Goal: Task Accomplishment & Management: Manage account settings

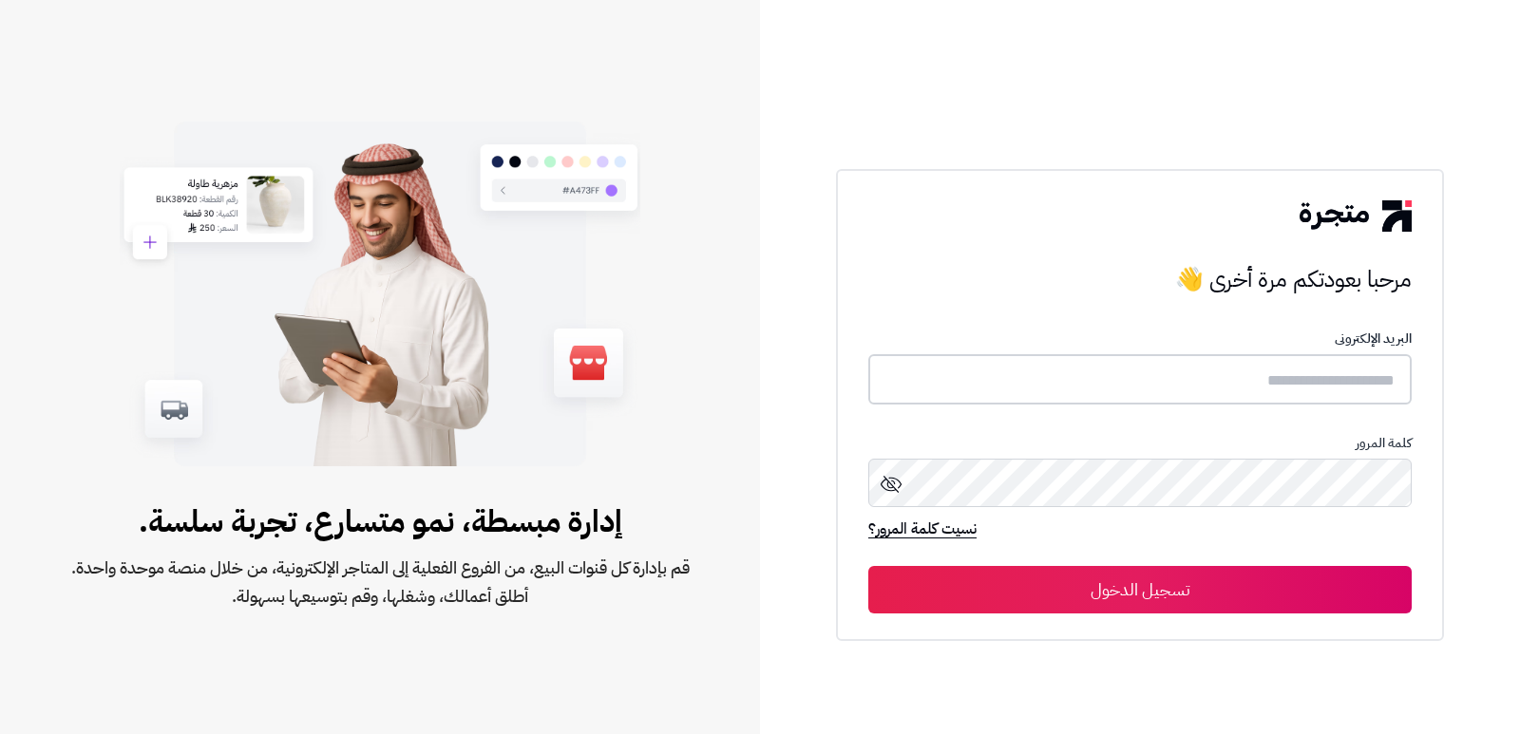
click at [1249, 377] on input "text" at bounding box center [1139, 379] width 543 height 50
type input "**********"
click at [868, 566] on button "تسجيل الدخول" at bounding box center [1139, 590] width 543 height 48
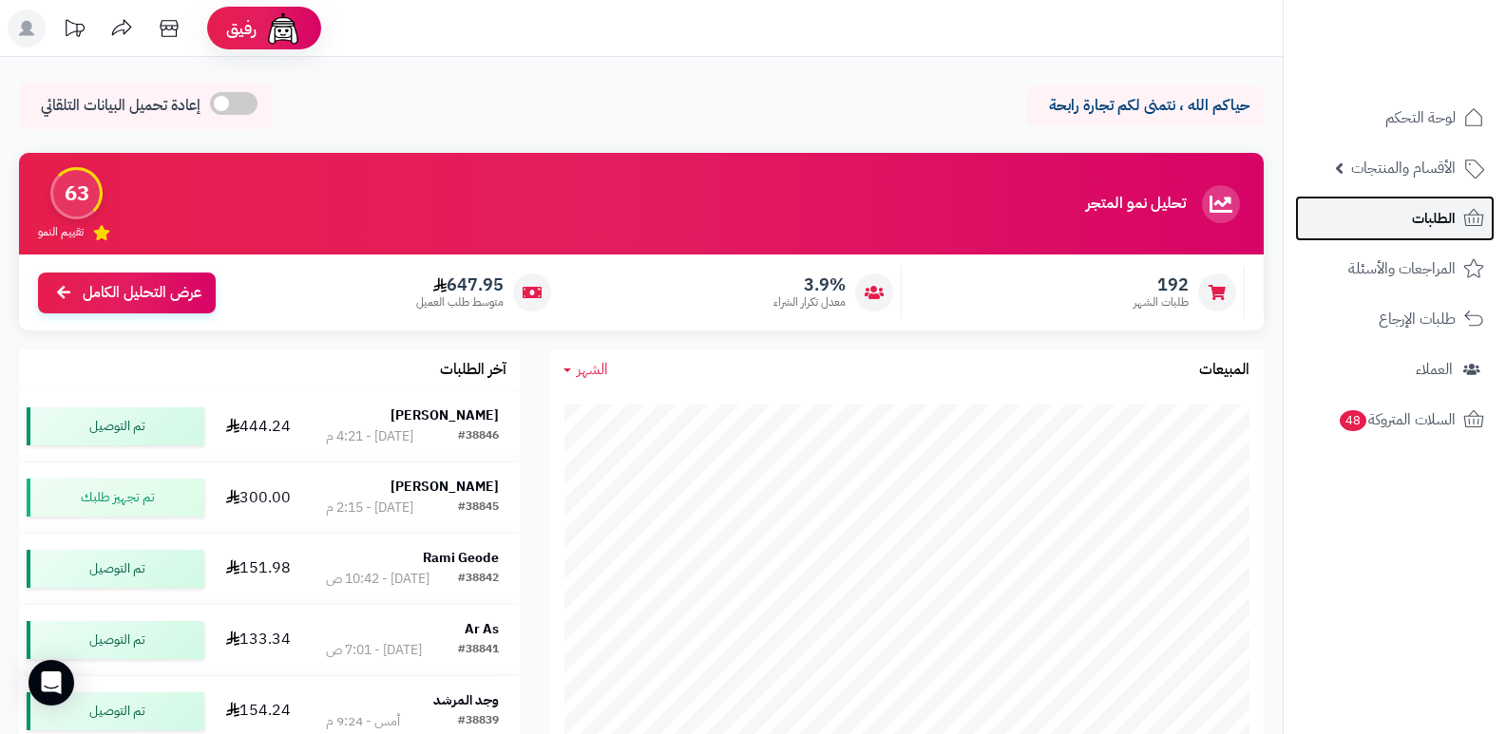
click at [1400, 214] on link "الطلبات" at bounding box center [1395, 219] width 200 height 46
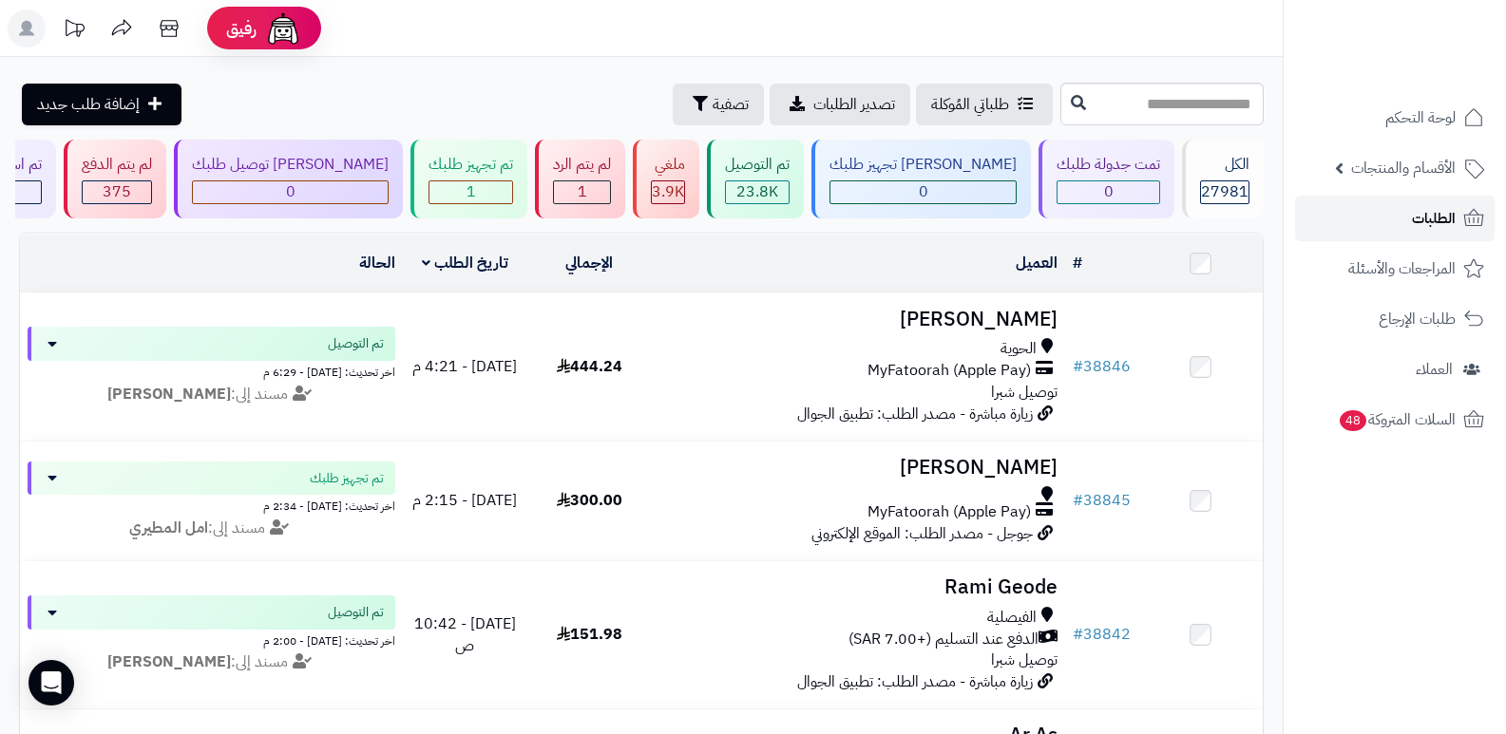
click at [1400, 216] on link "الطلبات" at bounding box center [1395, 219] width 200 height 46
click at [1374, 213] on link "الطلبات" at bounding box center [1395, 219] width 200 height 46
click at [1413, 231] on span "الطلبات" at bounding box center [1434, 218] width 44 height 27
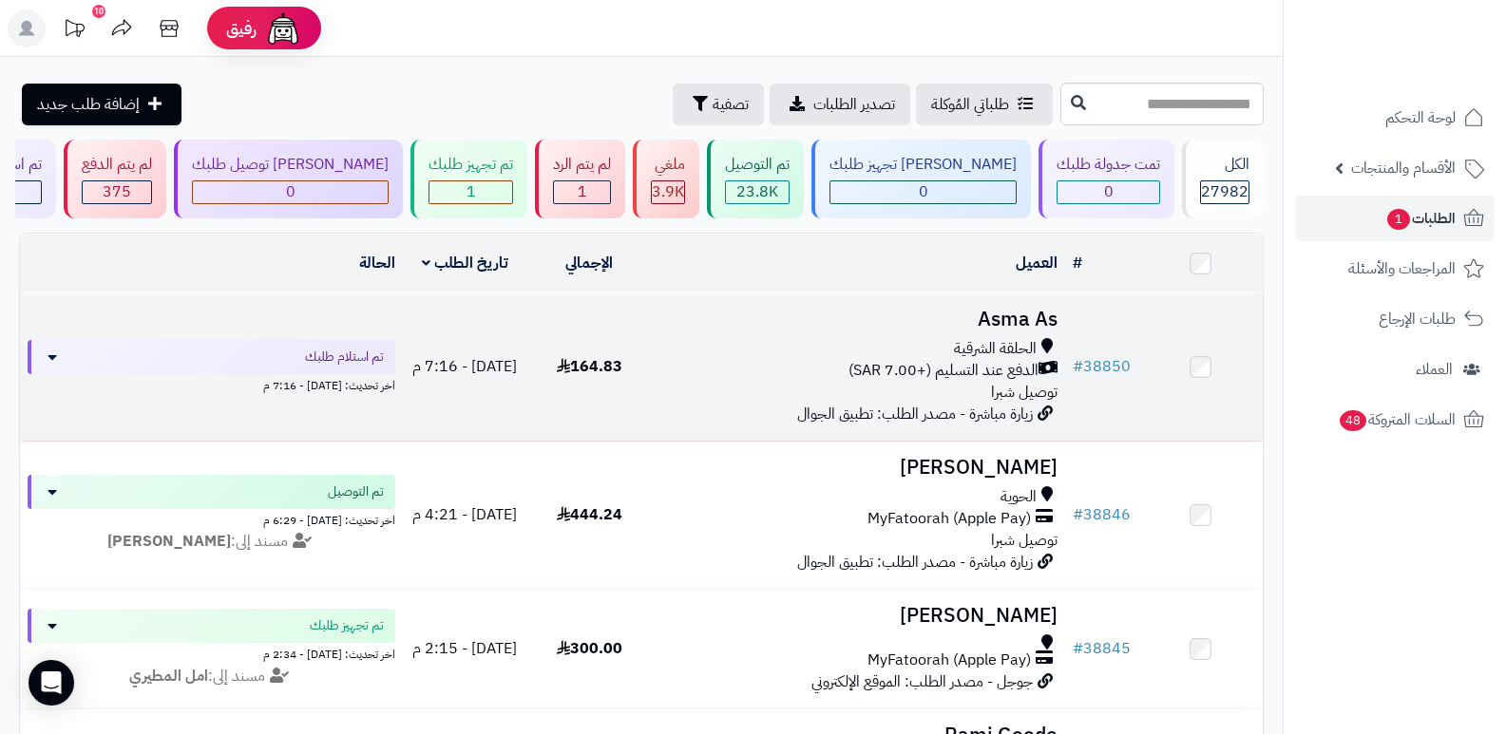
click at [1006, 313] on h3 "Asma As" at bounding box center [858, 320] width 399 height 22
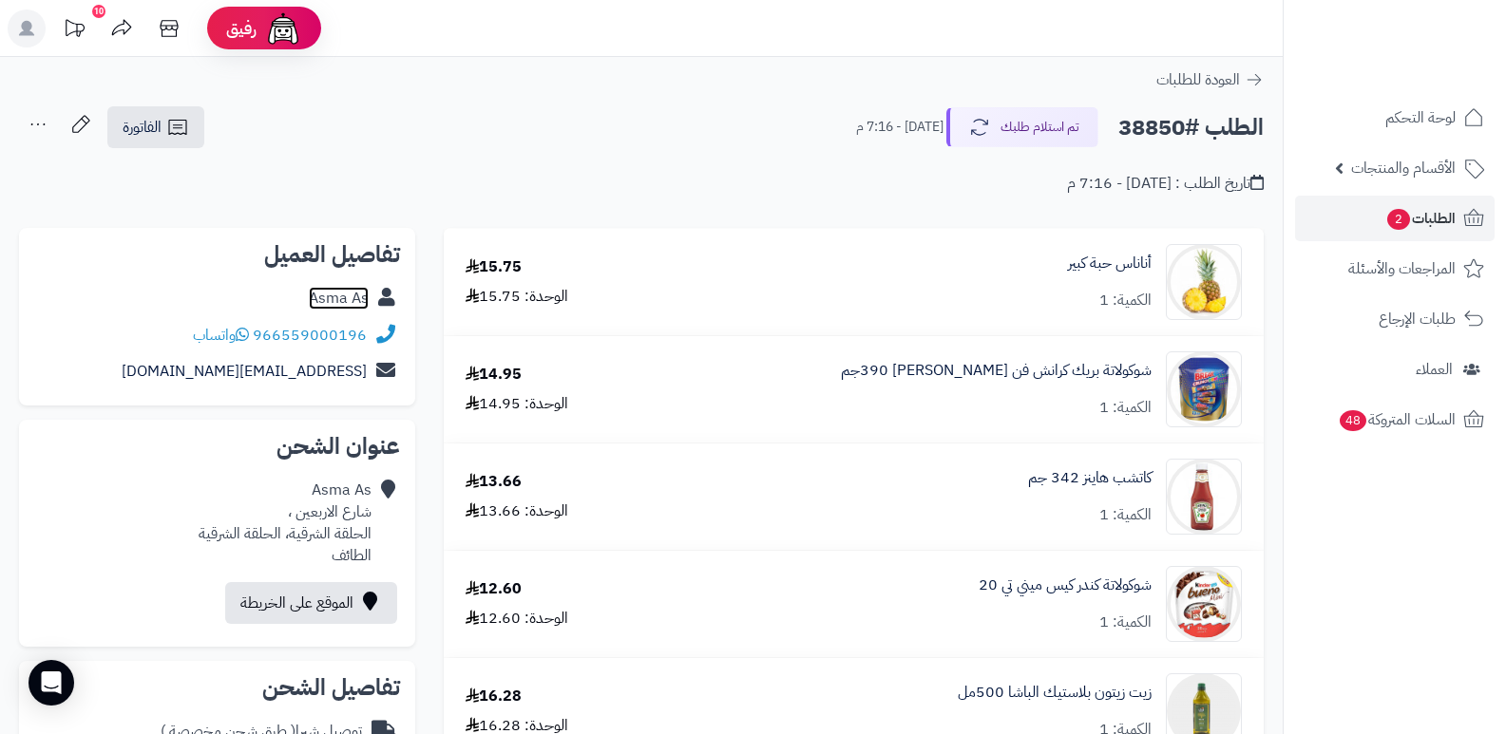
click at [343, 305] on link "Asma As" at bounding box center [339, 298] width 60 height 23
click at [1153, 134] on h2 "الطلب #38850" at bounding box center [1190, 127] width 145 height 39
copy h2 "38850"
click at [1403, 223] on span "2" at bounding box center [1398, 219] width 25 height 23
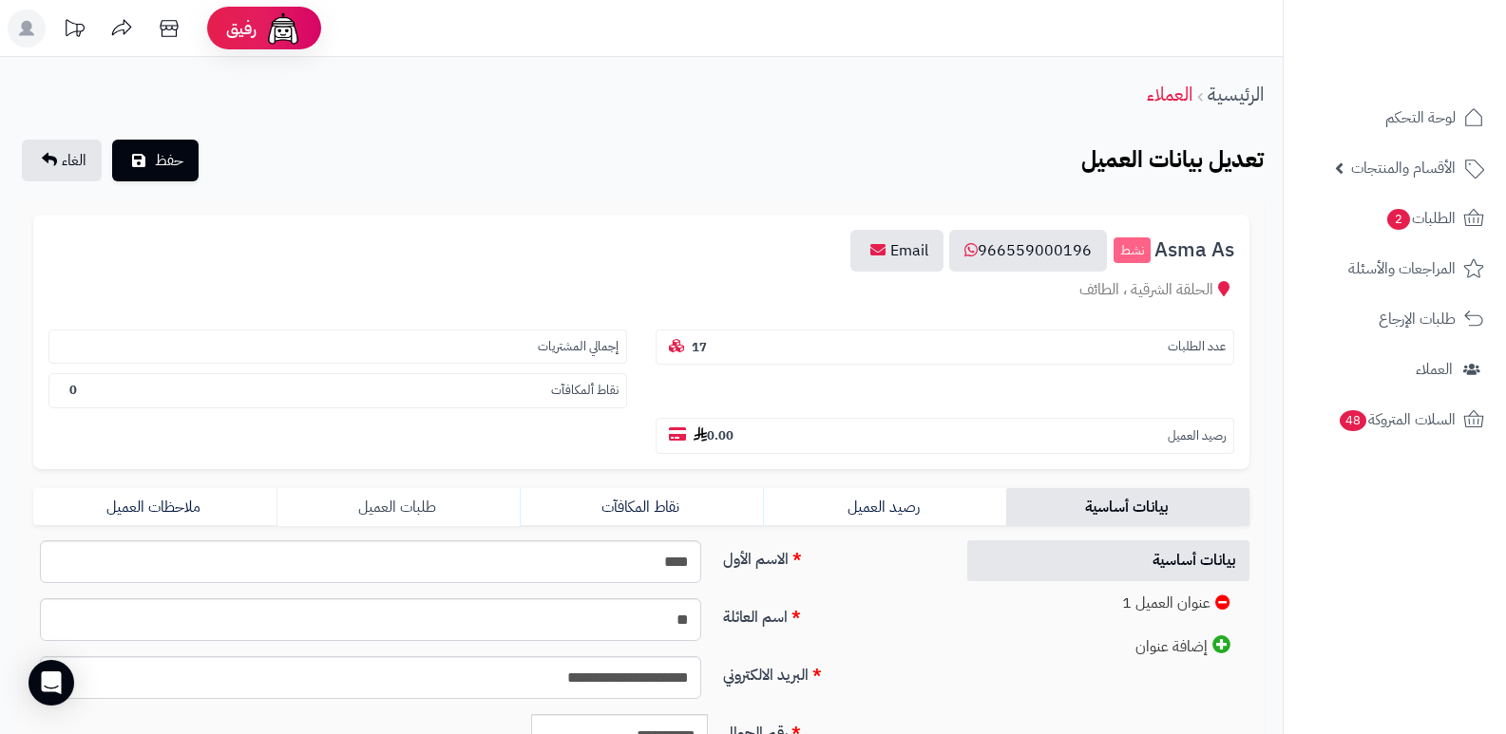
scroll to position [285, 0]
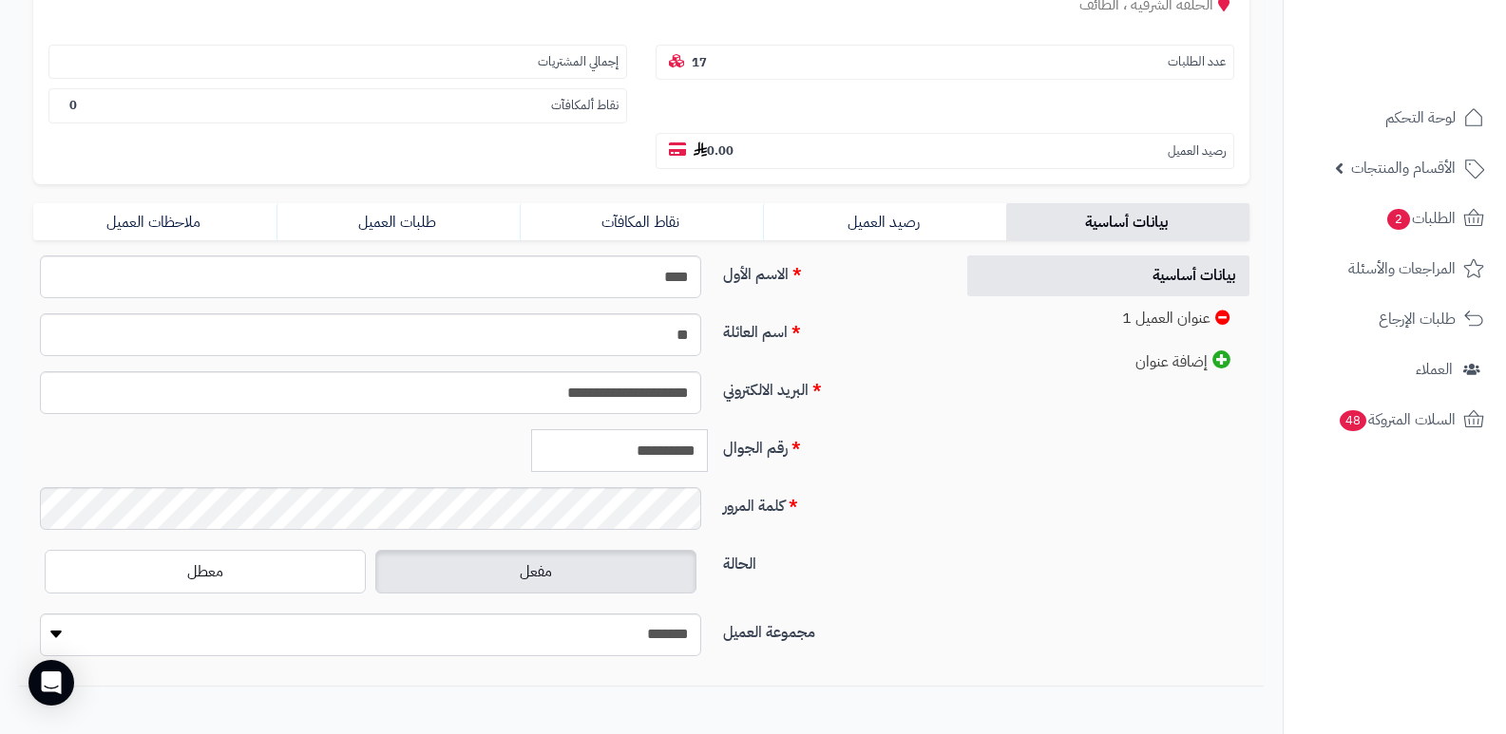
drag, startPoint x: 615, startPoint y: 457, endPoint x: 723, endPoint y: 445, distance: 109.0
click at [723, 445] on div "**********" at bounding box center [486, 458] width 921 height 58
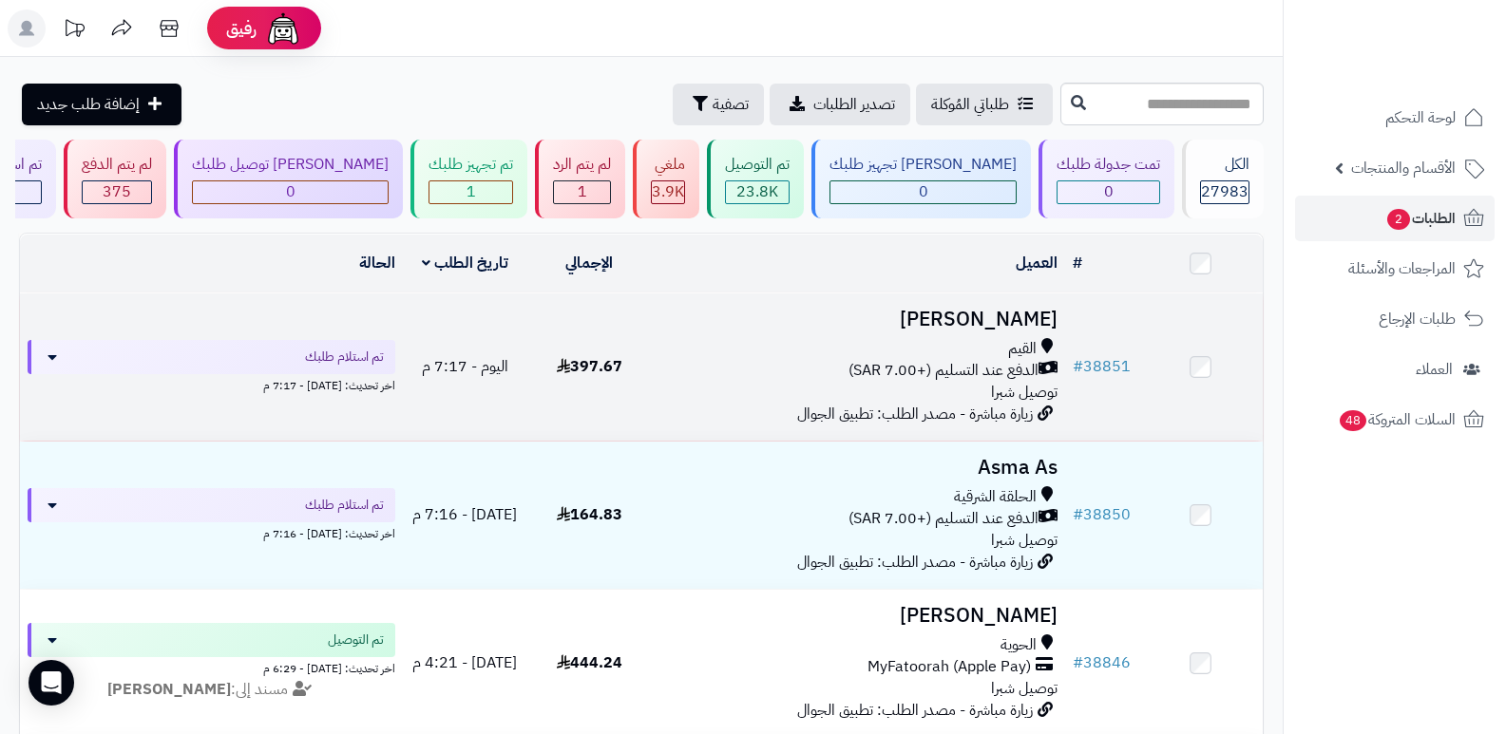
click at [1027, 311] on h3 "ثامر جيلاني" at bounding box center [858, 320] width 399 height 22
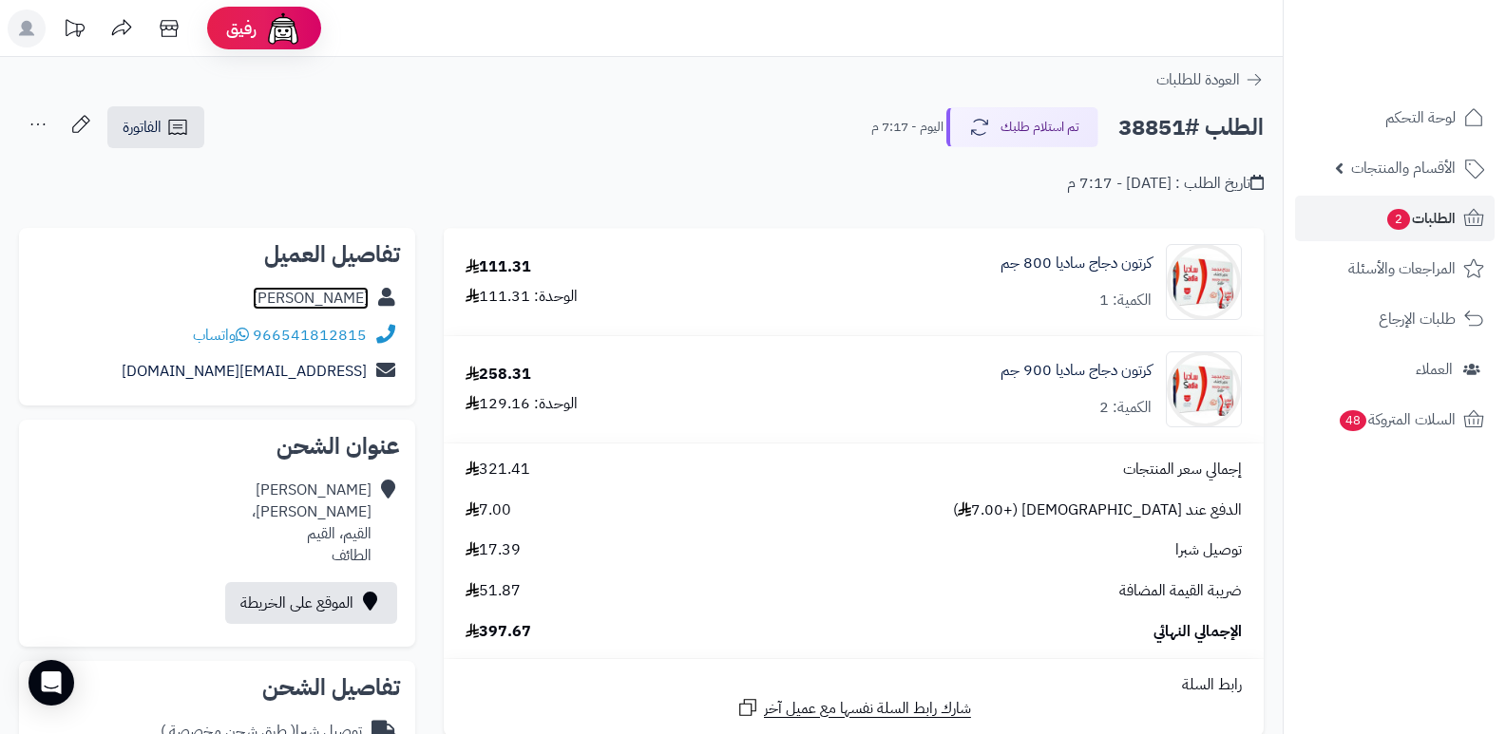
click at [335, 294] on link "[PERSON_NAME]" at bounding box center [311, 298] width 116 height 23
click at [1167, 126] on h2 "الطلب #38851" at bounding box center [1190, 127] width 145 height 39
copy h2 "38851"
click at [1423, 219] on span "الطلبات 2" at bounding box center [1420, 218] width 70 height 27
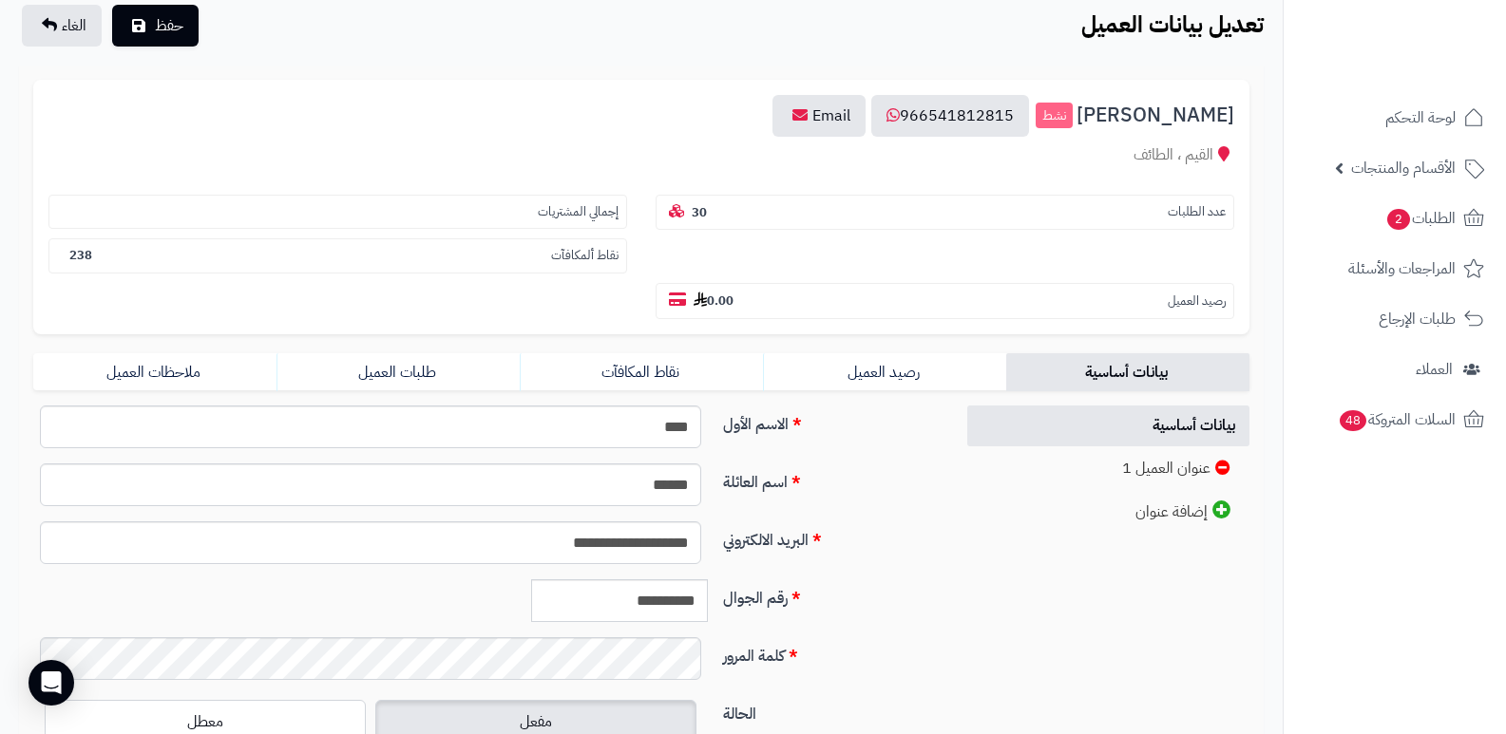
scroll to position [386, 0]
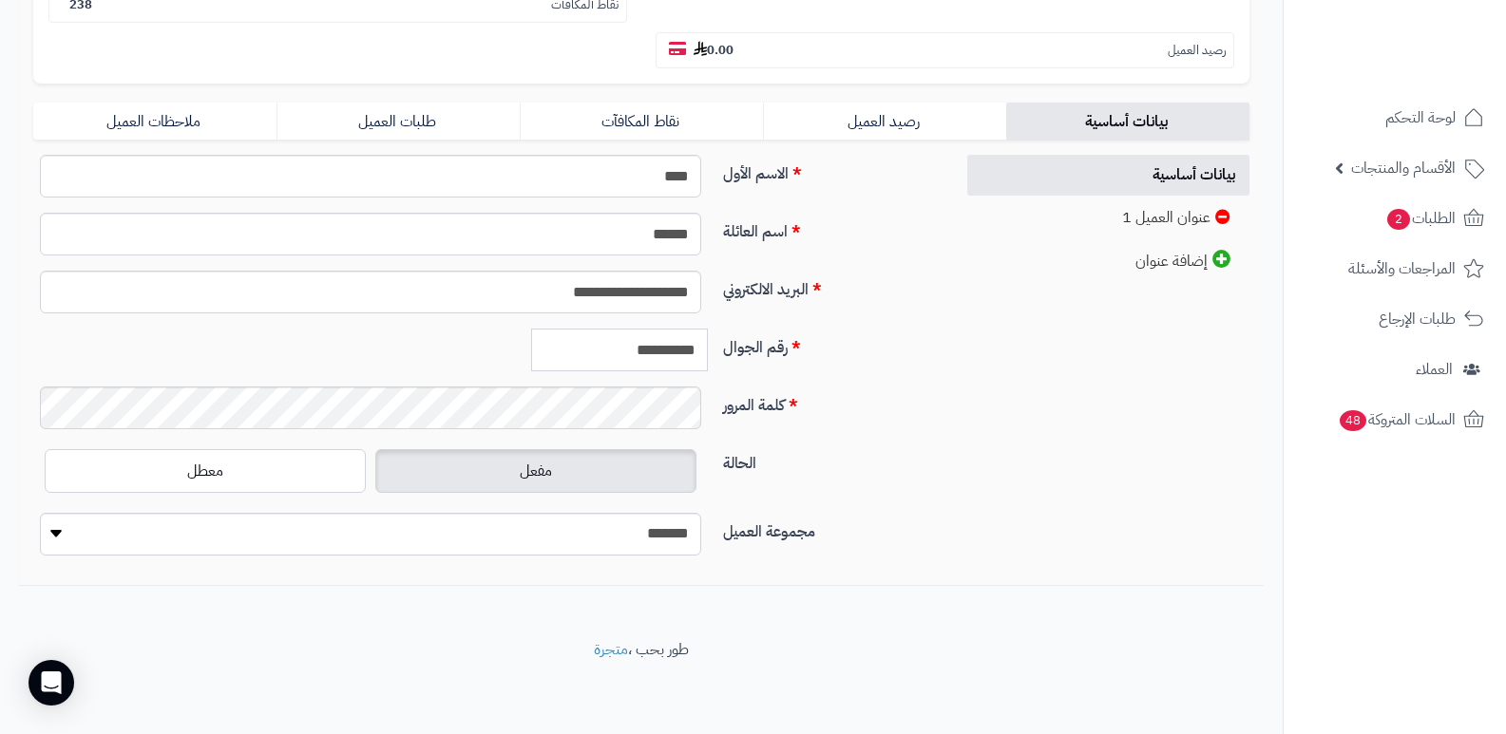
drag, startPoint x: 616, startPoint y: 347, endPoint x: 723, endPoint y: 337, distance: 107.8
click at [723, 337] on div "**********" at bounding box center [486, 358] width 921 height 58
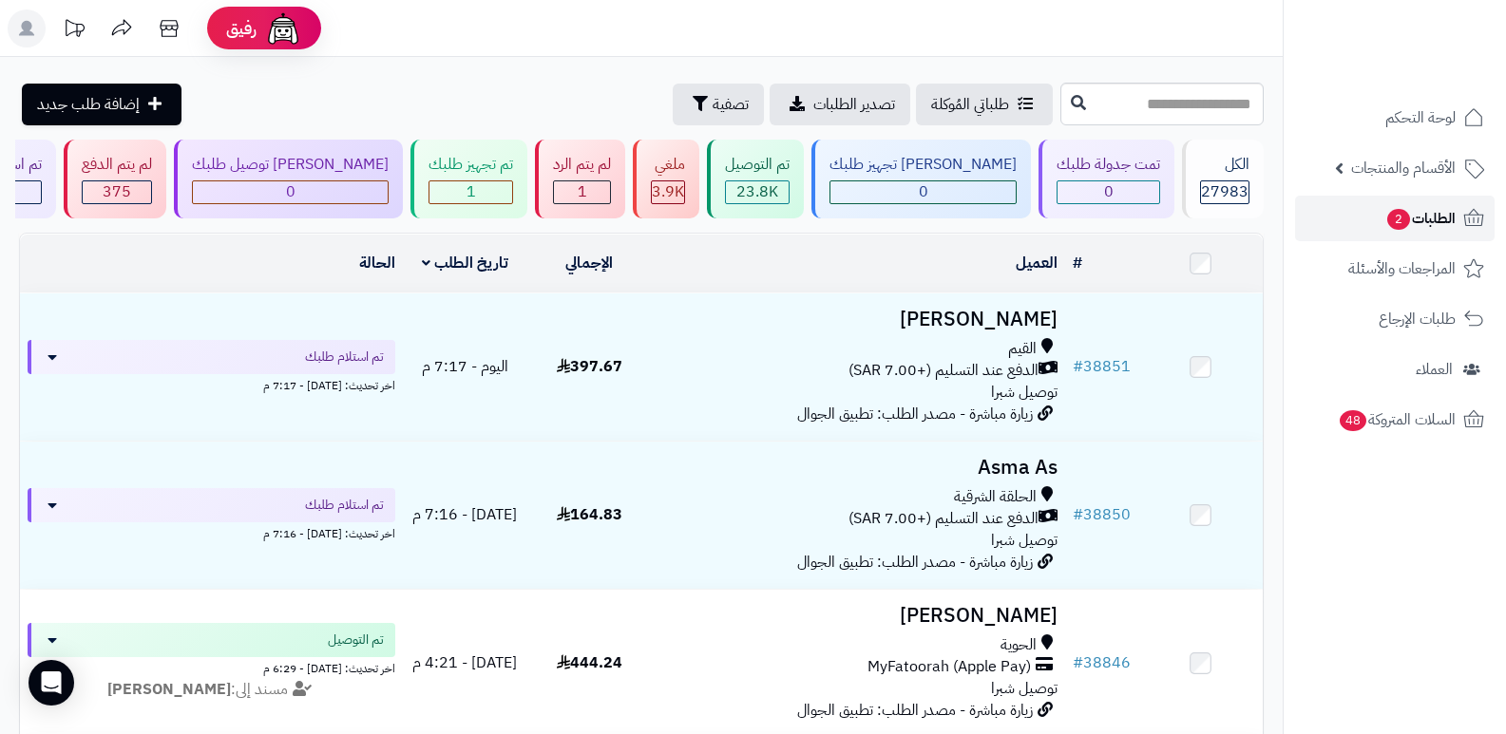
click at [1420, 219] on span "الطلبات 2" at bounding box center [1420, 218] width 70 height 27
click at [1443, 213] on span "الطلبات 2" at bounding box center [1420, 218] width 70 height 27
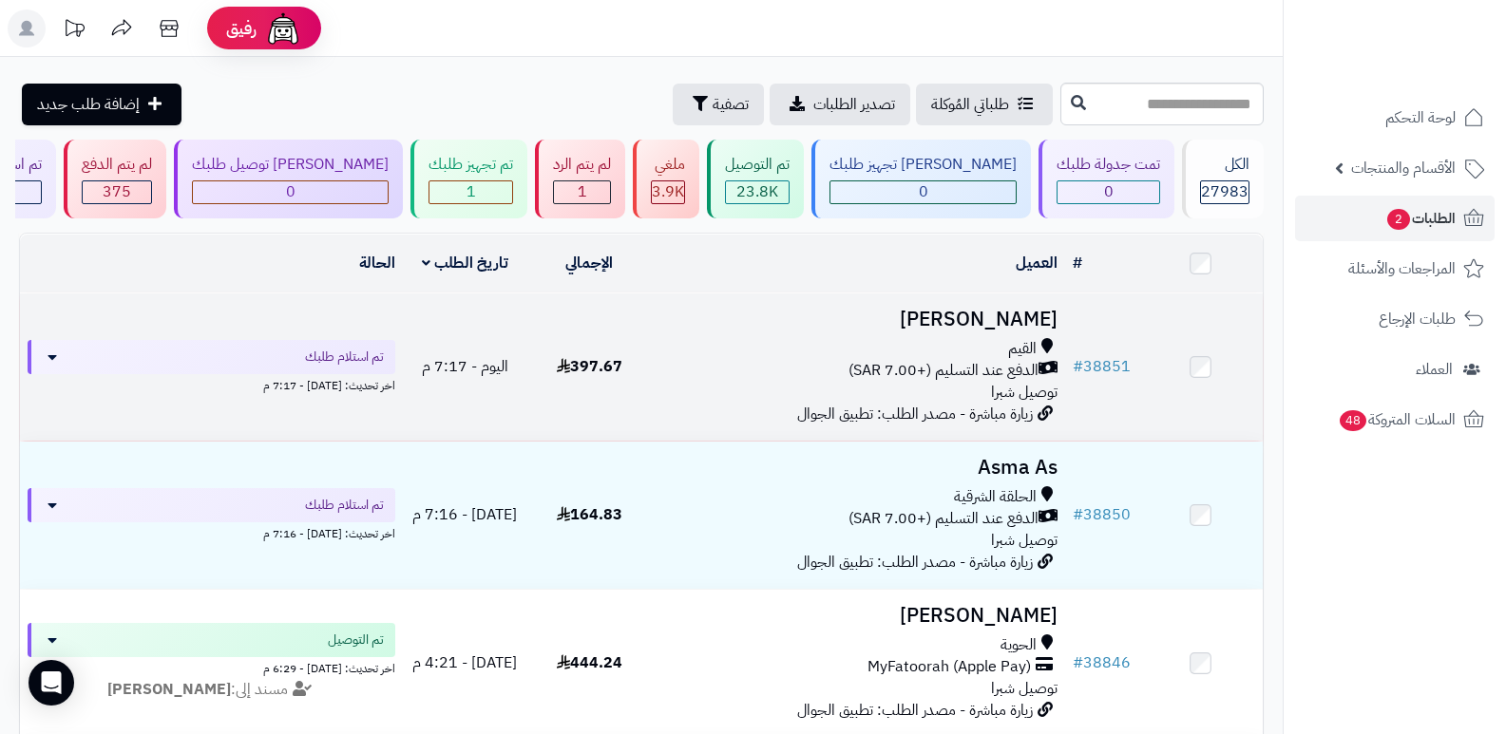
click at [1037, 314] on h3 "[PERSON_NAME]" at bounding box center [858, 320] width 399 height 22
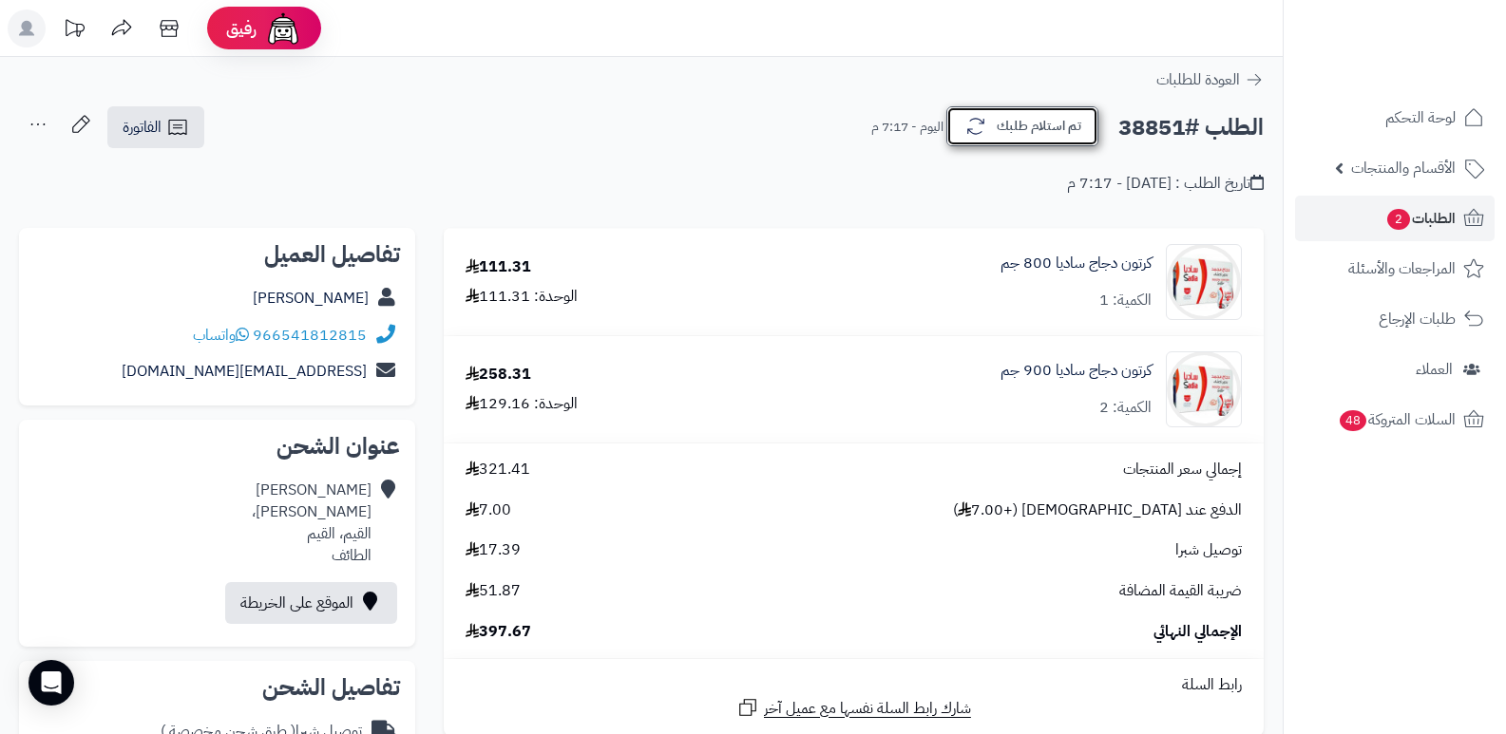
click at [1064, 120] on button "تم استلام طلبك" at bounding box center [1022, 126] width 152 height 40
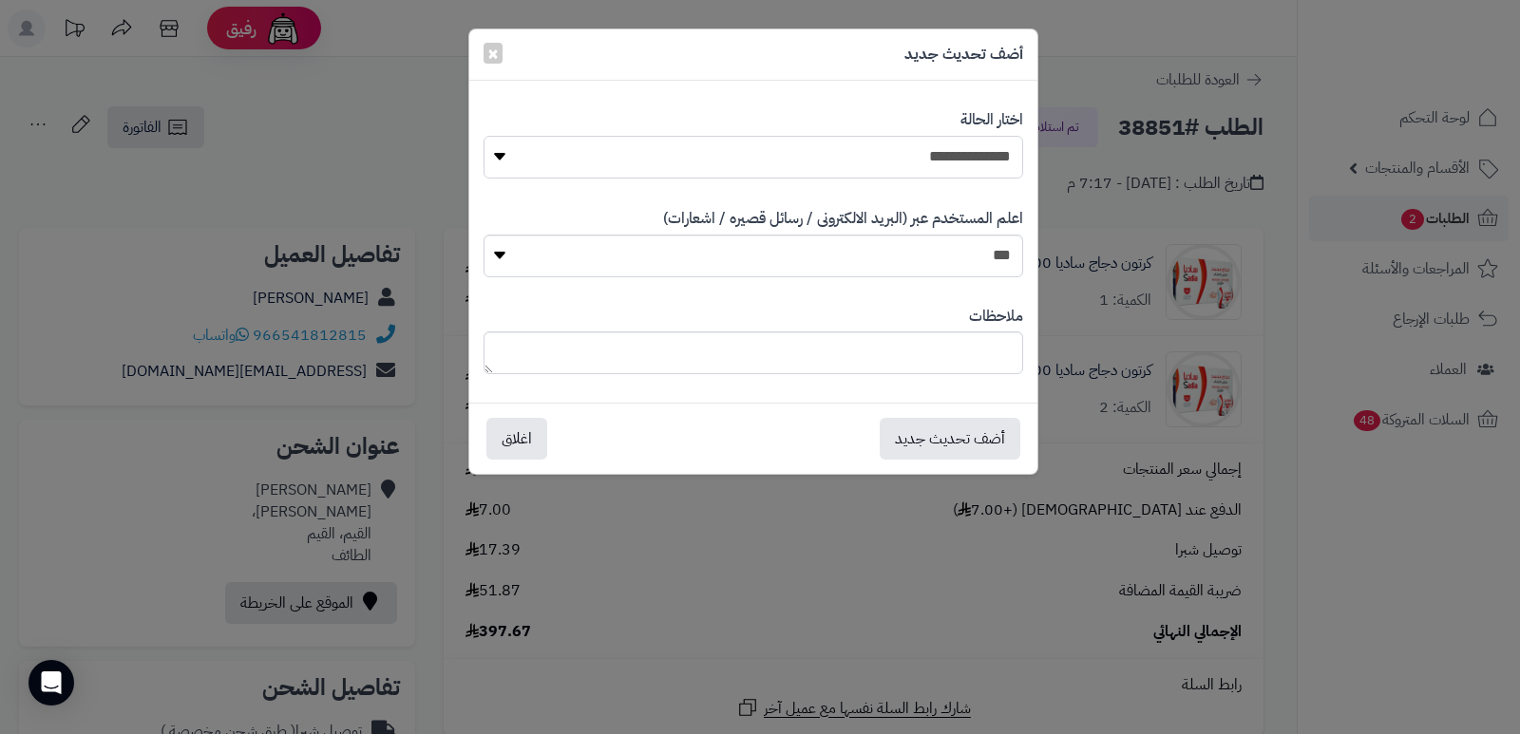
click at [919, 164] on select "**********" at bounding box center [754, 157] width 540 height 43
select select "*"
click at [484, 136] on select "**********" at bounding box center [754, 157] width 540 height 43
click at [928, 431] on button "أضف تحديث جديد" at bounding box center [950, 438] width 141 height 42
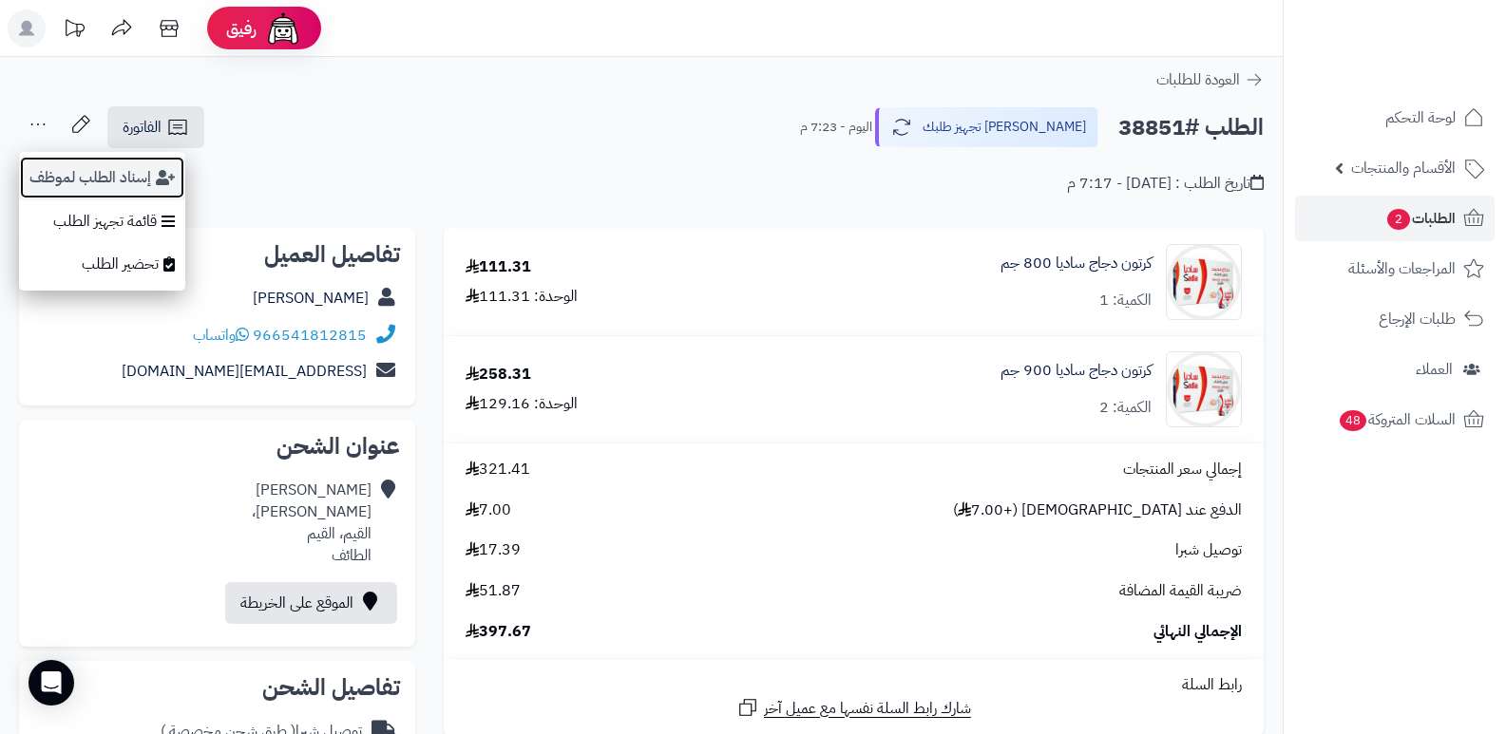
click at [73, 182] on button "إسناد الطلب لموظف" at bounding box center [102, 178] width 166 height 44
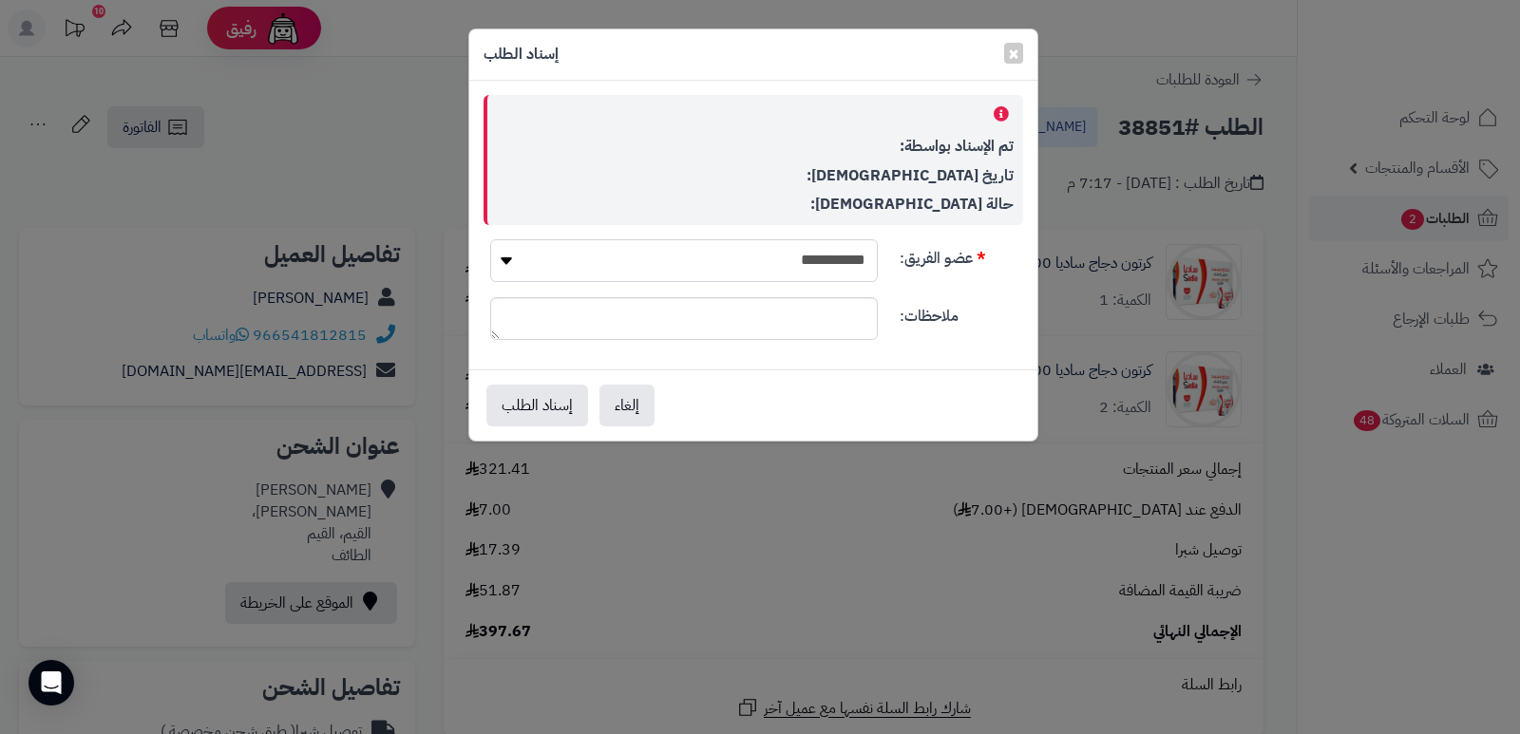
click at [831, 248] on select "**********" at bounding box center [684, 260] width 388 height 43
select select "**"
click at [490, 239] on select "**********" at bounding box center [684, 260] width 388 height 43
click at [567, 406] on button "إسناد الطلب" at bounding box center [537, 405] width 102 height 42
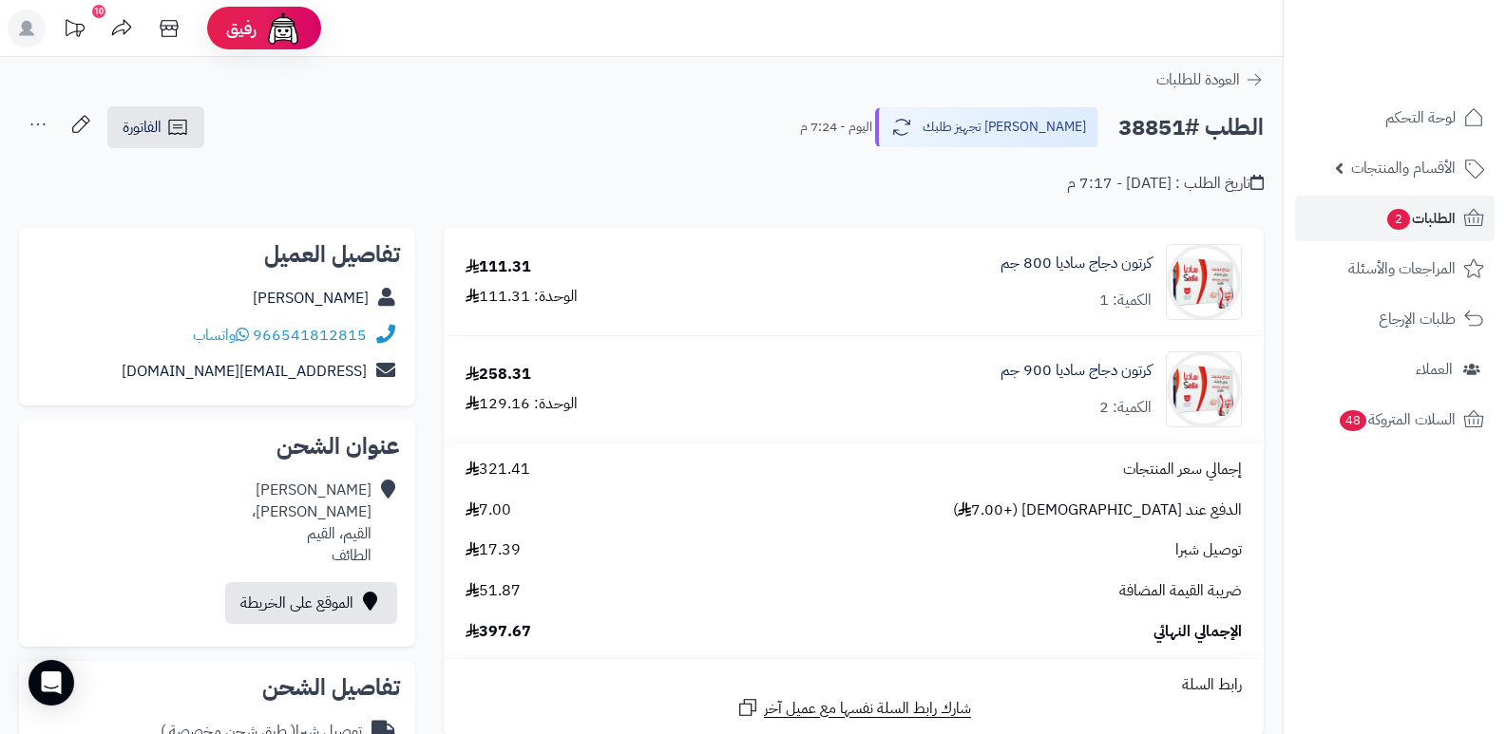
scroll to position [380, 0]
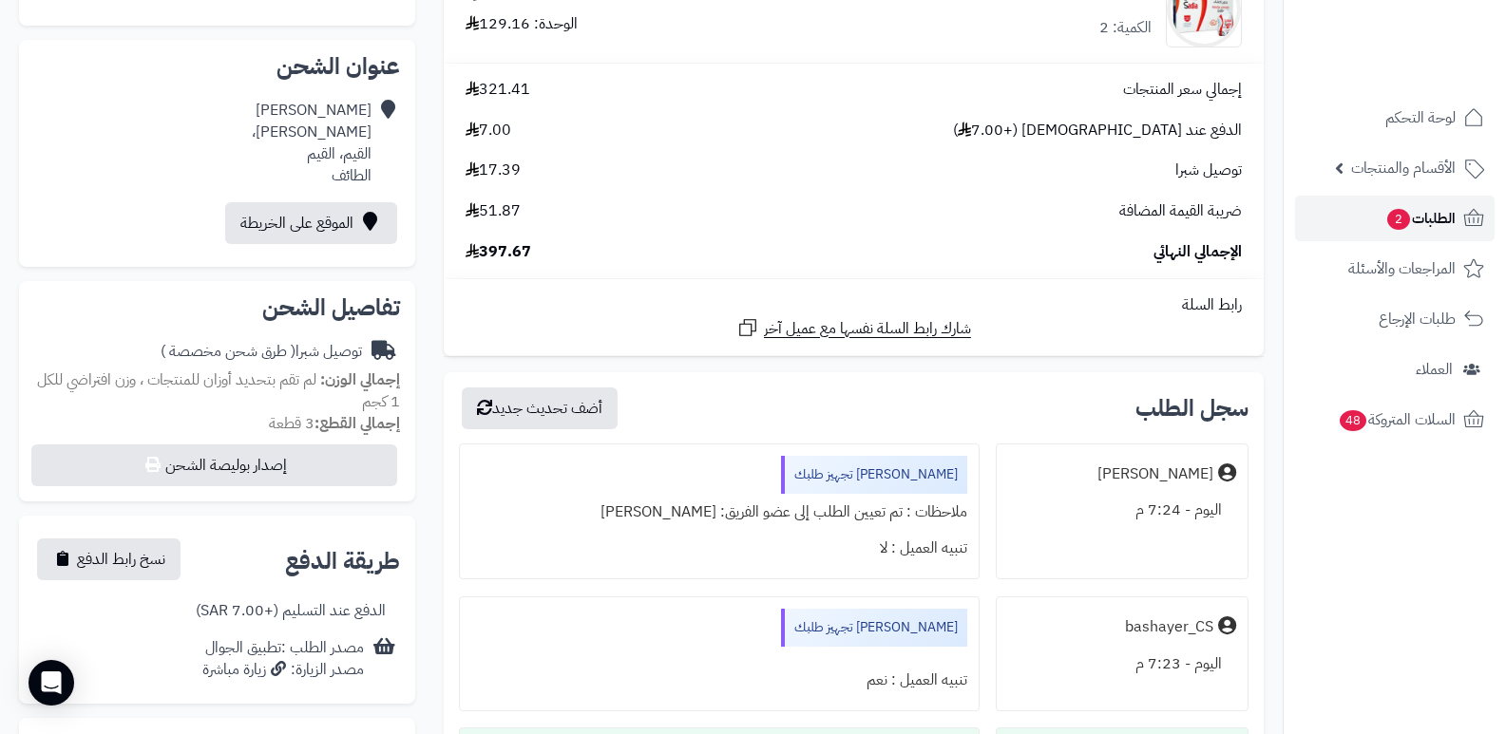
click at [1416, 212] on span "الطلبات 2" at bounding box center [1420, 218] width 70 height 27
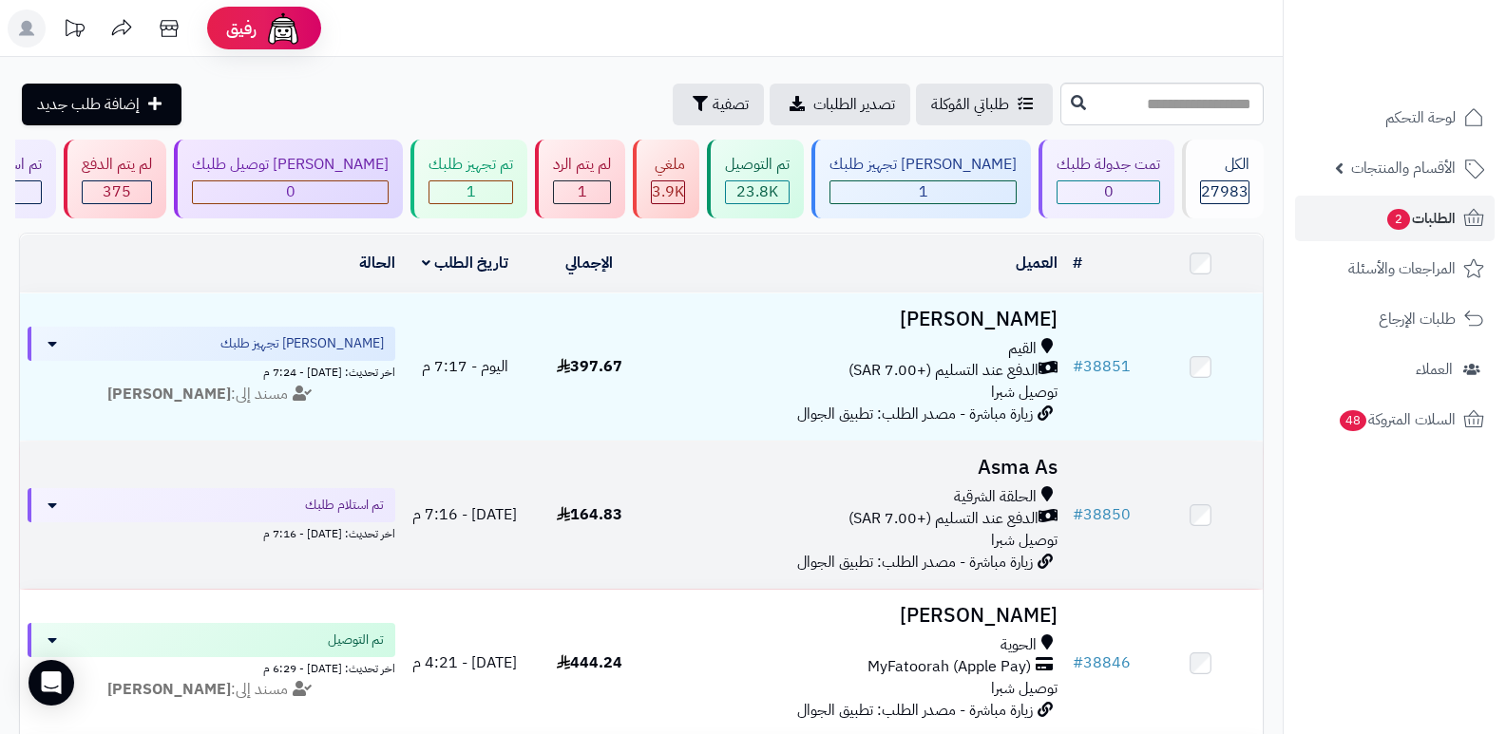
click at [1026, 457] on h3 "Asma As" at bounding box center [858, 468] width 399 height 22
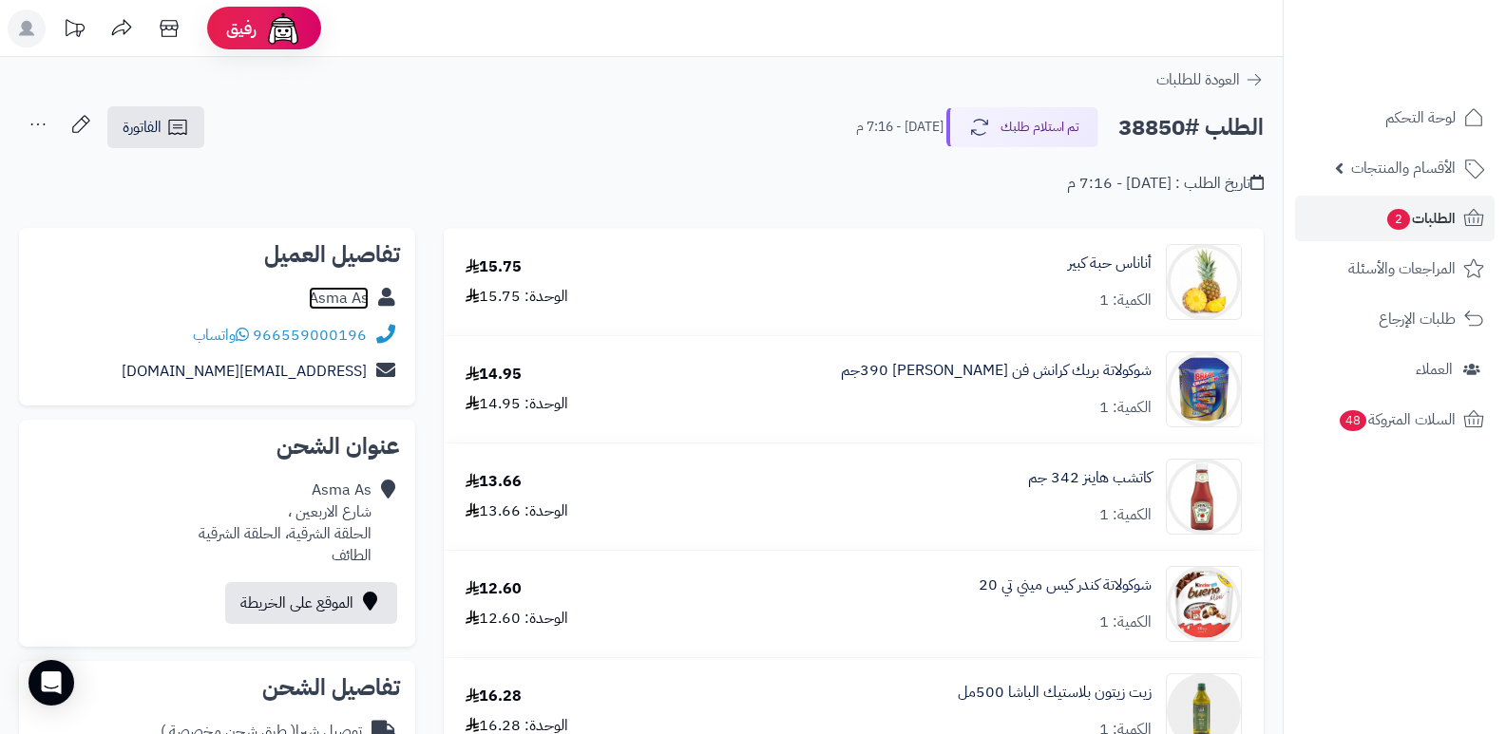
click at [336, 295] on link "Asma As" at bounding box center [339, 298] width 60 height 23
click at [1084, 126] on button "تم استلام طلبك" at bounding box center [1022, 126] width 152 height 40
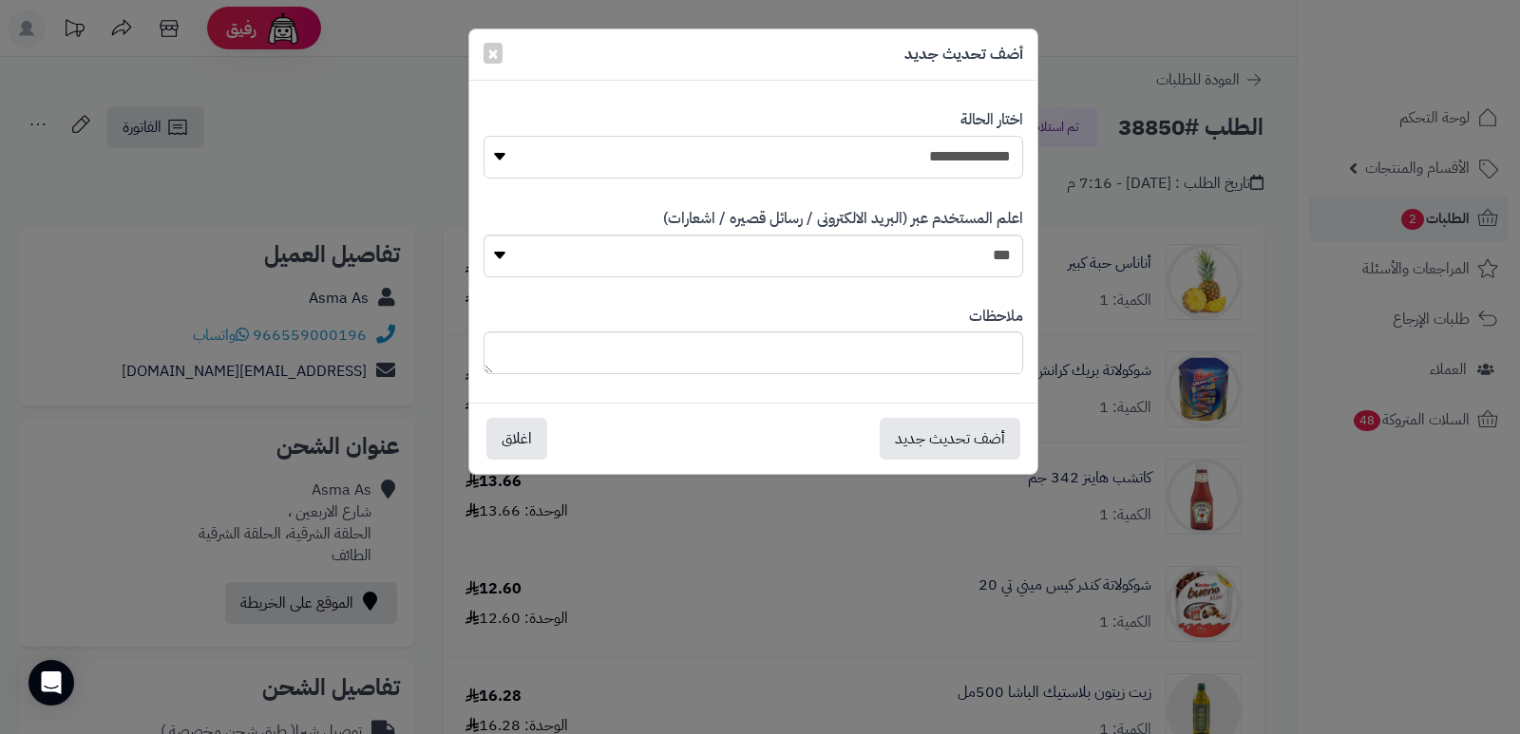
drag, startPoint x: 984, startPoint y: 158, endPoint x: 984, endPoint y: 171, distance: 13.3
click at [984, 158] on select "**********" at bounding box center [754, 157] width 540 height 43
select select "*"
click at [484, 136] on select "**********" at bounding box center [754, 157] width 540 height 43
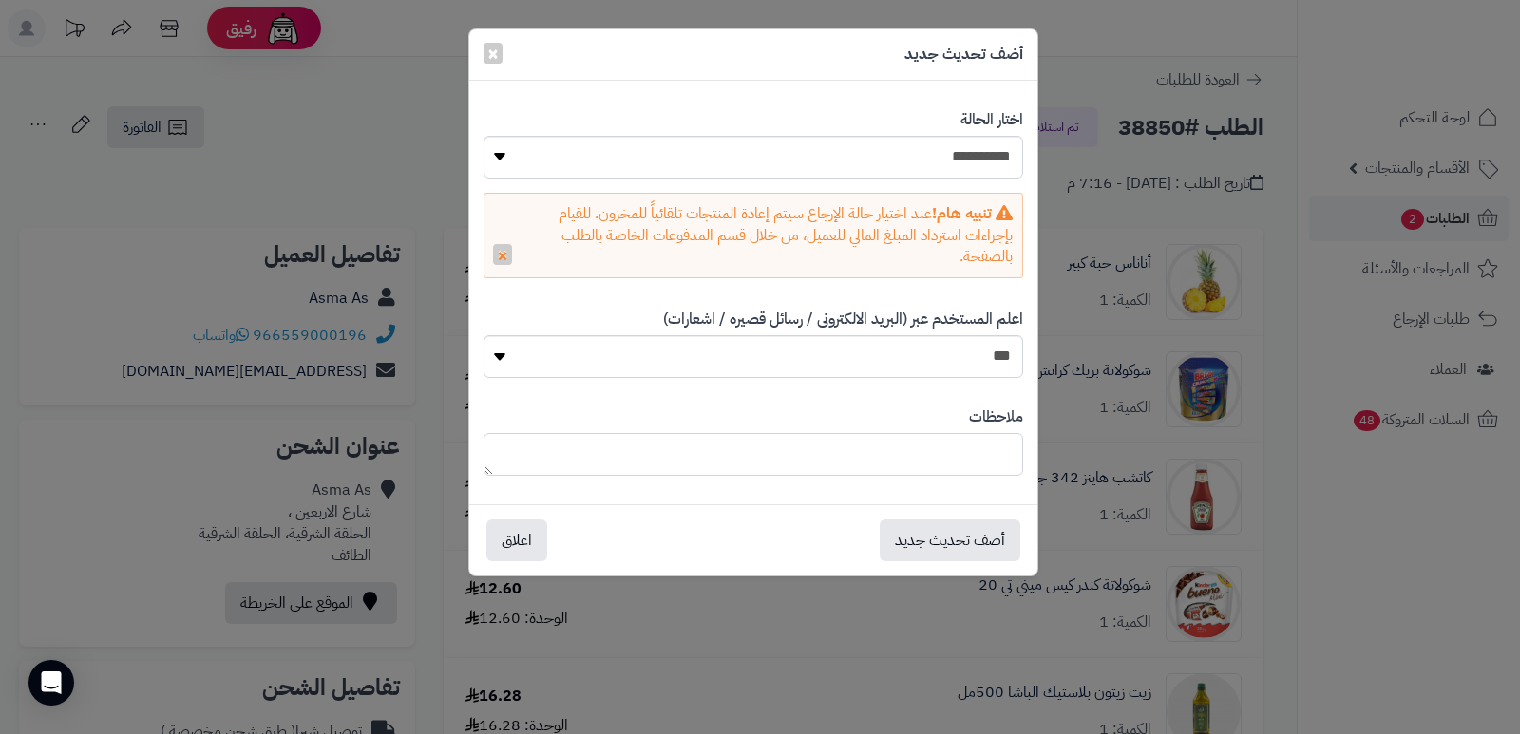
click at [962, 450] on textarea at bounding box center [754, 454] width 540 height 43
click at [992, 458] on textarea "**********" at bounding box center [754, 454] width 540 height 43
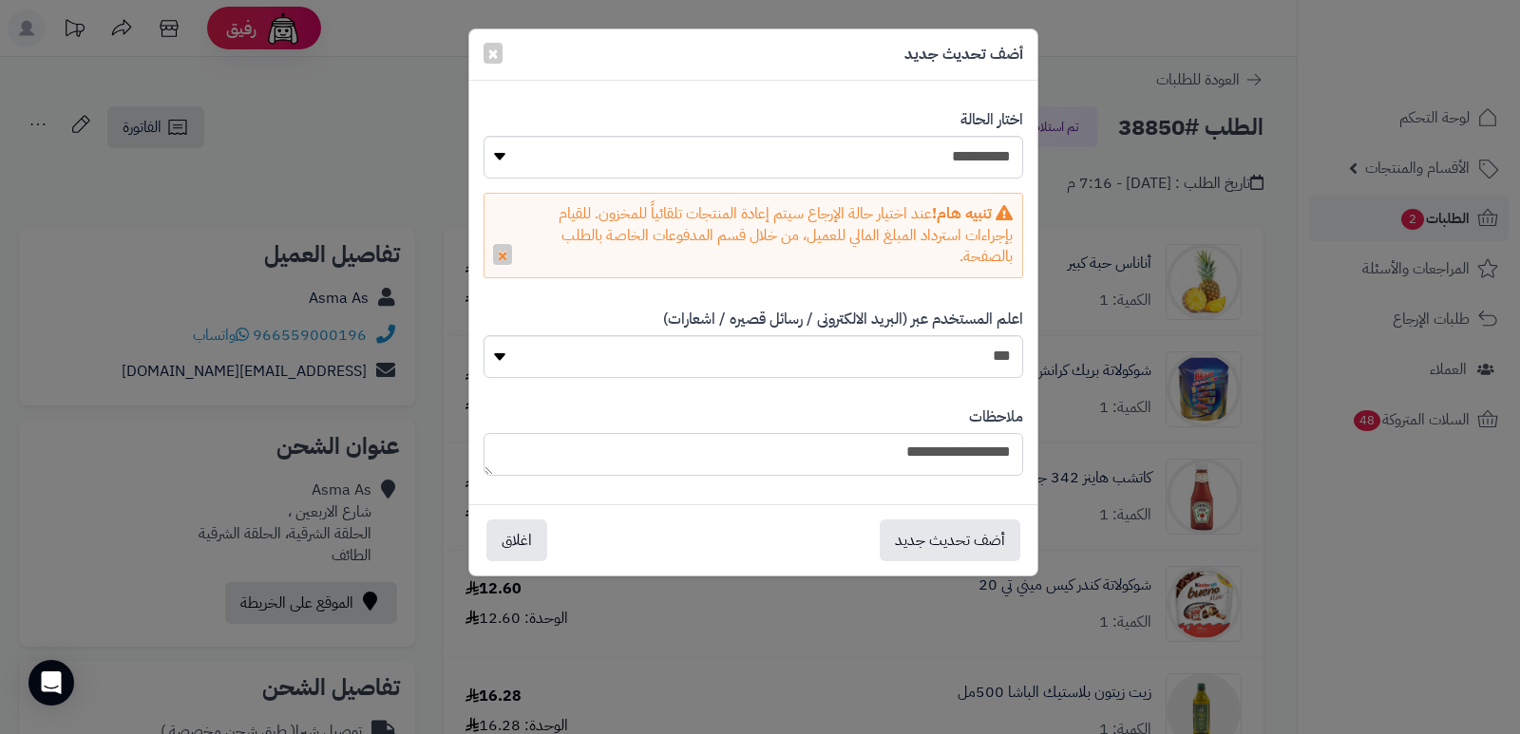
click at [992, 458] on textarea "**********" at bounding box center [754, 454] width 540 height 43
click at [866, 452] on textarea "**********" at bounding box center [754, 454] width 540 height 43
click at [974, 456] on textarea "**********" at bounding box center [754, 454] width 540 height 43
type textarea "**********"
click at [914, 525] on button "أضف تحديث جديد" at bounding box center [950, 540] width 141 height 42
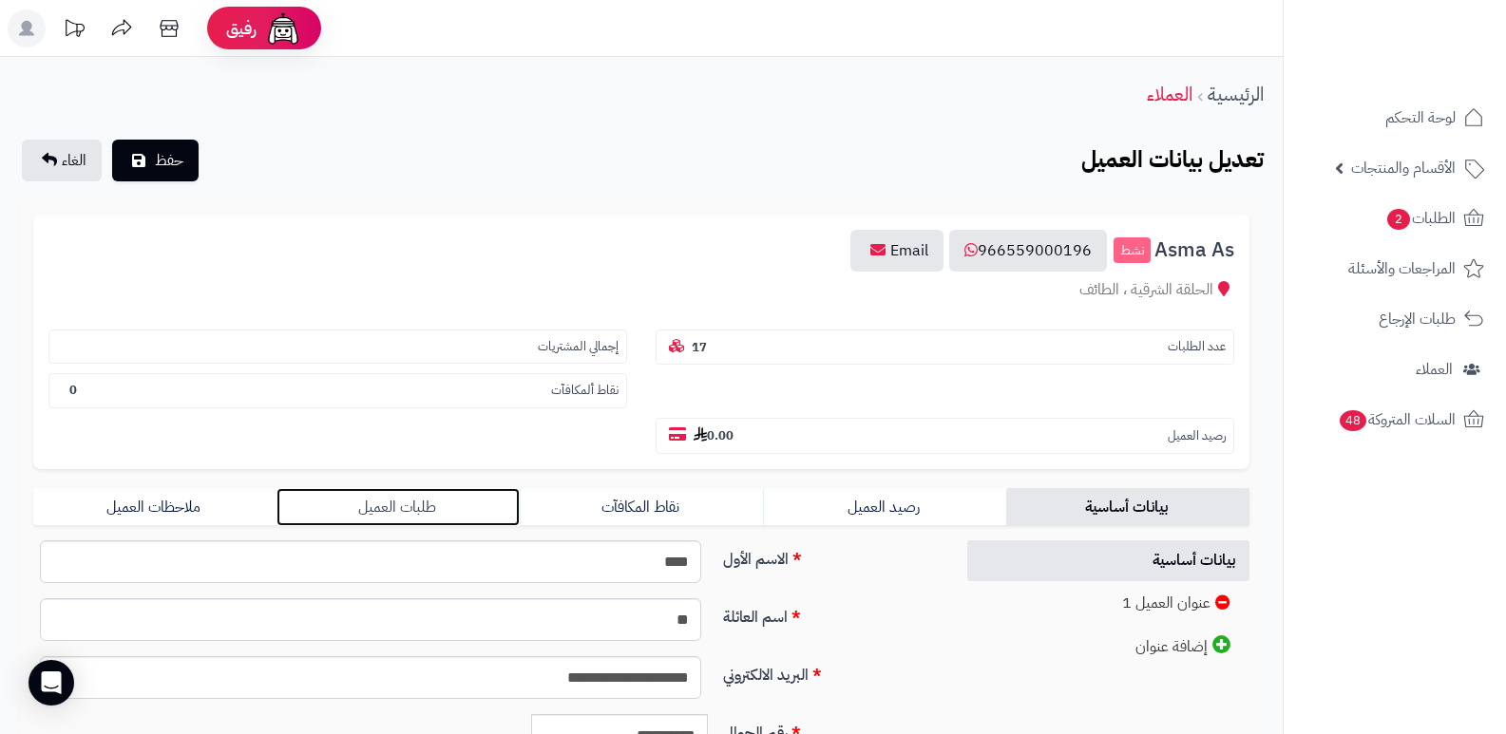
click at [424, 503] on link "طلبات العميل" at bounding box center [397, 507] width 243 height 38
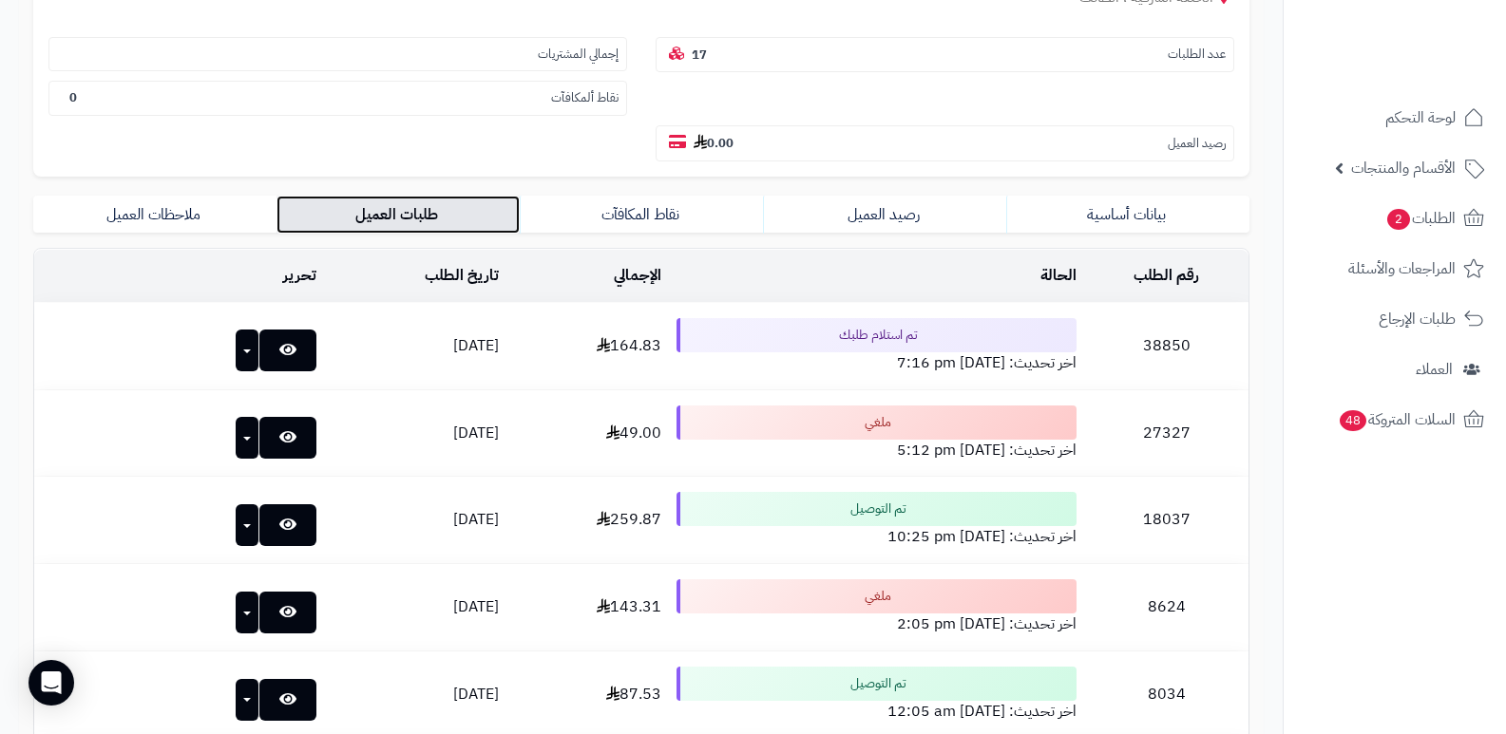
scroll to position [380, 0]
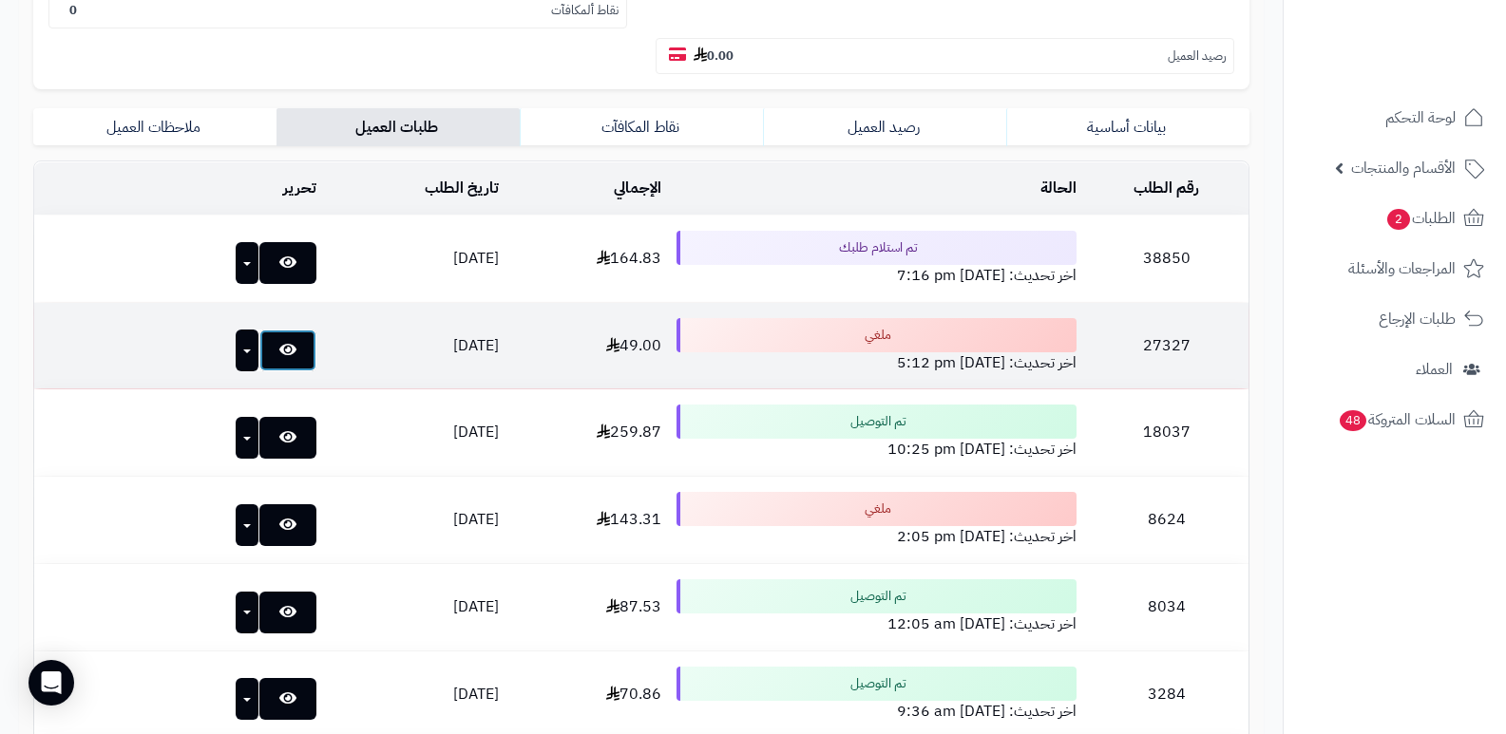
click at [267, 358] on link at bounding box center [287, 351] width 57 height 42
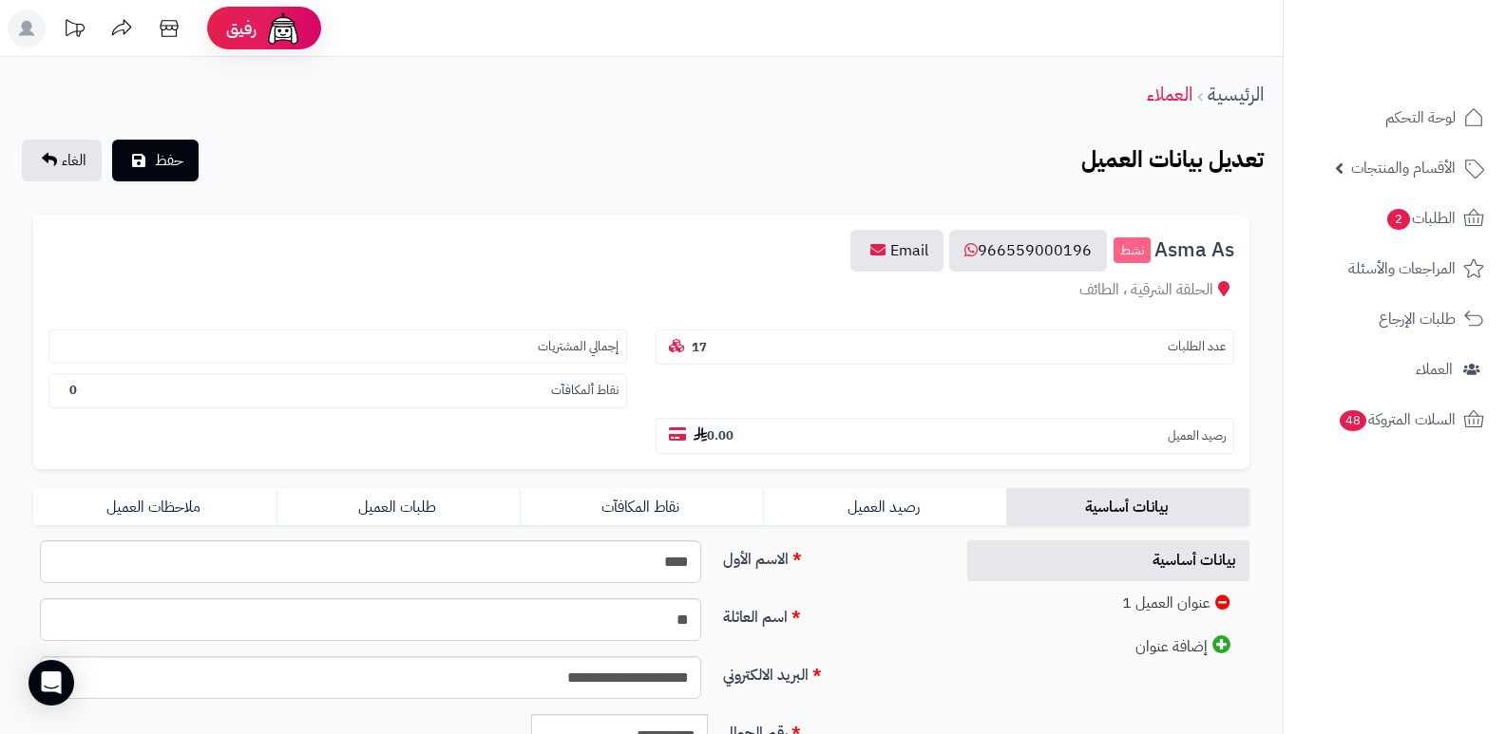
scroll to position [380, 0]
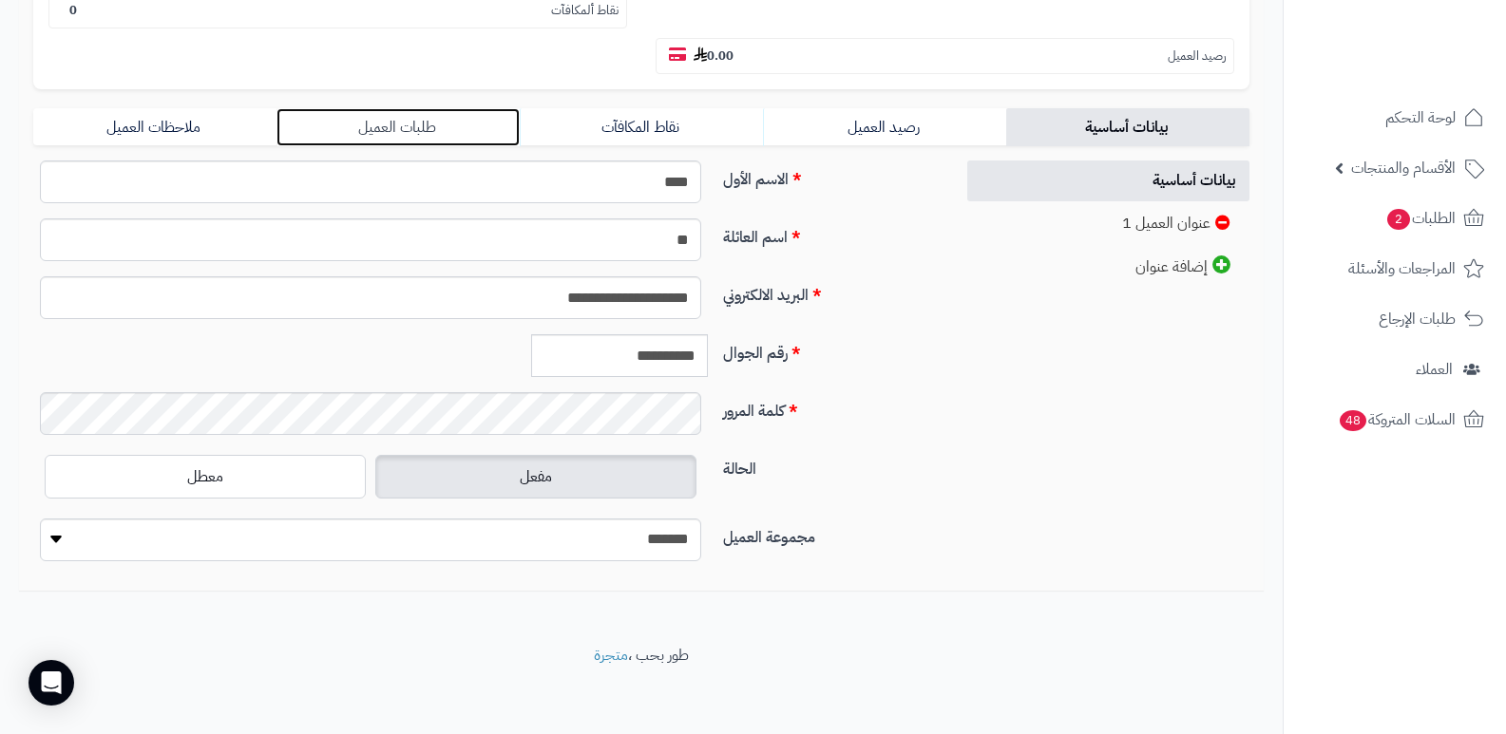
click at [391, 134] on link "طلبات العميل" at bounding box center [397, 127] width 243 height 38
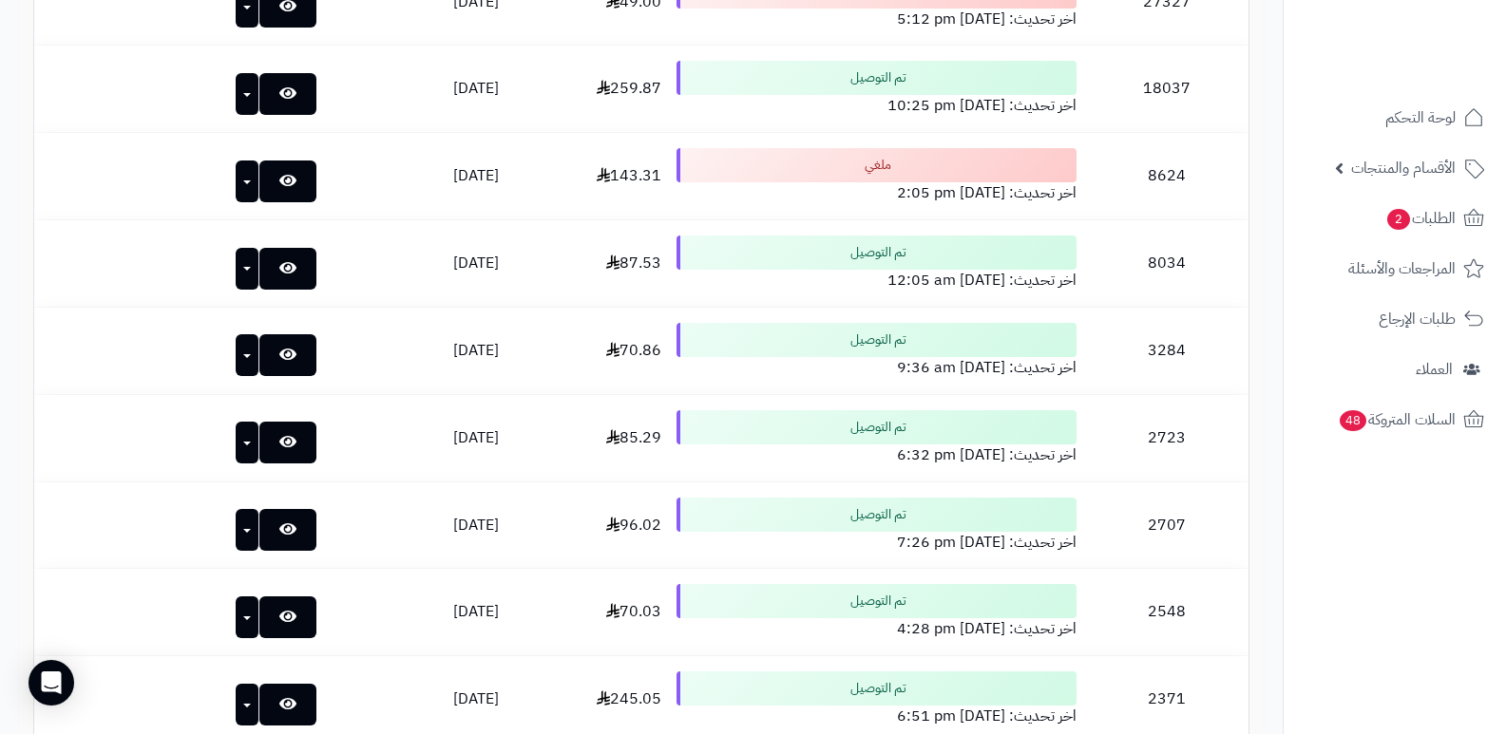
scroll to position [475, 0]
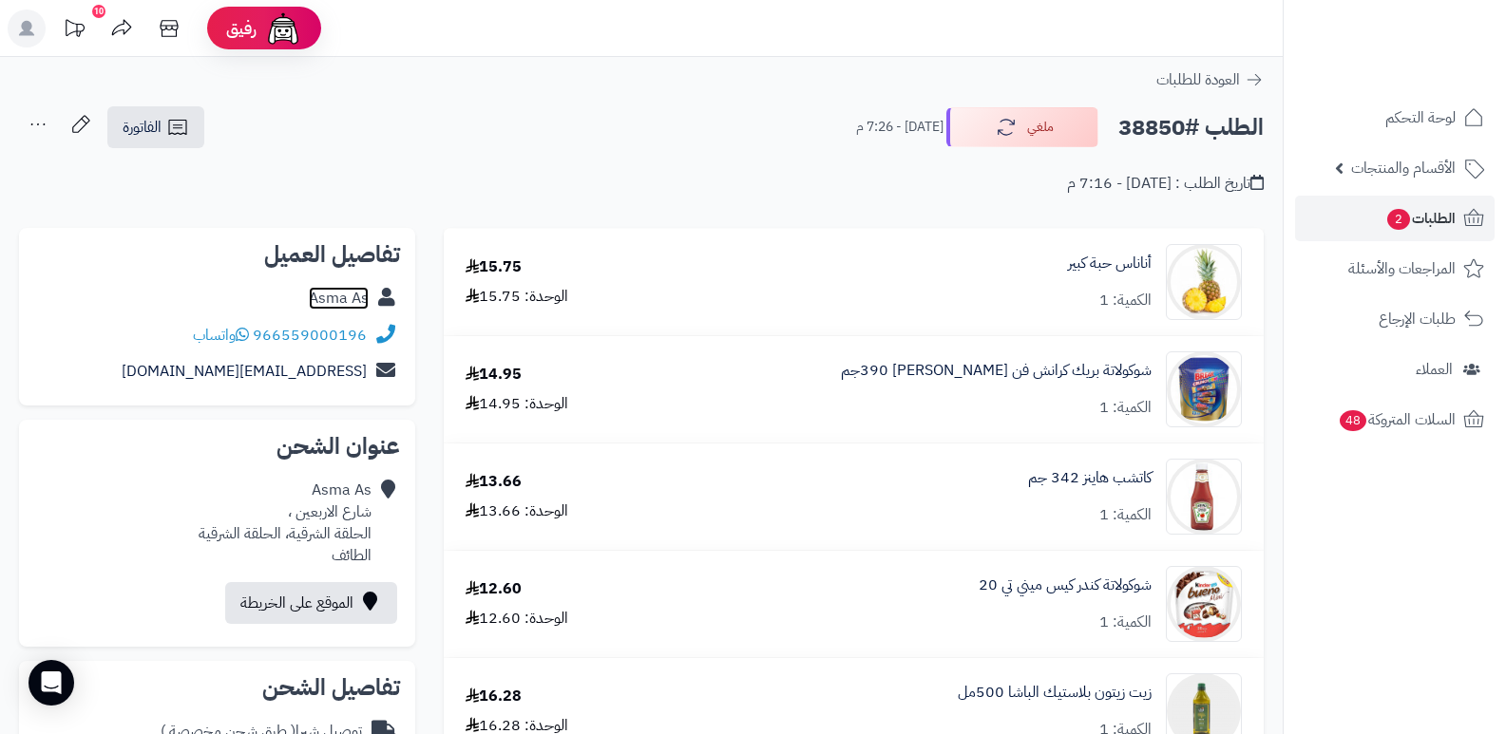
click at [344, 301] on link "Asma As" at bounding box center [339, 298] width 60 height 23
click at [1419, 211] on span "الطلبات 2" at bounding box center [1420, 218] width 70 height 27
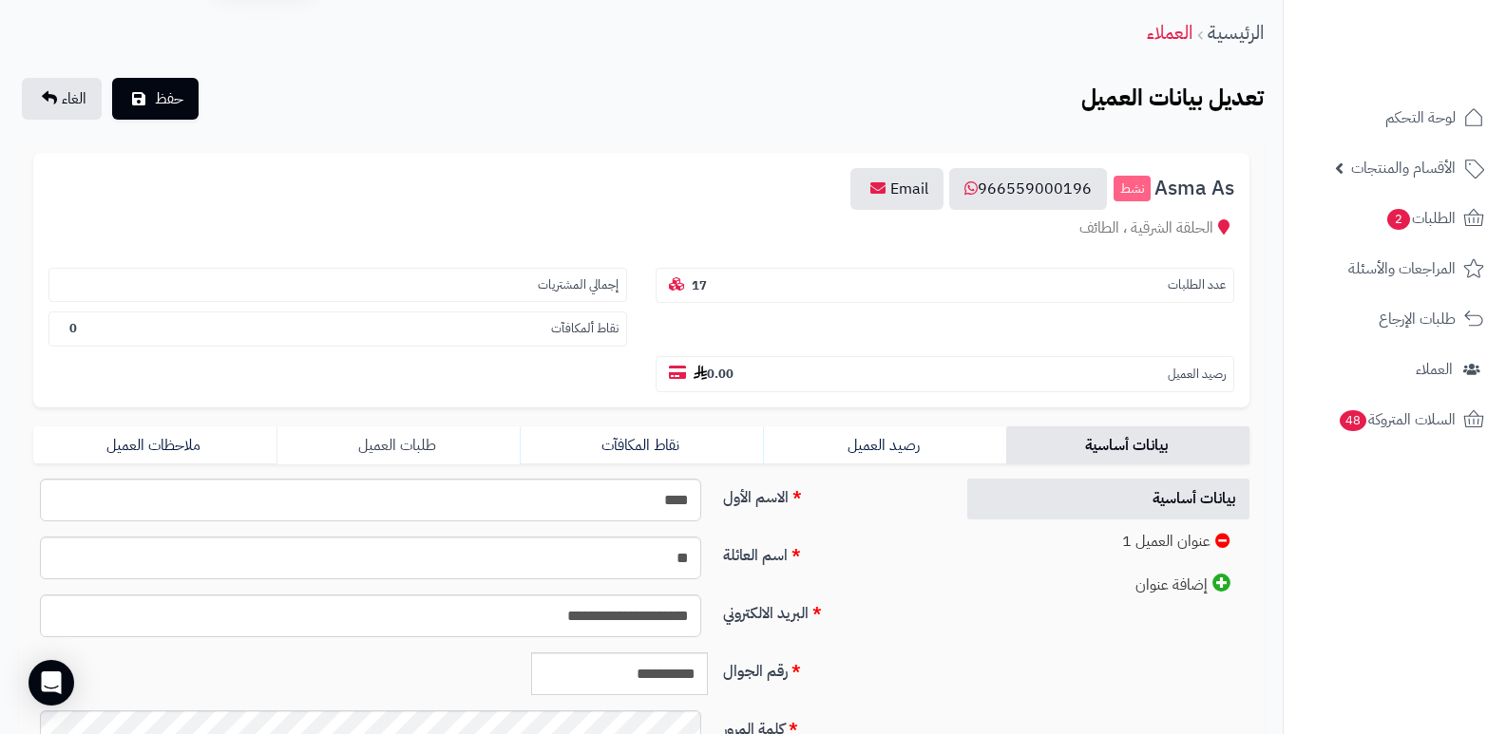
scroll to position [95, 0]
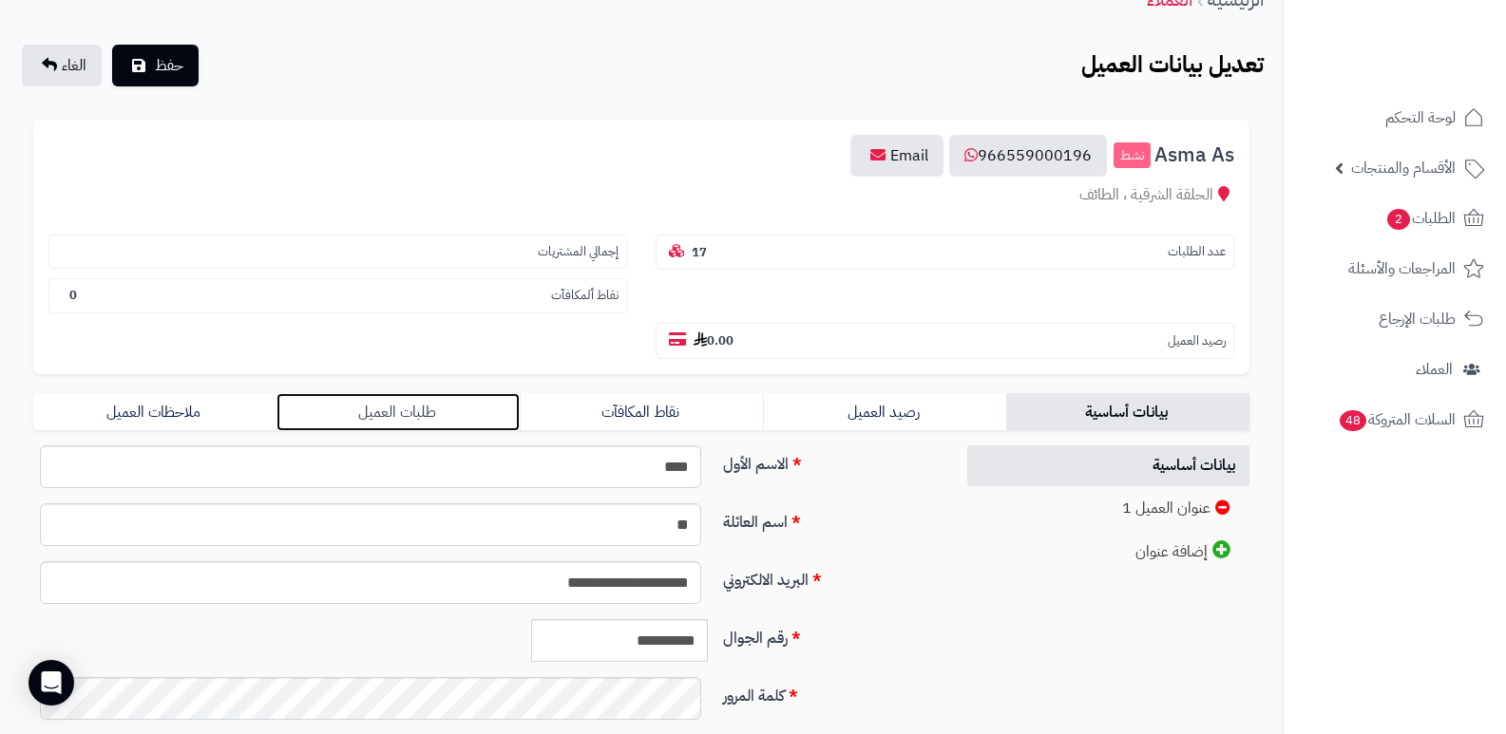
click at [431, 411] on link "طلبات العميل" at bounding box center [397, 412] width 243 height 38
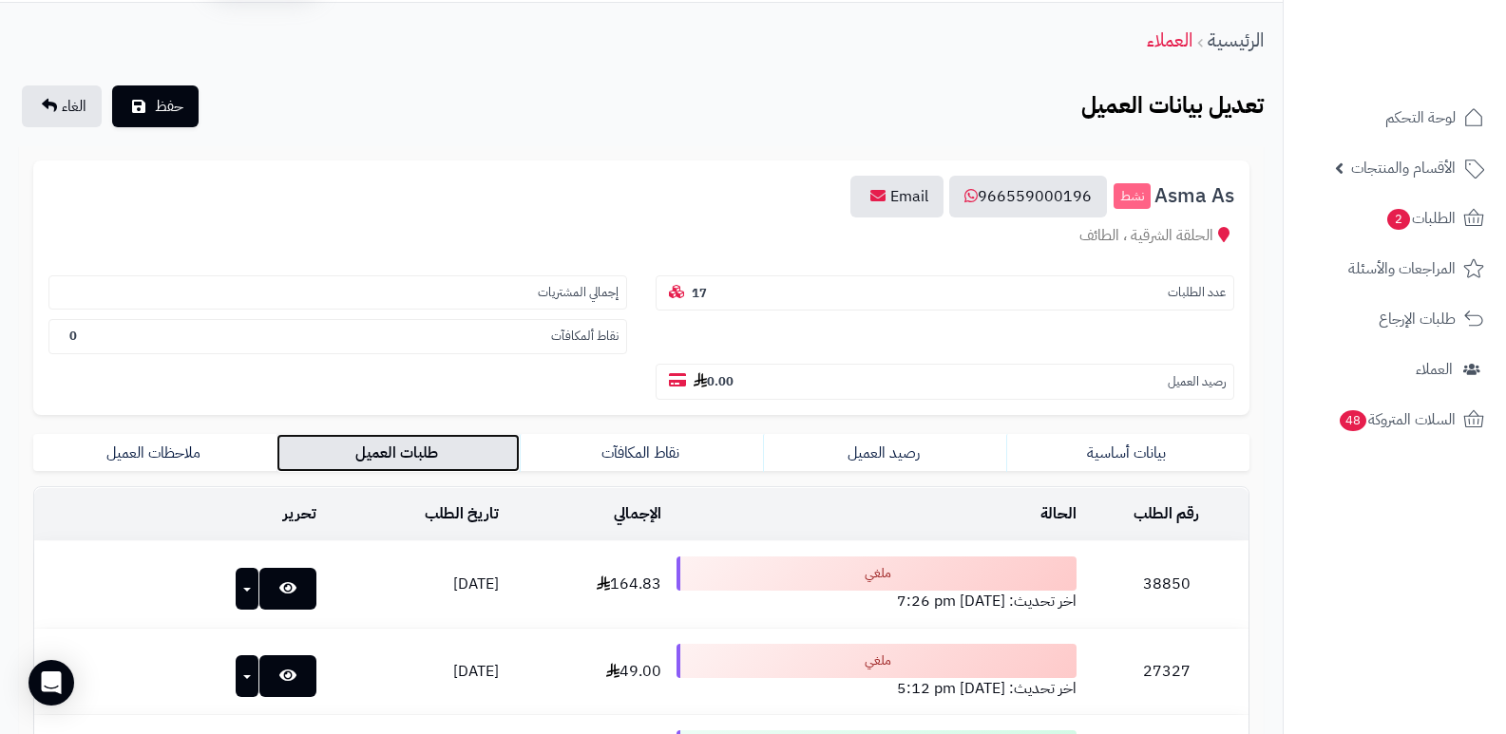
scroll to position [0, 0]
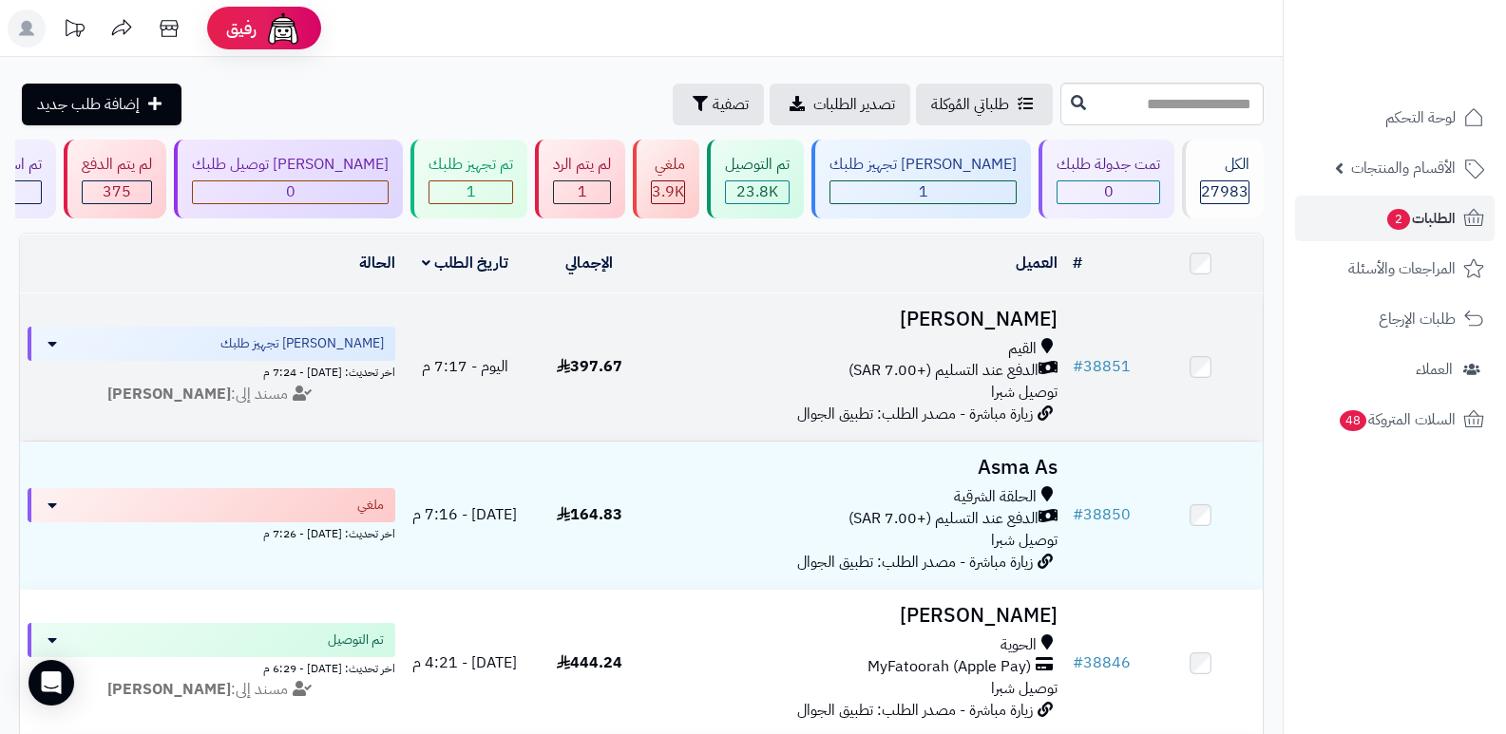
drag, startPoint x: 1432, startPoint y: 601, endPoint x: 1101, endPoint y: 378, distance: 399.0
click at [1432, 600] on nav "لوحة التحكم الأقسام والمنتجات المنتجات الأقسام الماركات مواصفات المنتجات مواصفا…" at bounding box center [1394, 391] width 223 height 734
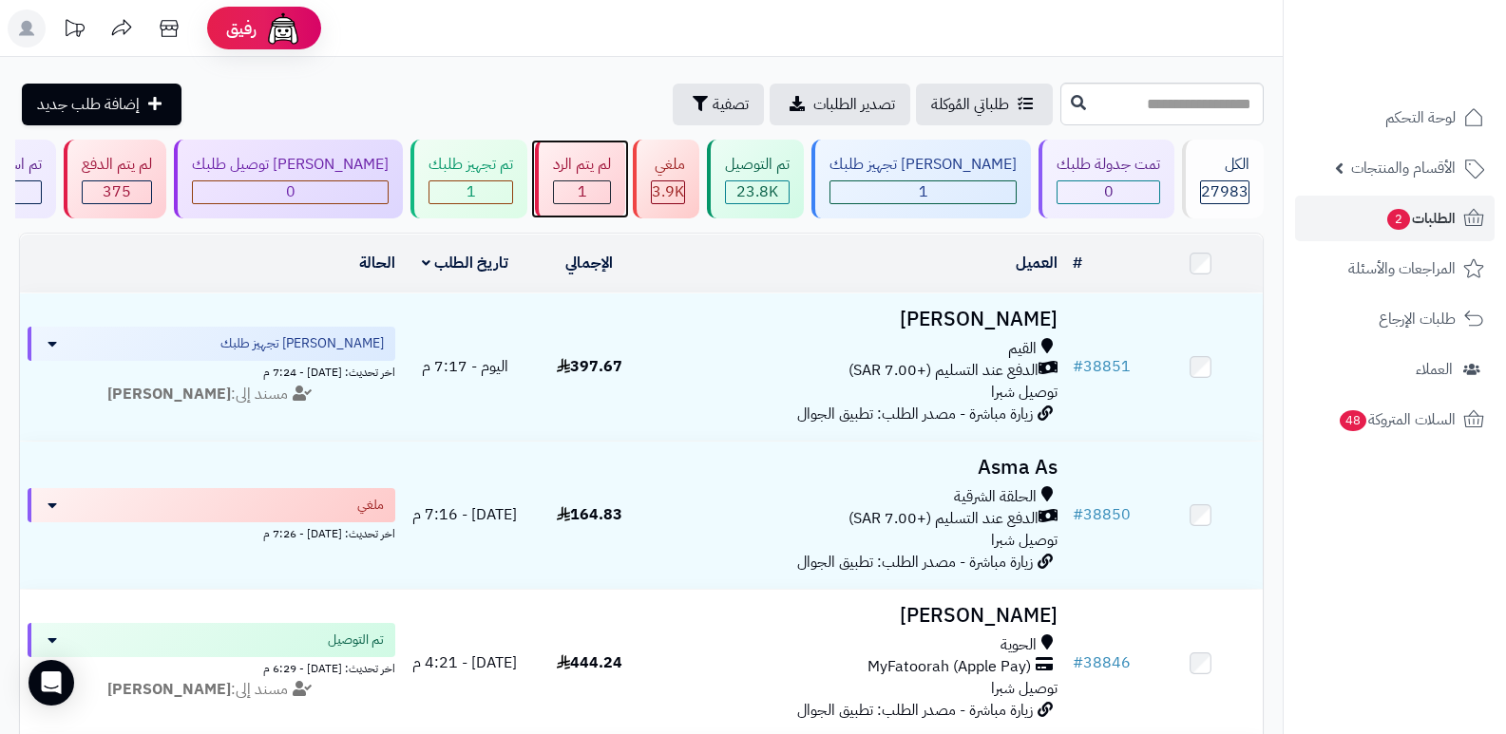
click at [610, 188] on div "1" at bounding box center [582, 192] width 56 height 22
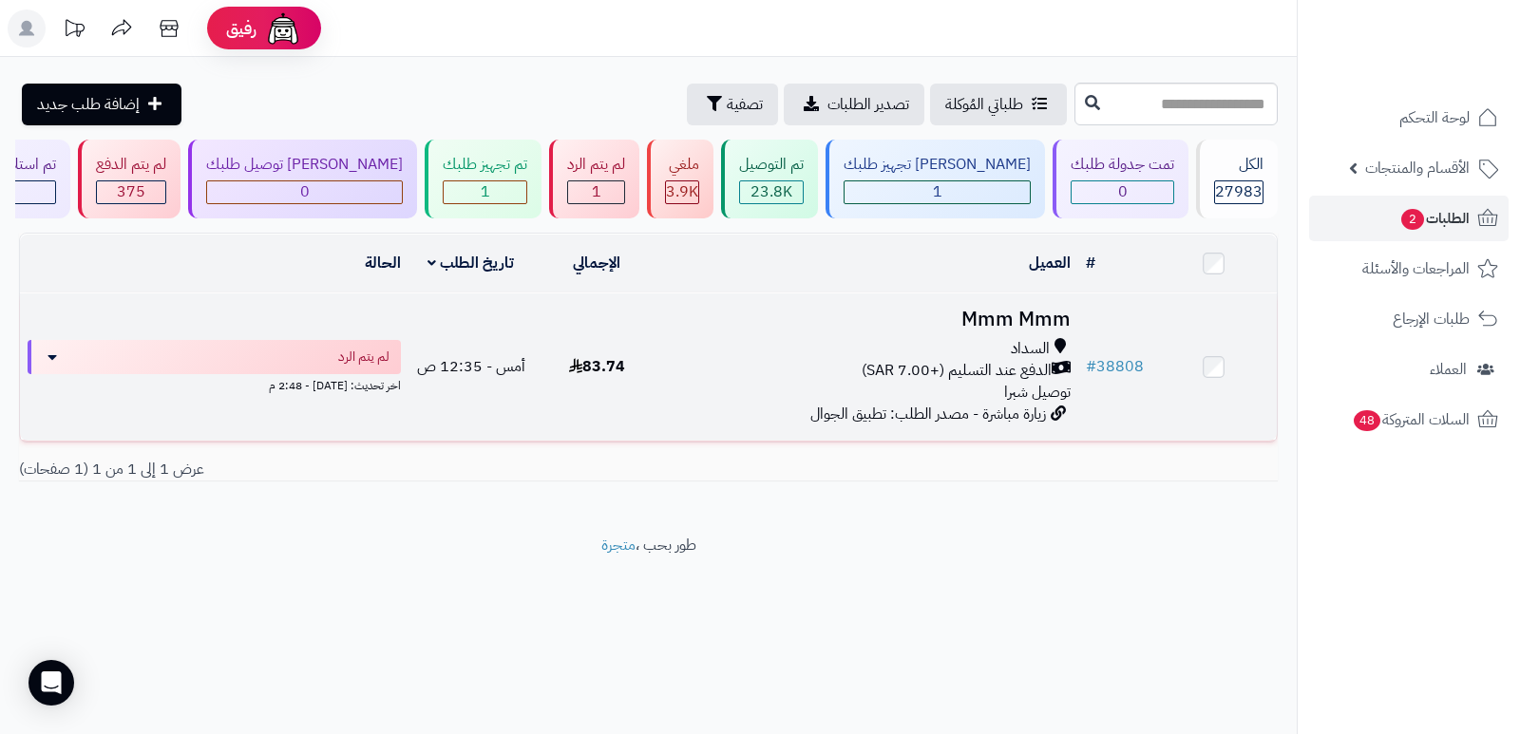
click at [1006, 316] on h3 "Mmm Mmm" at bounding box center [869, 320] width 404 height 22
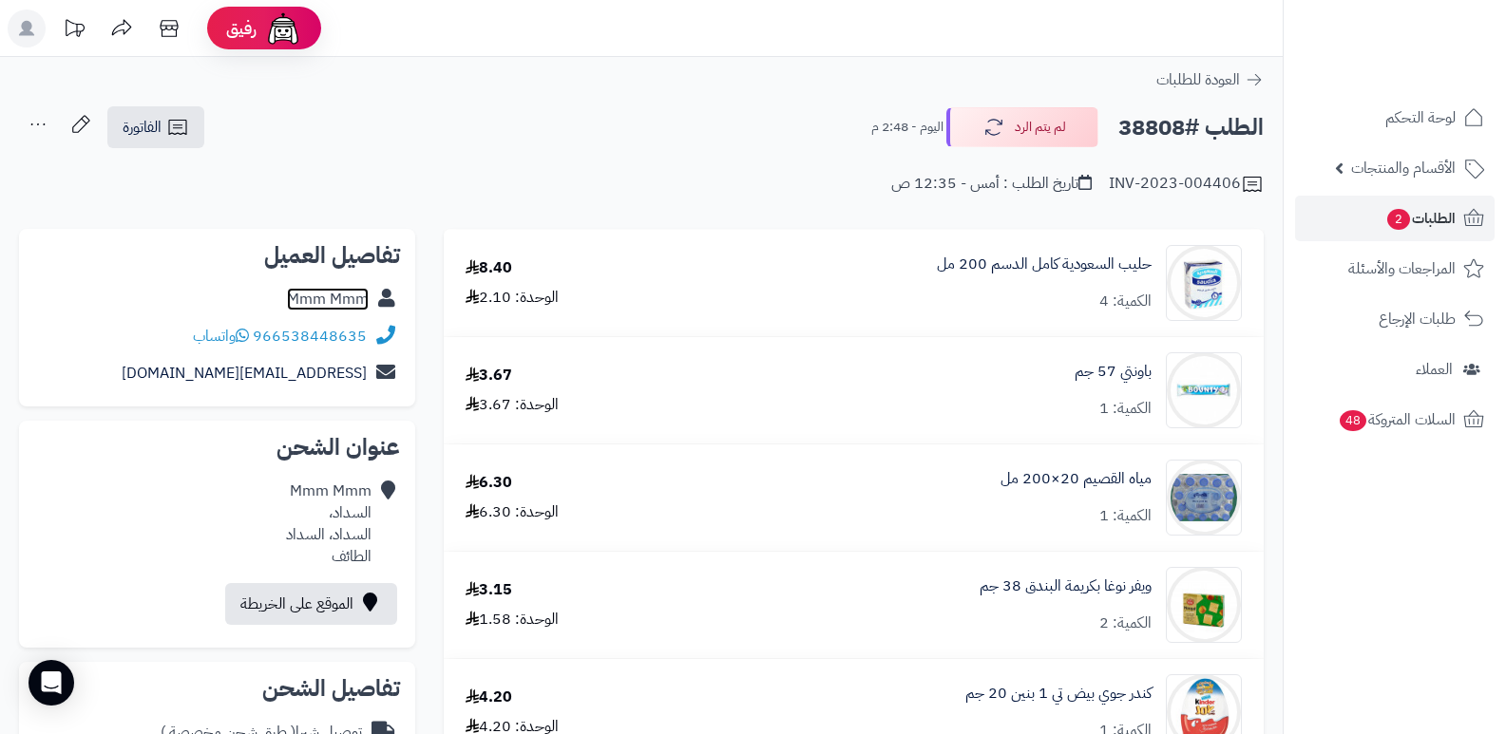
click at [356, 297] on link "Mmm Mmm" at bounding box center [328, 299] width 82 height 23
click at [301, 336] on link "966538448635" at bounding box center [310, 336] width 114 height 23
click at [1023, 135] on button "لم يتم الرد" at bounding box center [1022, 126] width 152 height 40
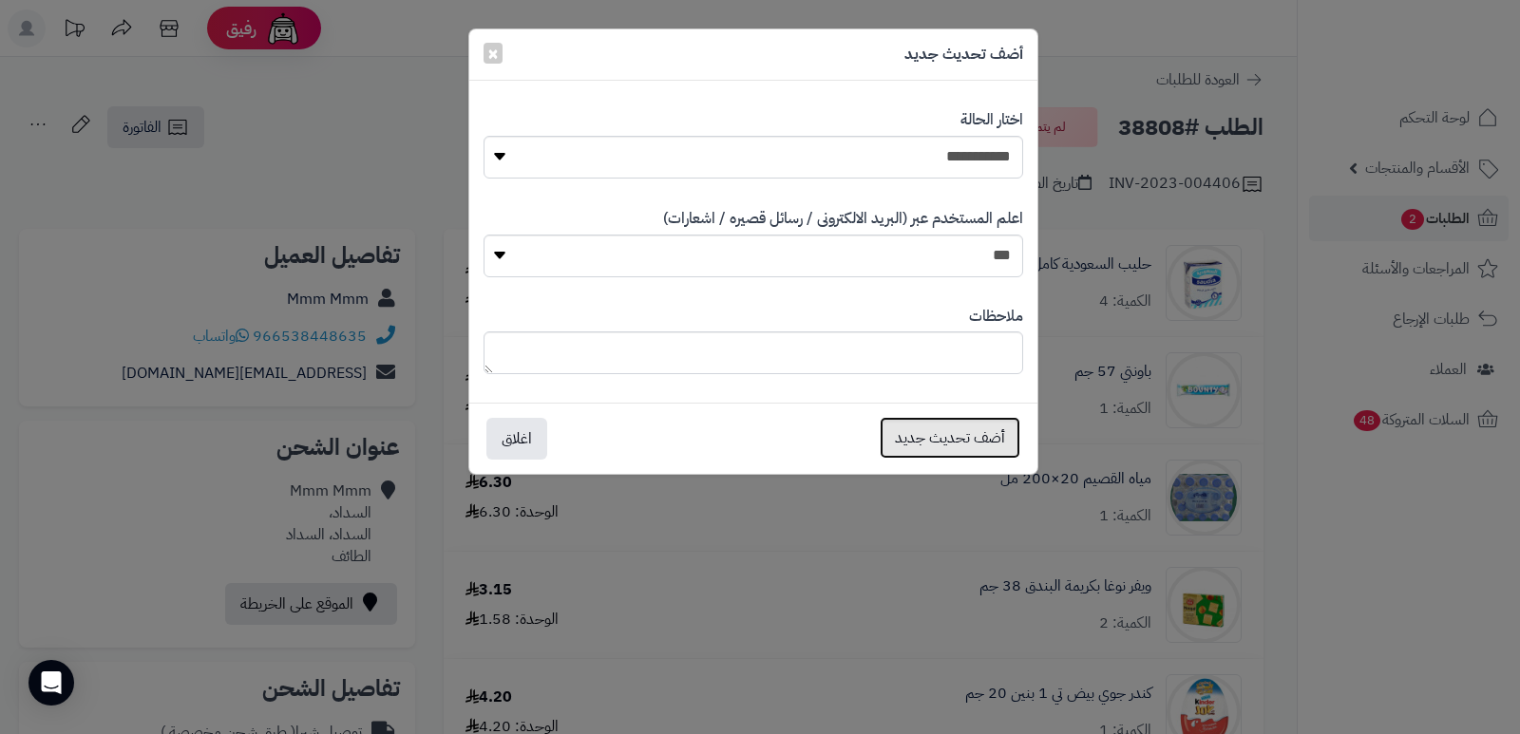
click at [972, 441] on button "أضف تحديث جديد" at bounding box center [950, 438] width 141 height 42
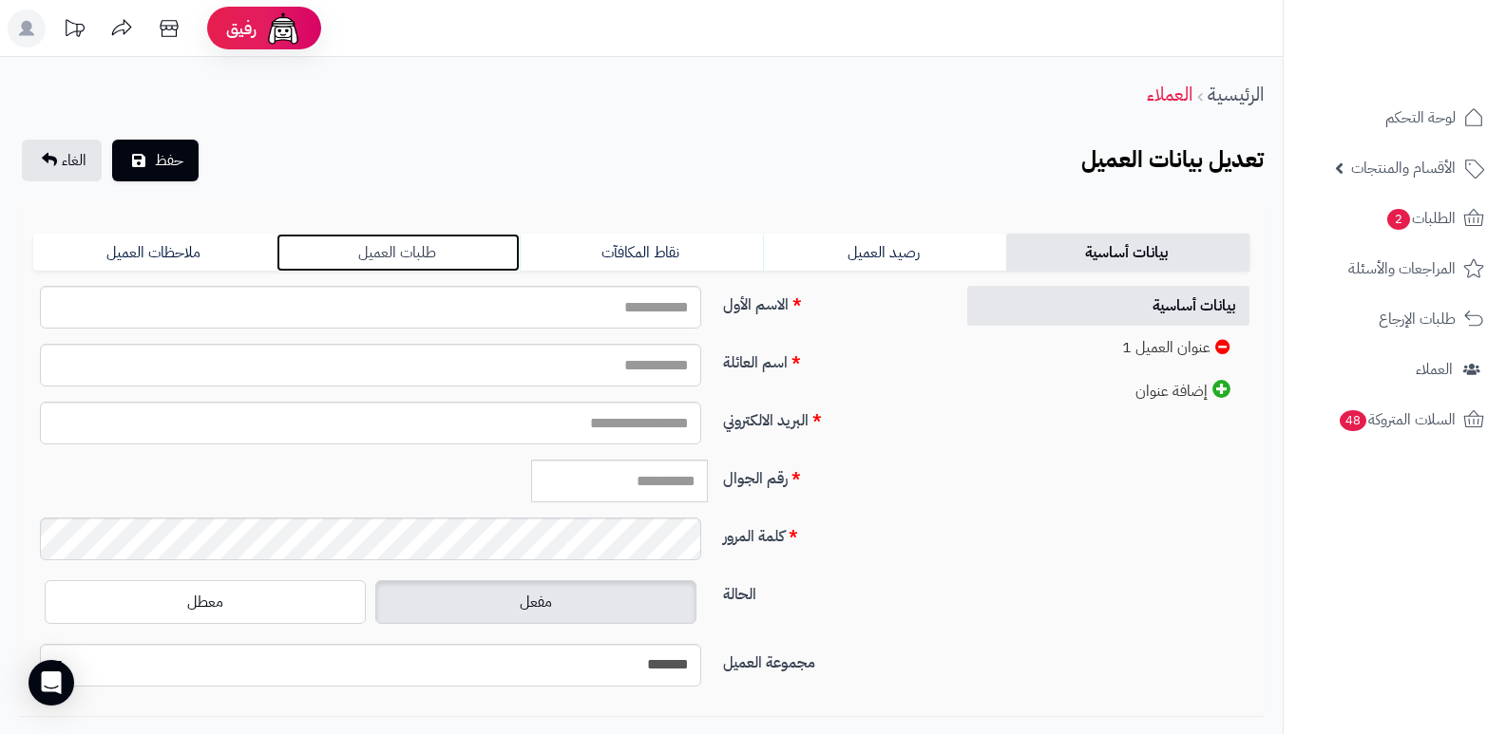
click at [424, 255] on link "طلبات العميل" at bounding box center [397, 253] width 243 height 38
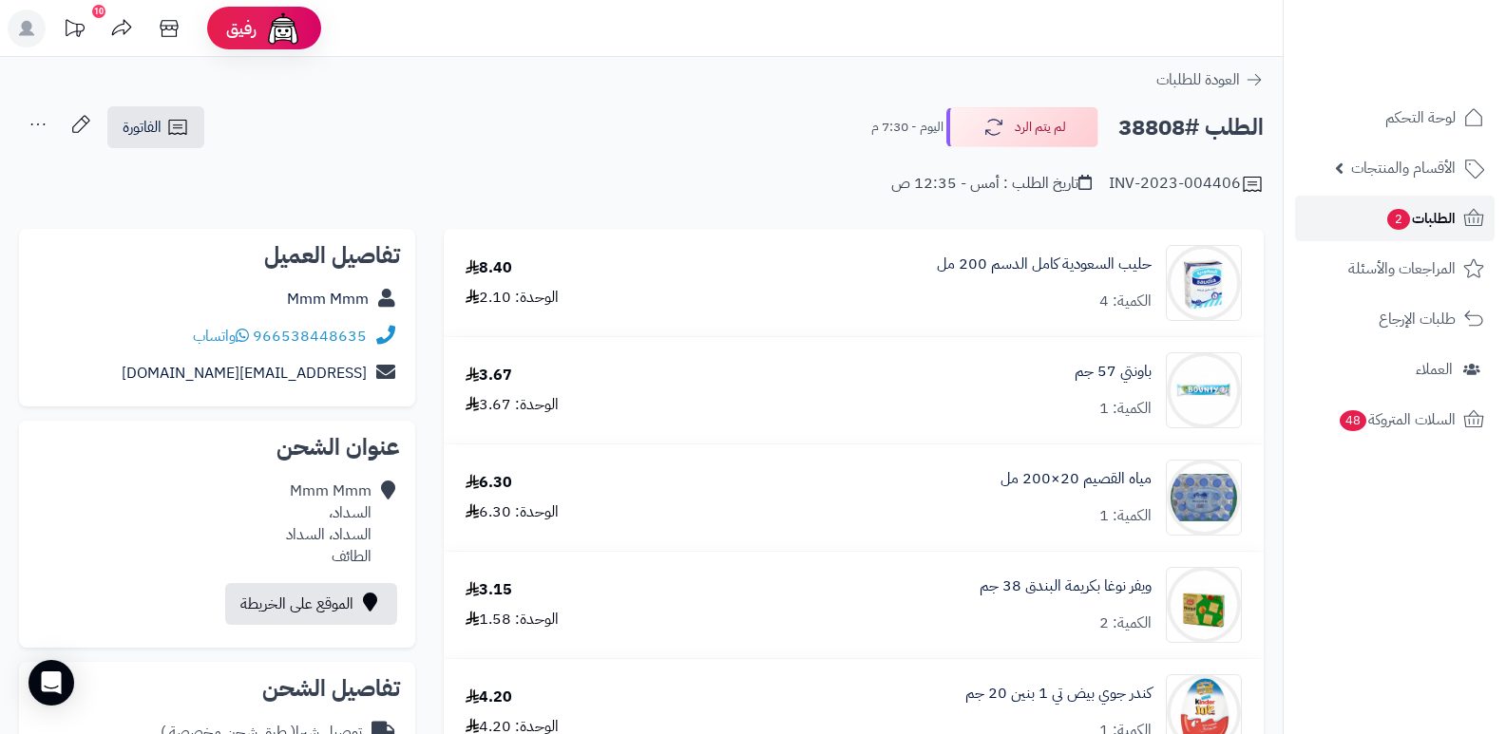
click at [1436, 218] on span "الطلبات 2" at bounding box center [1420, 218] width 70 height 27
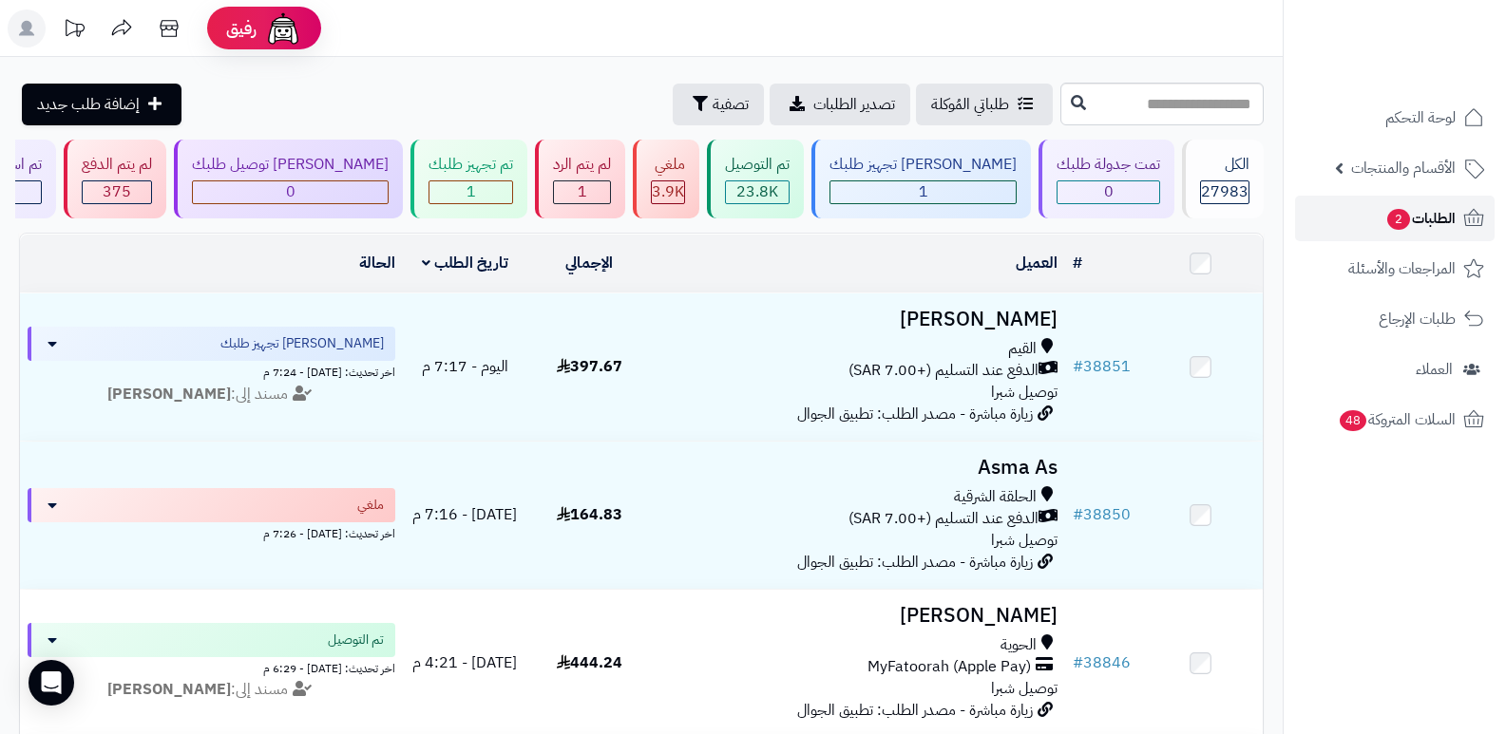
click at [1438, 208] on span "الطلبات 2" at bounding box center [1420, 218] width 70 height 27
click at [1441, 213] on span "الطلبات 2" at bounding box center [1420, 218] width 70 height 27
click at [1431, 218] on span "الطلبات 2" at bounding box center [1420, 218] width 70 height 27
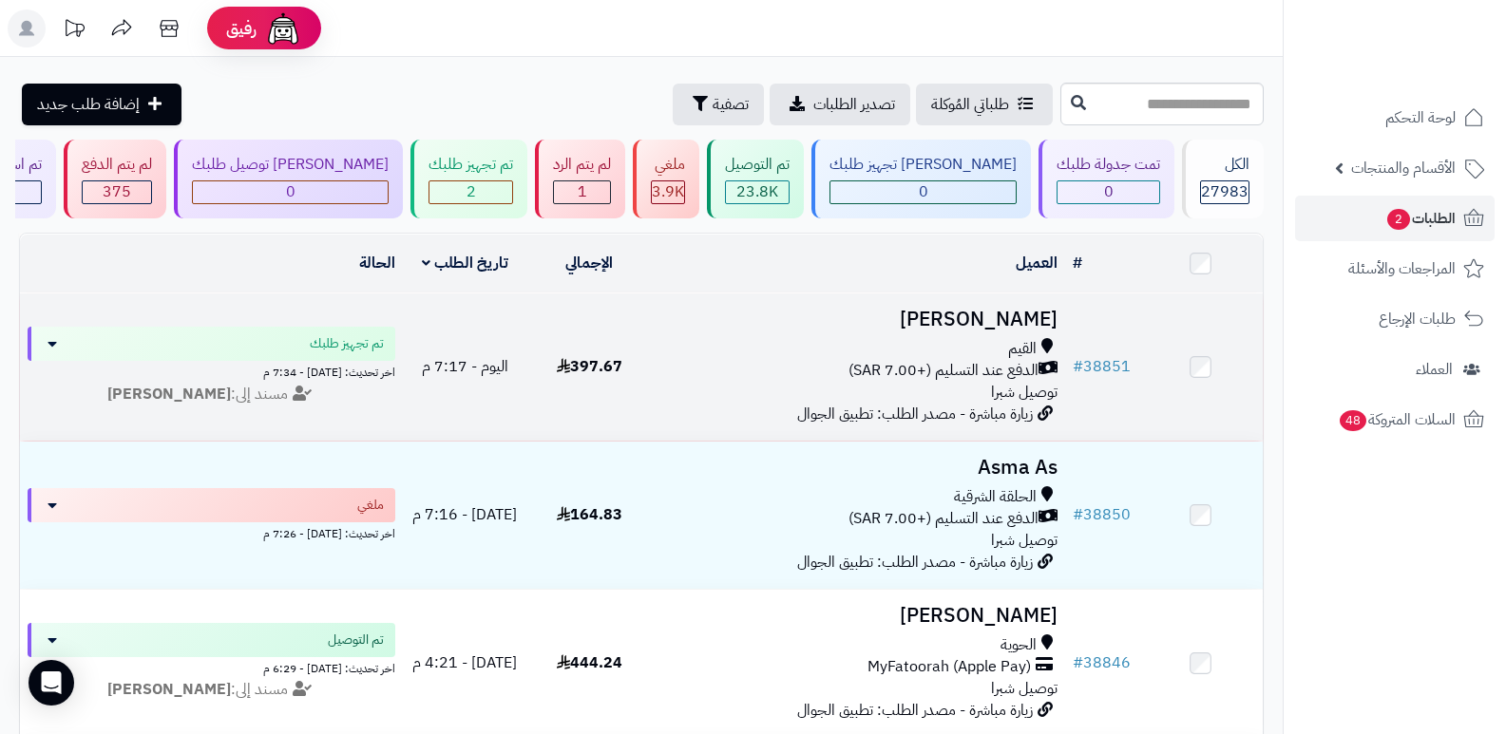
click at [1018, 312] on h3 "[PERSON_NAME]" at bounding box center [858, 320] width 399 height 22
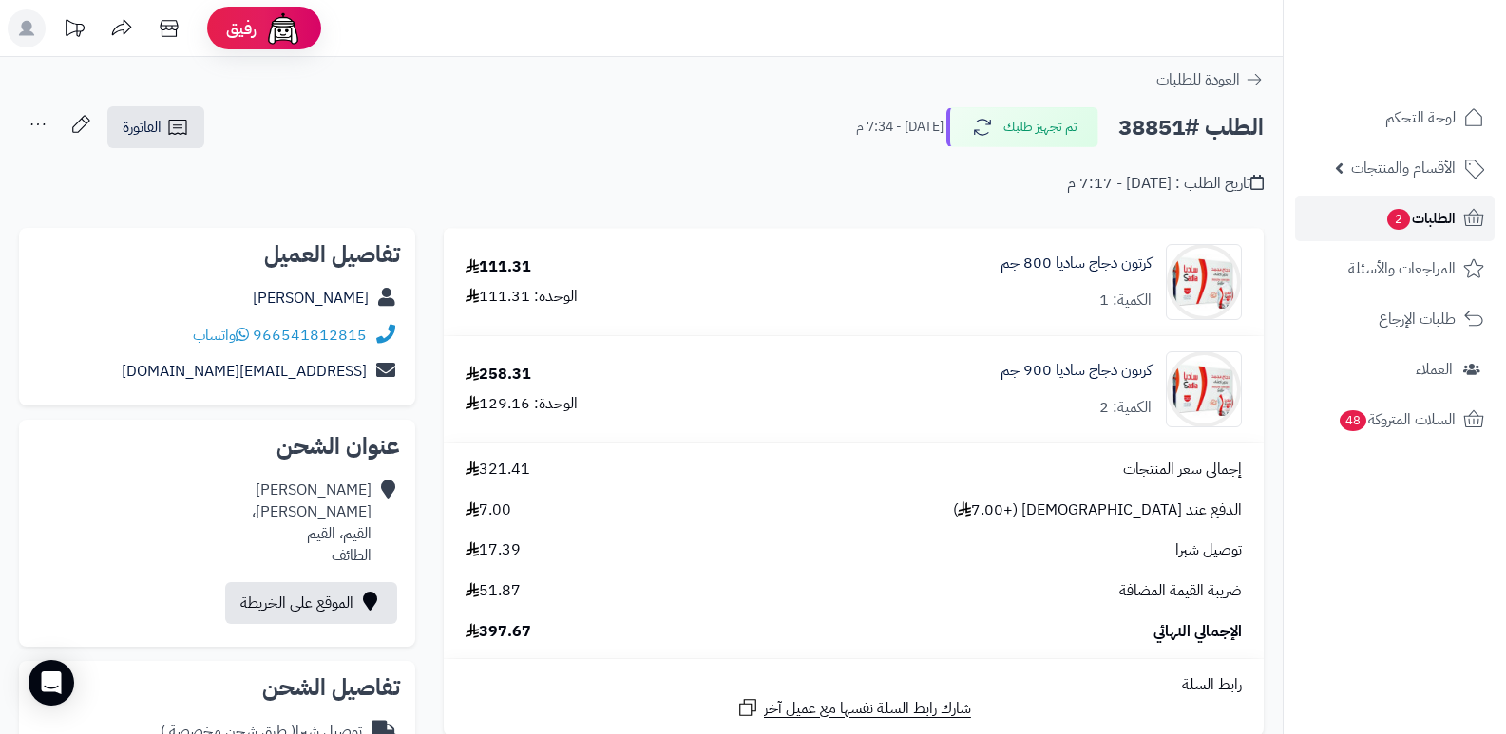
click at [1419, 216] on span "الطلبات 2" at bounding box center [1420, 218] width 70 height 27
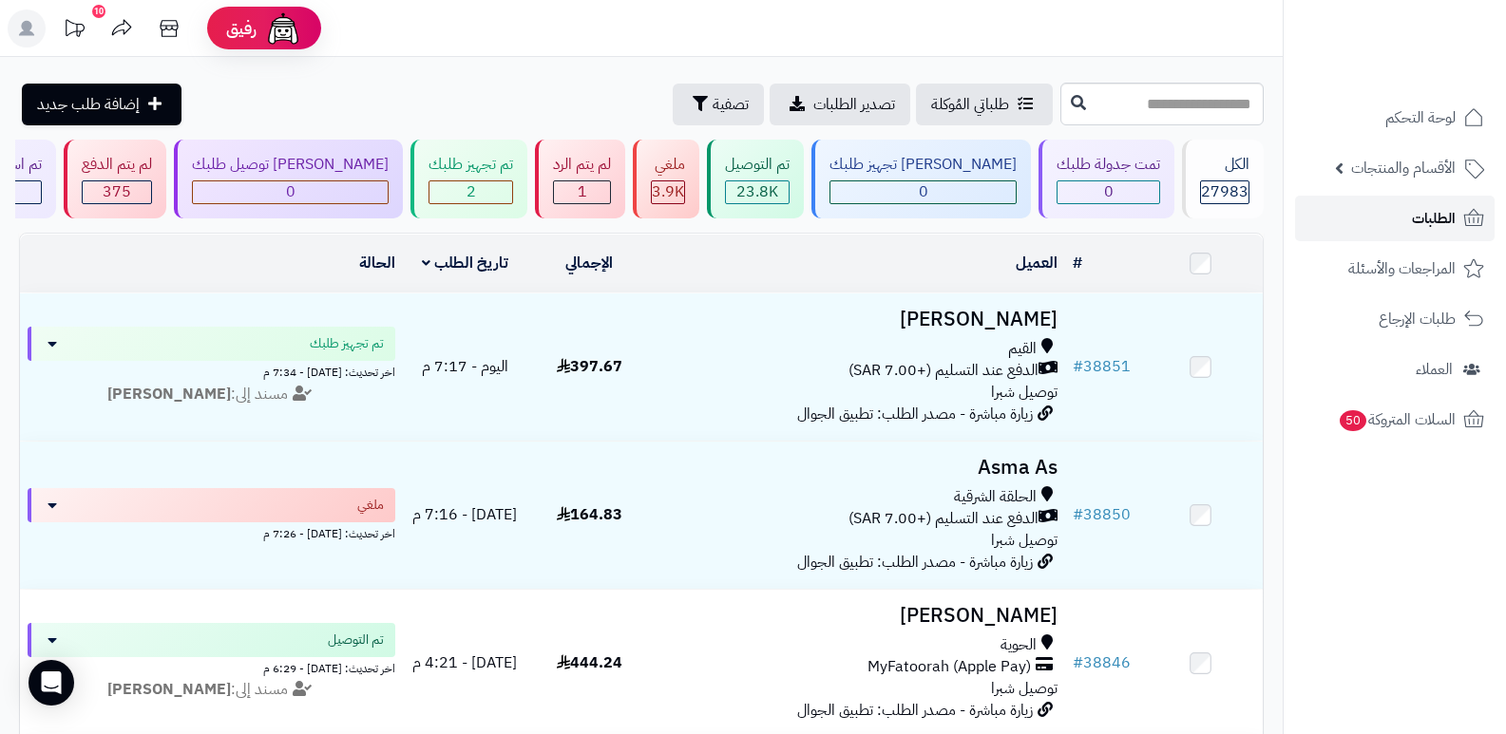
click at [1420, 216] on span "الطلبات" at bounding box center [1434, 218] width 44 height 27
click at [1433, 215] on span "الطلبات" at bounding box center [1434, 218] width 44 height 27
click at [1420, 219] on span "الطلبات" at bounding box center [1434, 218] width 44 height 27
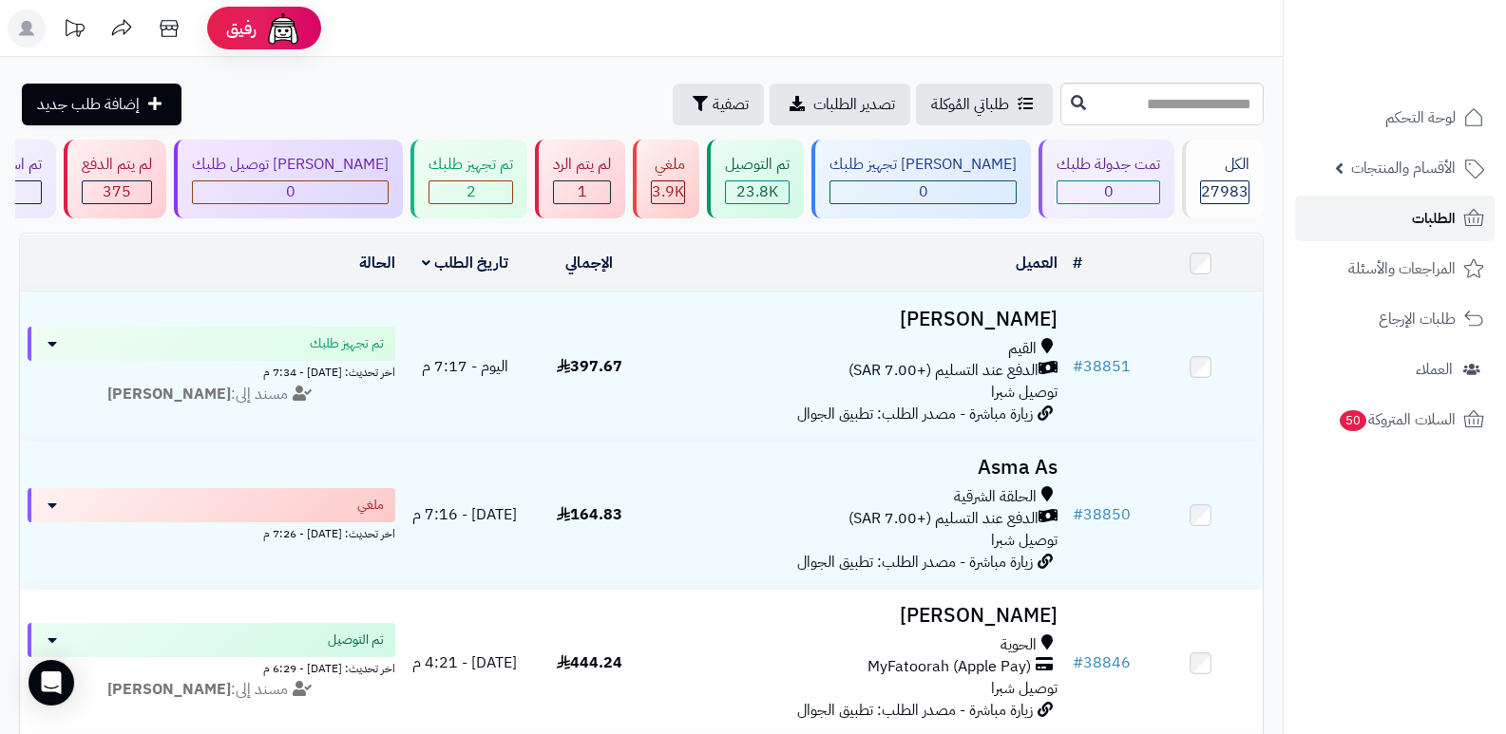
click at [1420, 219] on span "الطلبات" at bounding box center [1434, 218] width 44 height 27
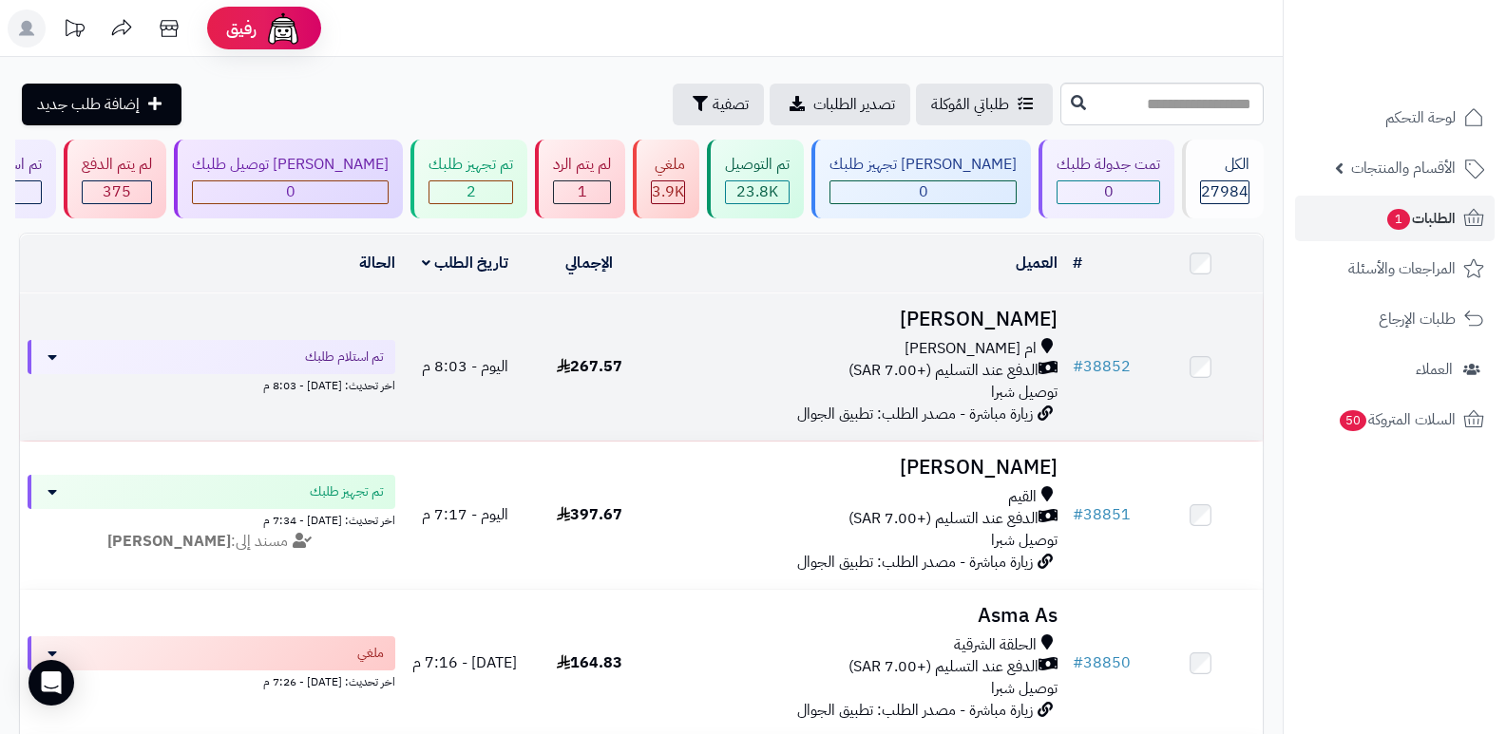
click at [1034, 310] on h3 "[PERSON_NAME]" at bounding box center [858, 320] width 399 height 22
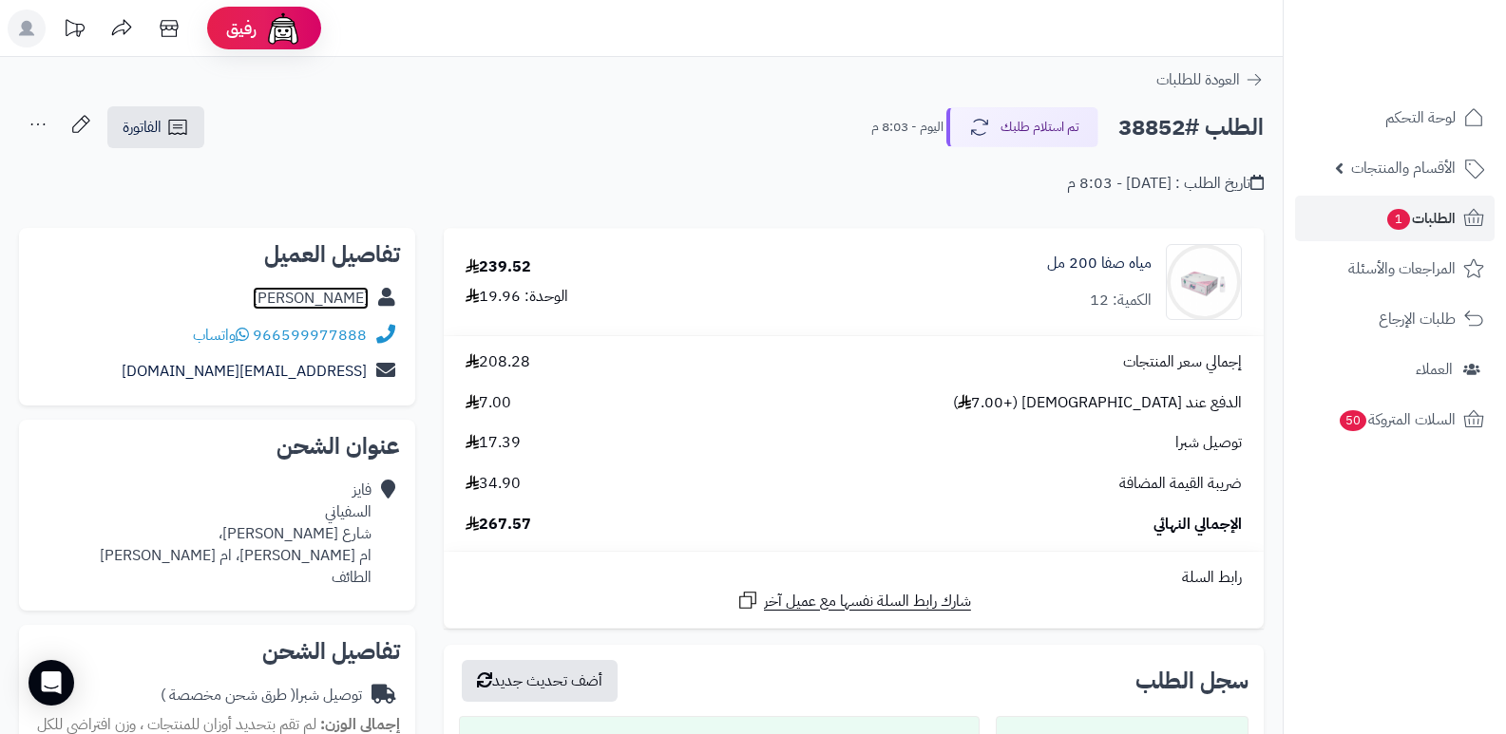
click at [338, 292] on link "[PERSON_NAME]" at bounding box center [311, 298] width 116 height 23
click at [1165, 133] on h2 "الطلب #38852" at bounding box center [1190, 127] width 145 height 39
copy h2 "38852"
click at [1011, 122] on button "تم استلام طلبك" at bounding box center [1022, 126] width 152 height 40
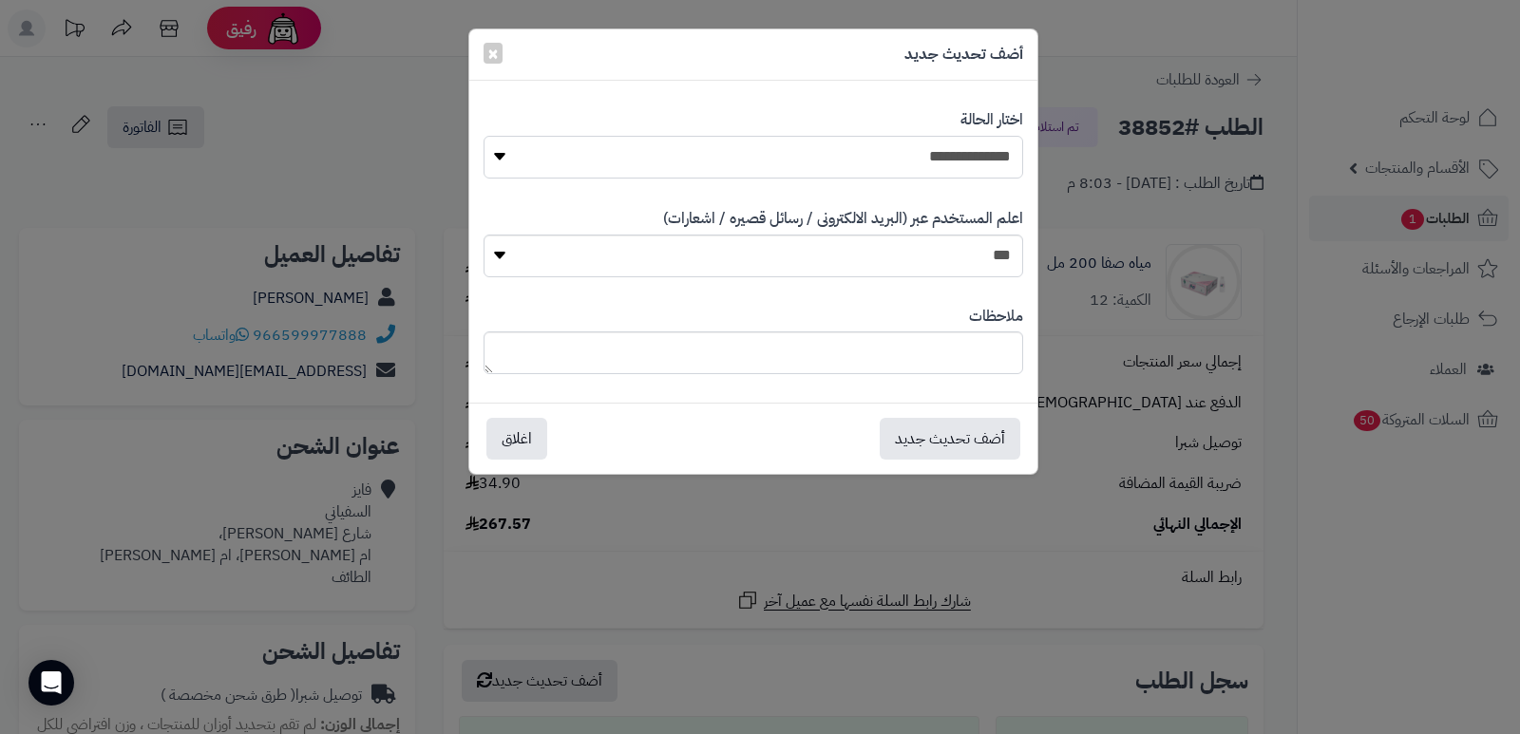
click at [962, 165] on select "**********" at bounding box center [754, 157] width 540 height 43
select select "*"
click at [484, 136] on select "**********" at bounding box center [754, 157] width 540 height 43
click at [961, 452] on button "أضف تحديث جديد" at bounding box center [950, 438] width 141 height 42
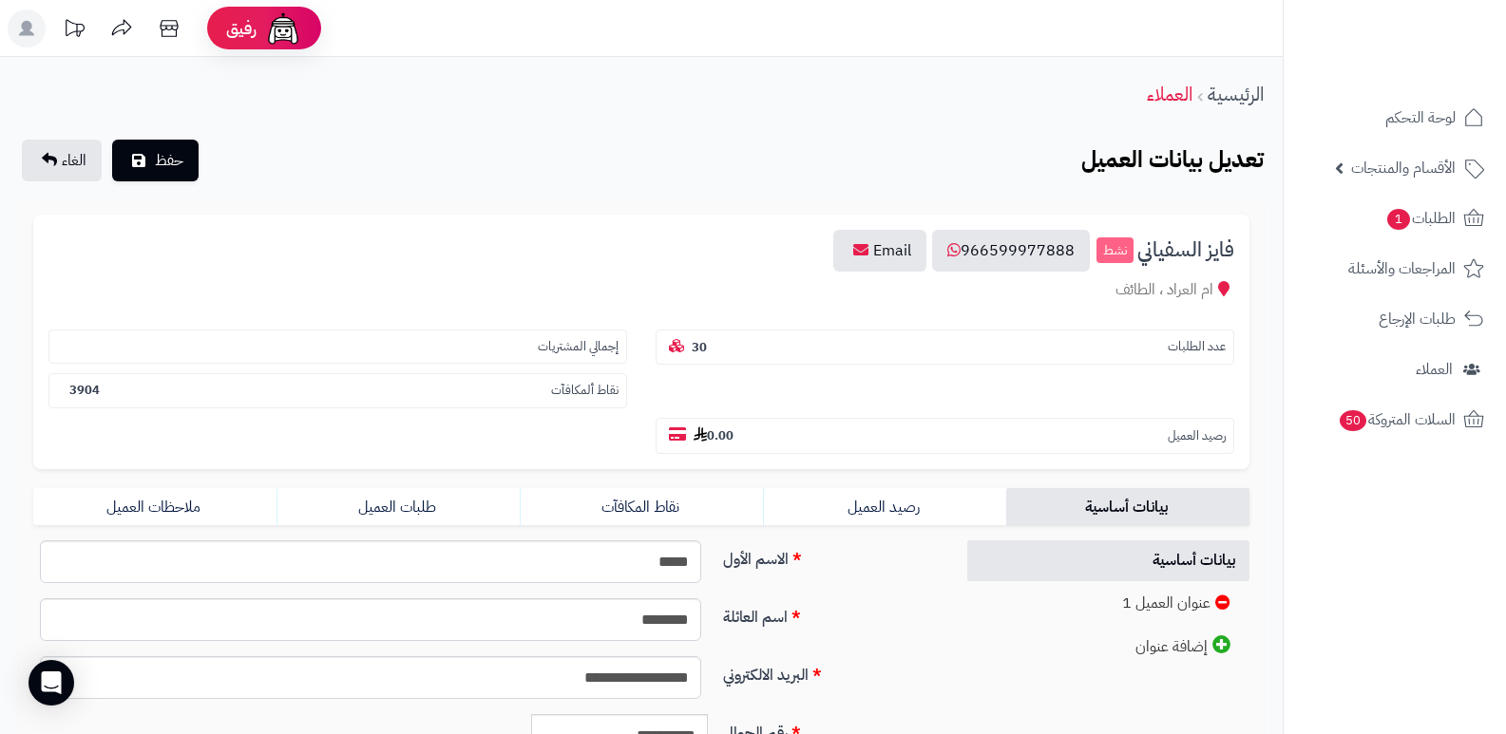
scroll to position [285, 0]
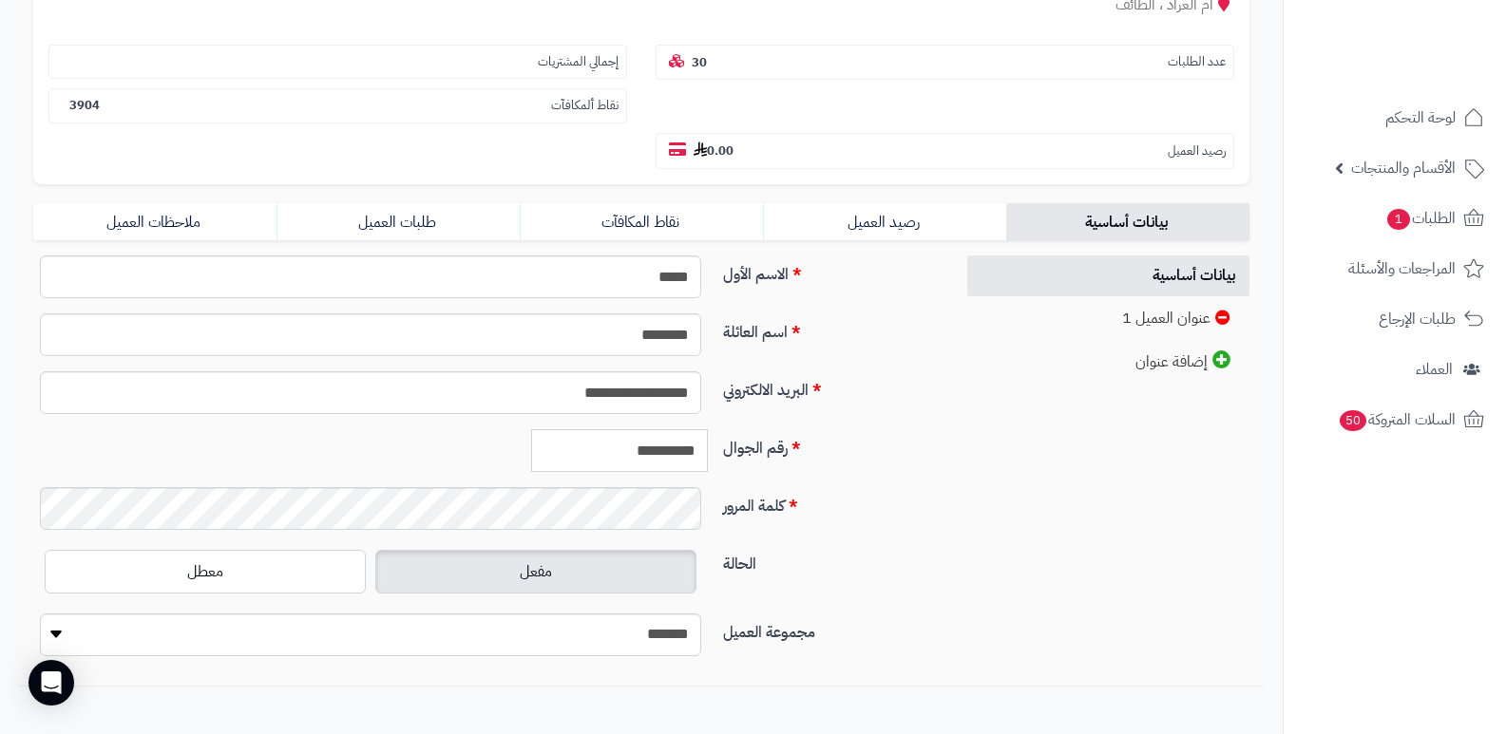
drag, startPoint x: 614, startPoint y: 452, endPoint x: 714, endPoint y: 435, distance: 102.2
click at [714, 435] on div "**********" at bounding box center [562, 450] width 307 height 43
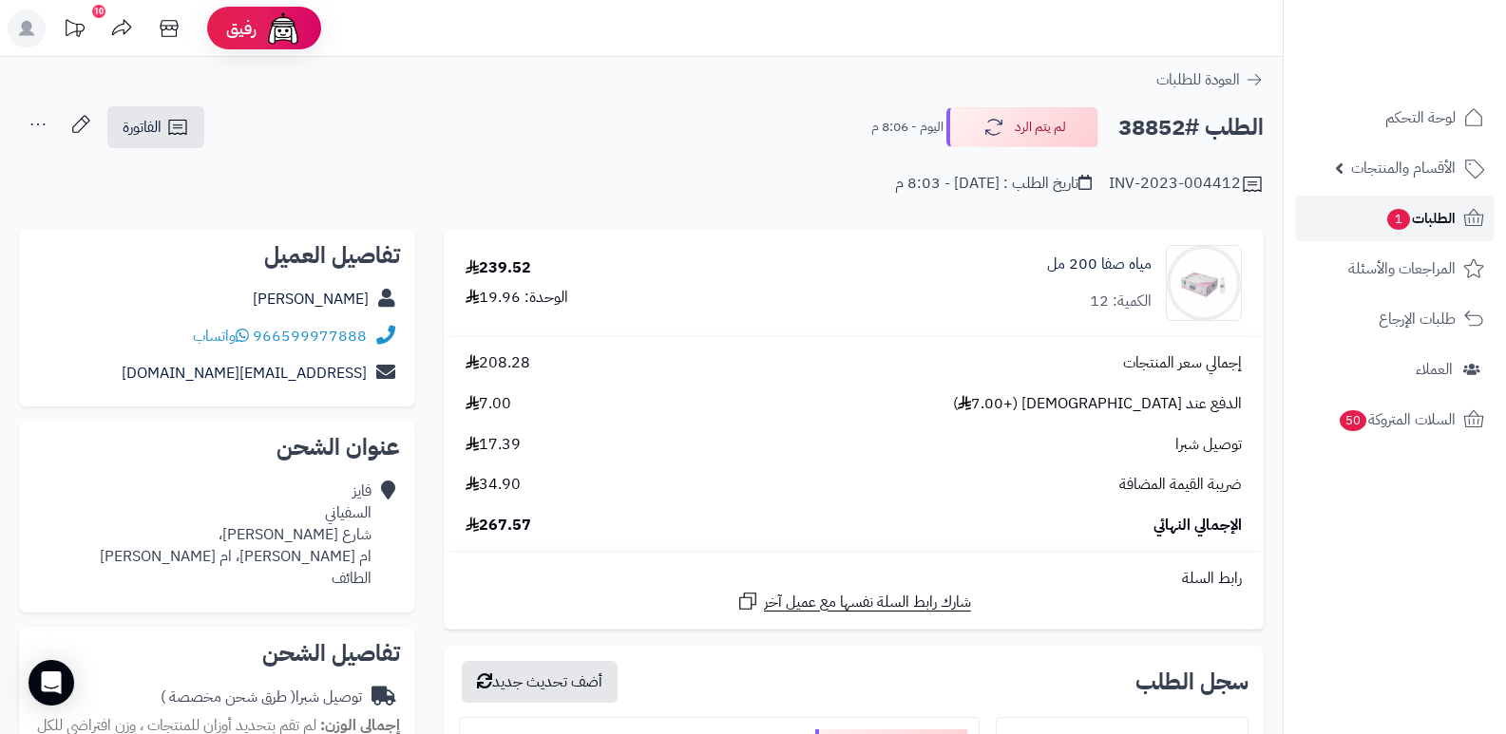
click at [1435, 221] on span "الطلبات 1" at bounding box center [1420, 218] width 70 height 27
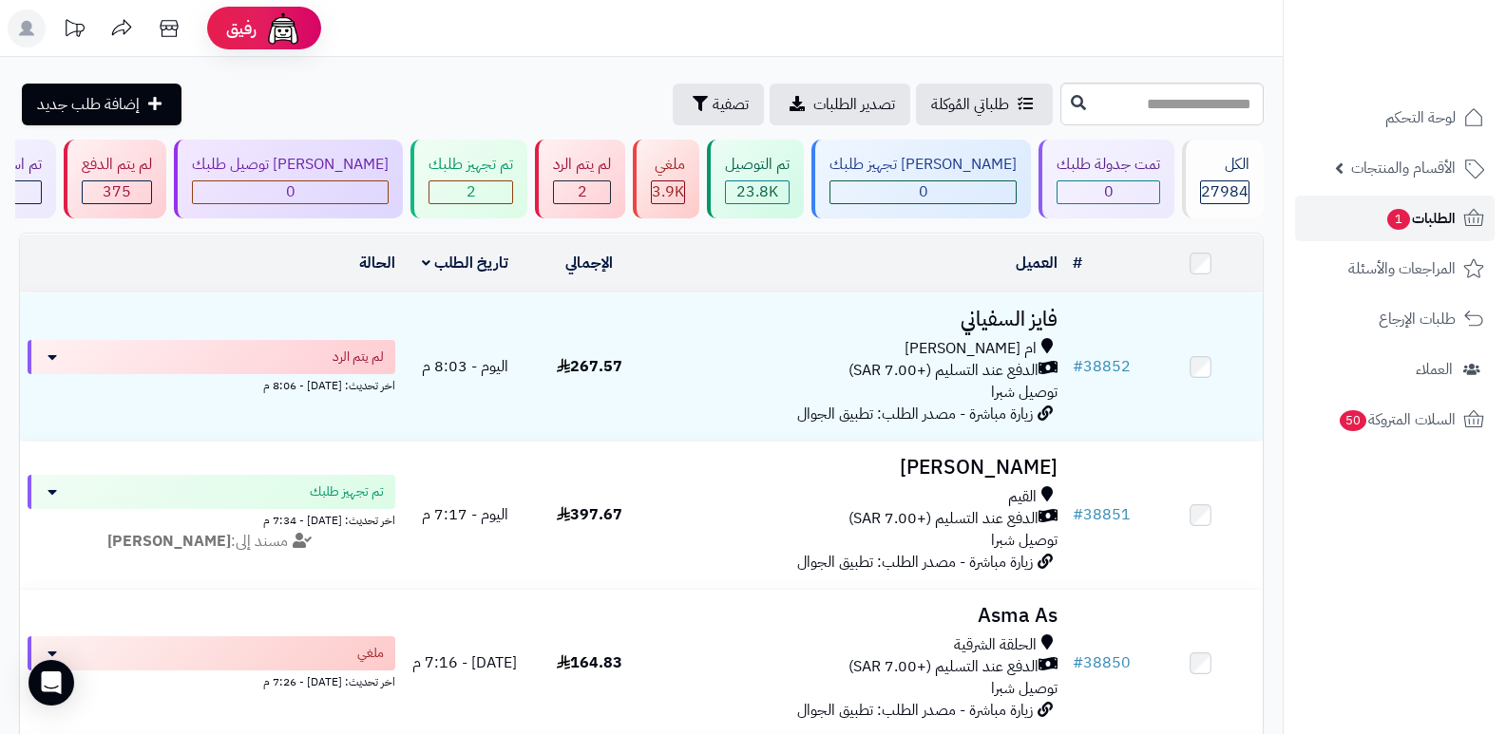
click at [1442, 211] on span "الطلبات 1" at bounding box center [1420, 218] width 70 height 27
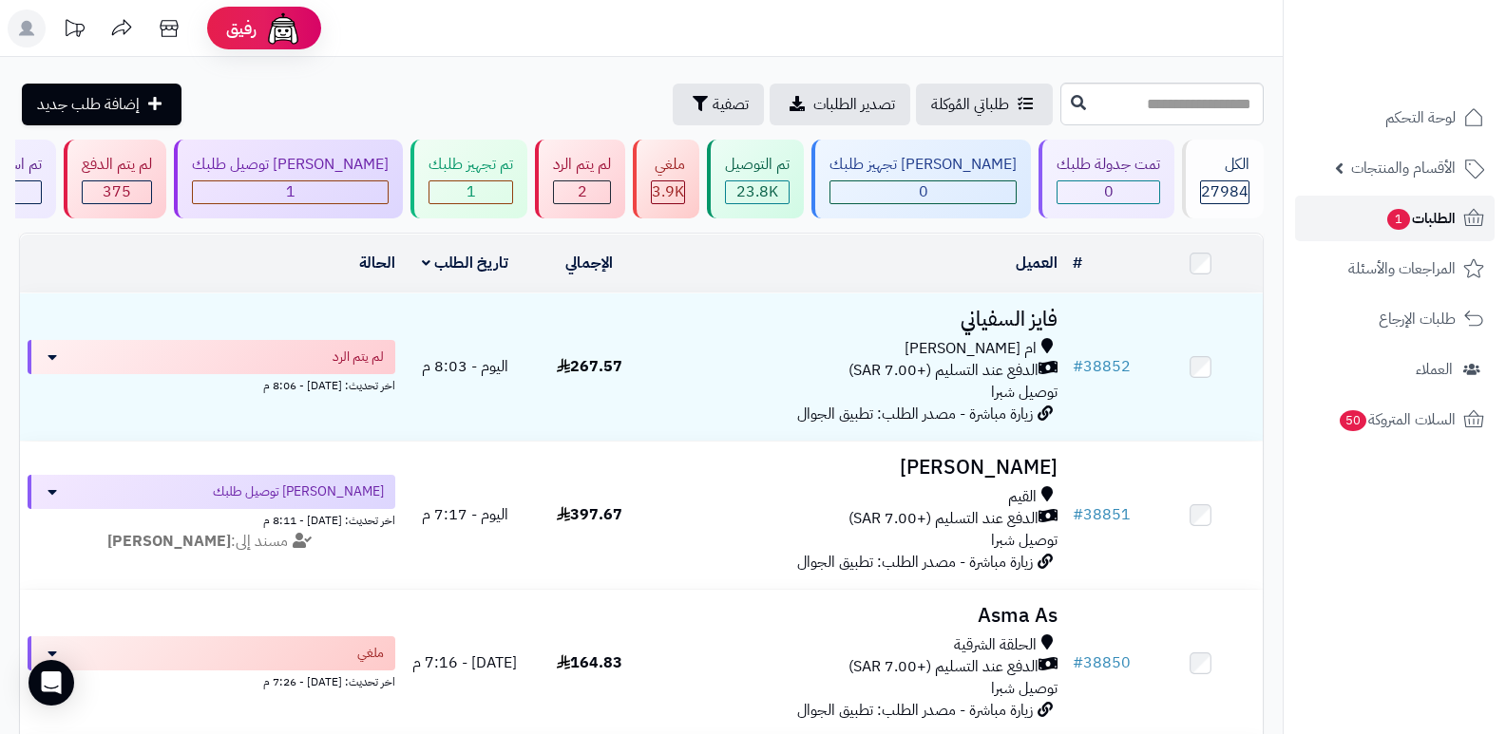
click at [1442, 211] on span "الطلبات 1" at bounding box center [1420, 218] width 70 height 27
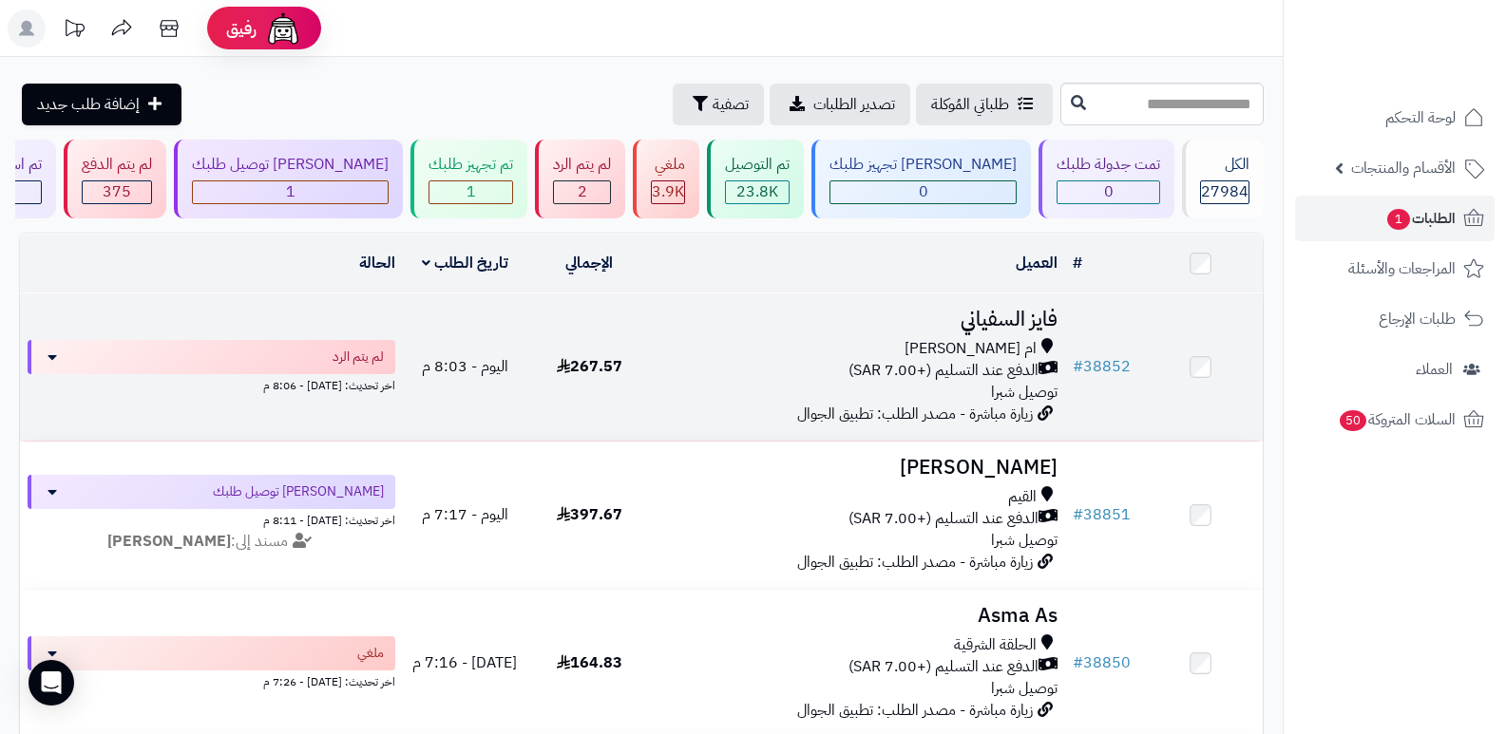
click at [994, 311] on h3 "فايز السفياني" at bounding box center [858, 320] width 399 height 22
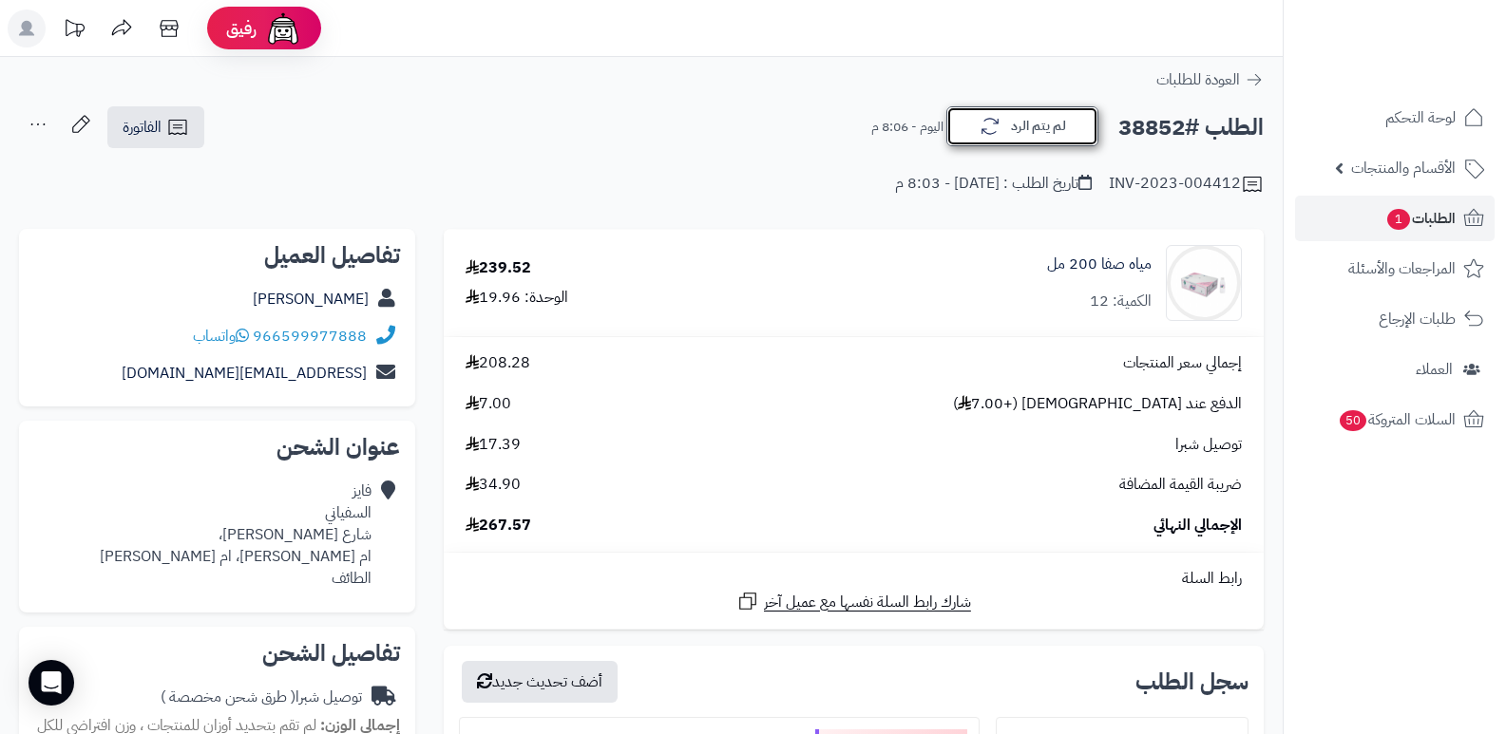
click at [1026, 130] on button "لم يتم الرد" at bounding box center [1022, 126] width 152 height 40
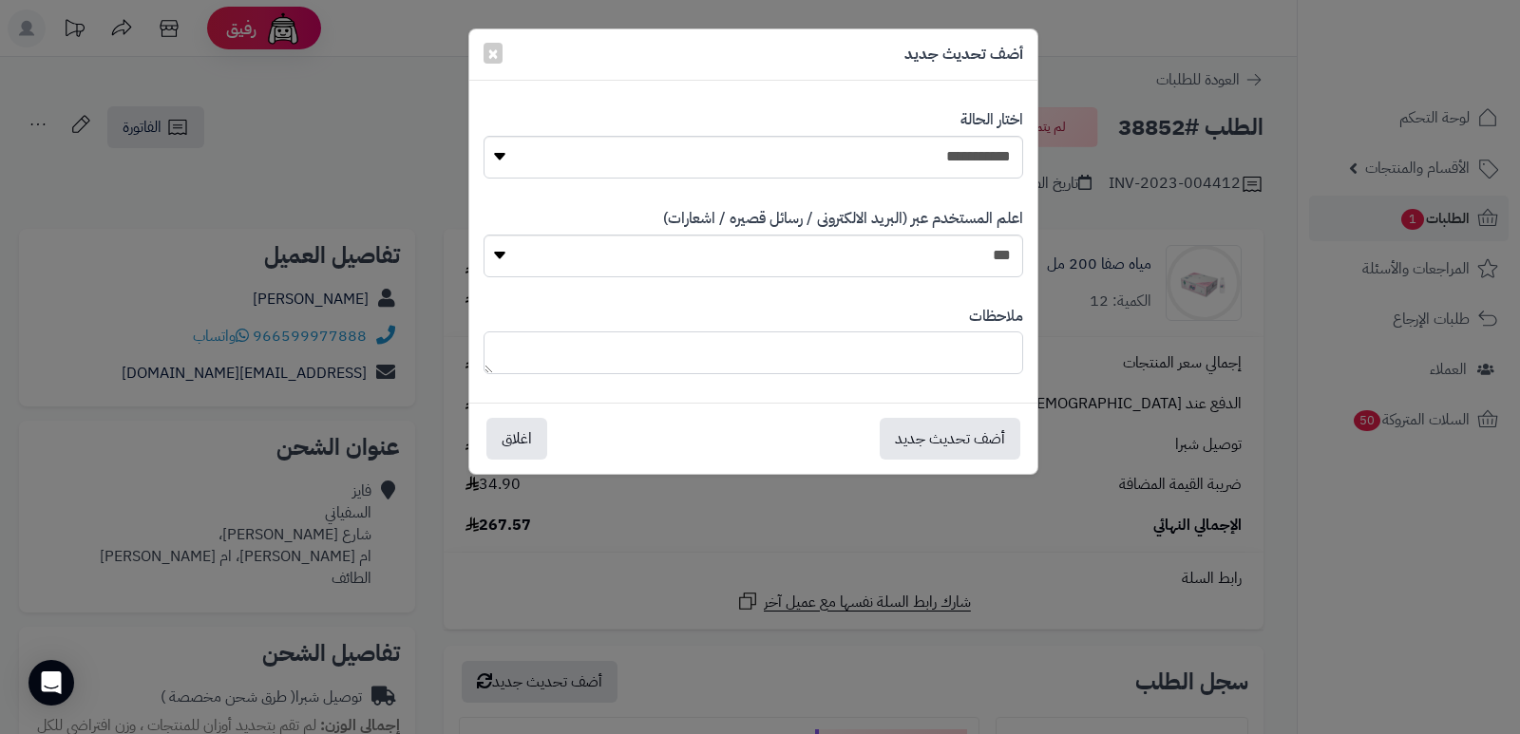
click at [966, 365] on textarea at bounding box center [754, 353] width 540 height 43
type textarea "**********"
click at [980, 252] on select "*** **" at bounding box center [754, 256] width 540 height 43
select select "*"
click at [484, 235] on select "*** **" at bounding box center [754, 256] width 540 height 43
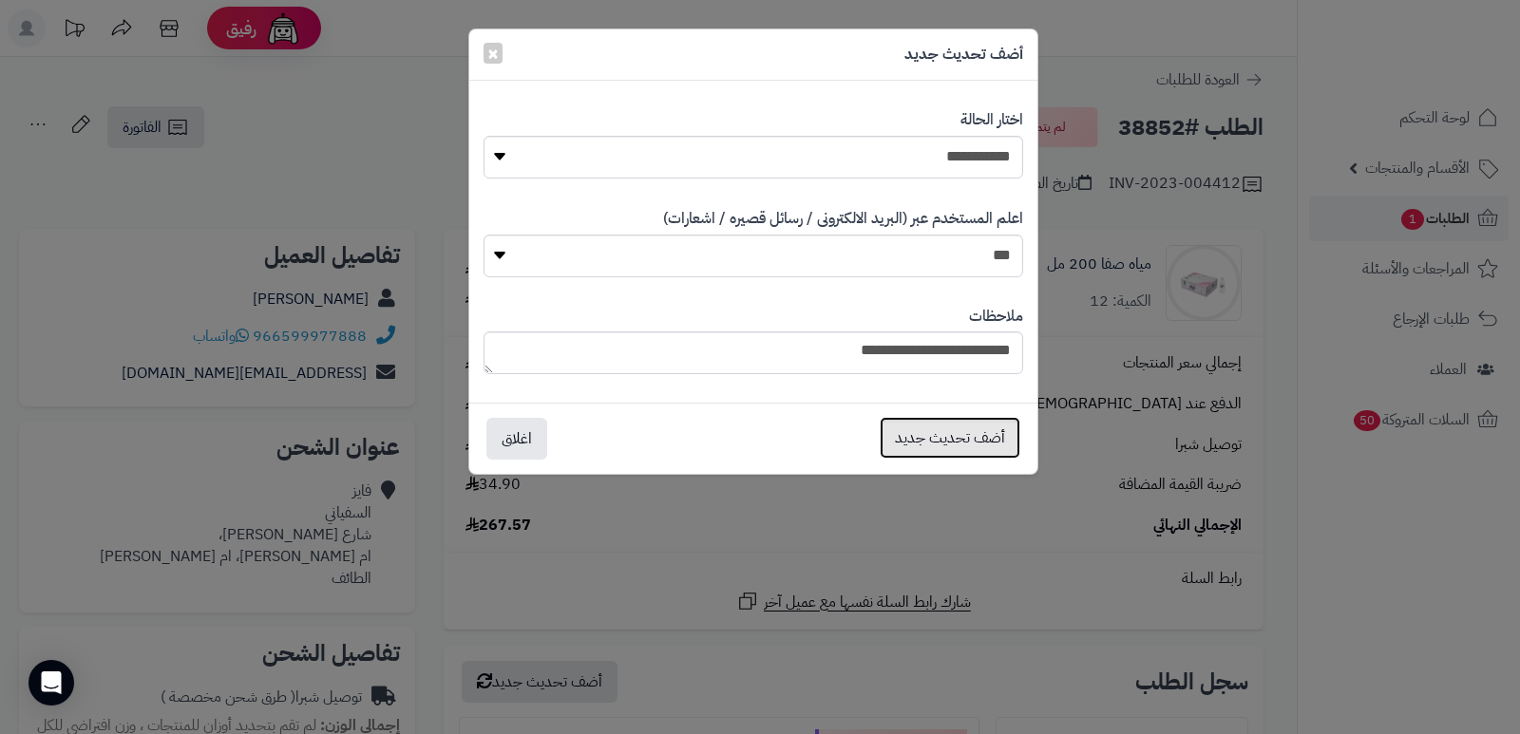
click at [969, 438] on button "أضف تحديث جديد" at bounding box center [950, 438] width 141 height 42
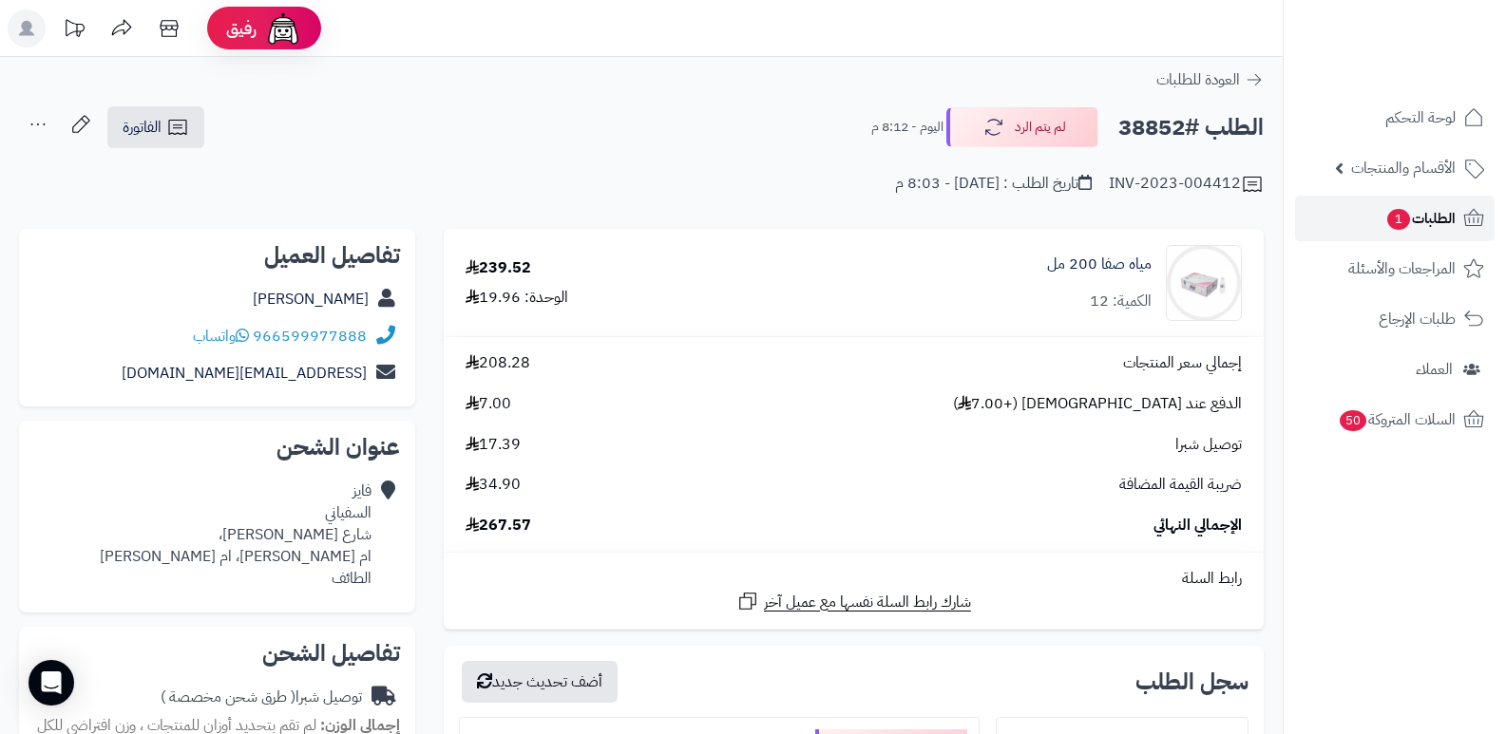
click at [1425, 211] on span "الطلبات 1" at bounding box center [1420, 218] width 70 height 27
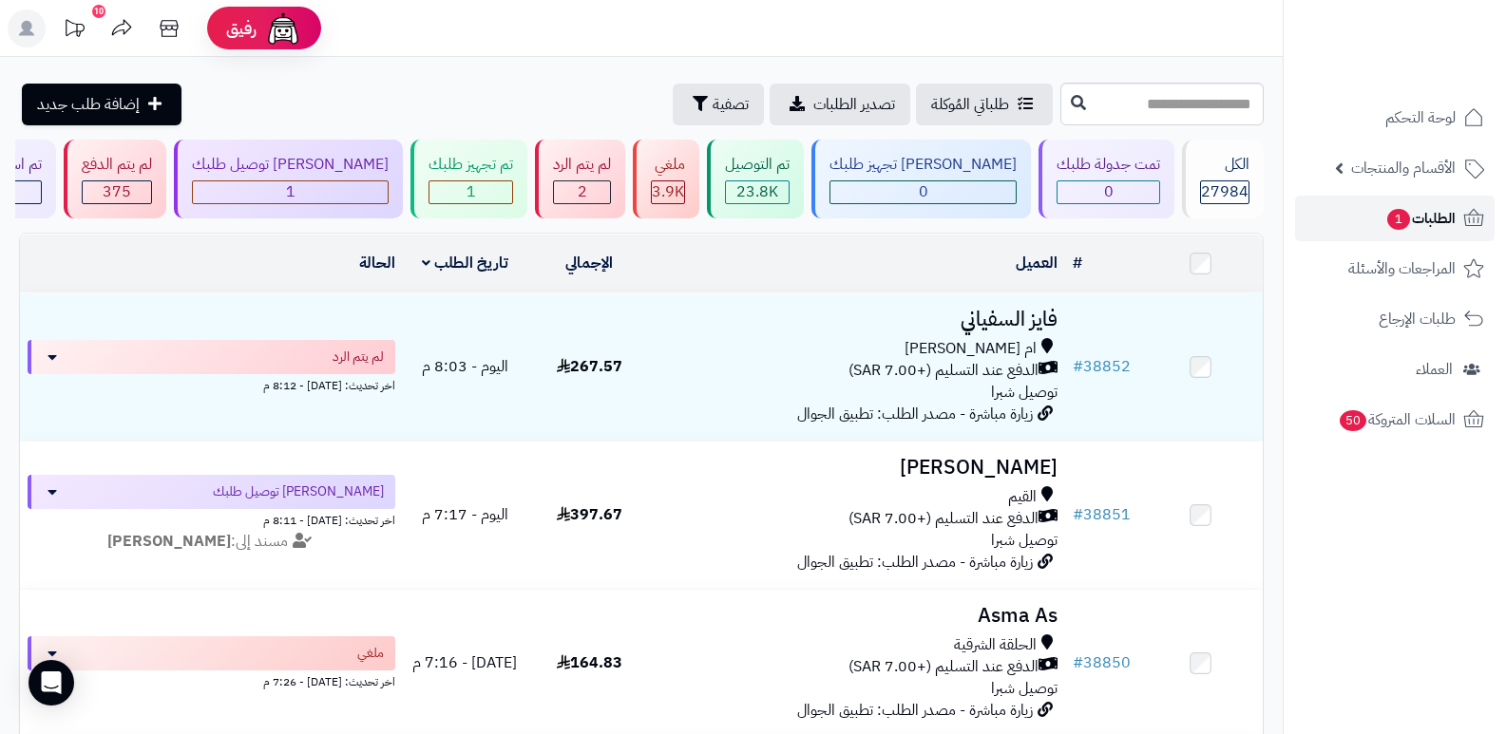
click at [1428, 207] on span "الطلبات 1" at bounding box center [1420, 218] width 70 height 27
click at [1411, 218] on span "الطلبات 1" at bounding box center [1420, 218] width 70 height 27
click at [1425, 217] on span "الطلبات 1" at bounding box center [1420, 218] width 70 height 27
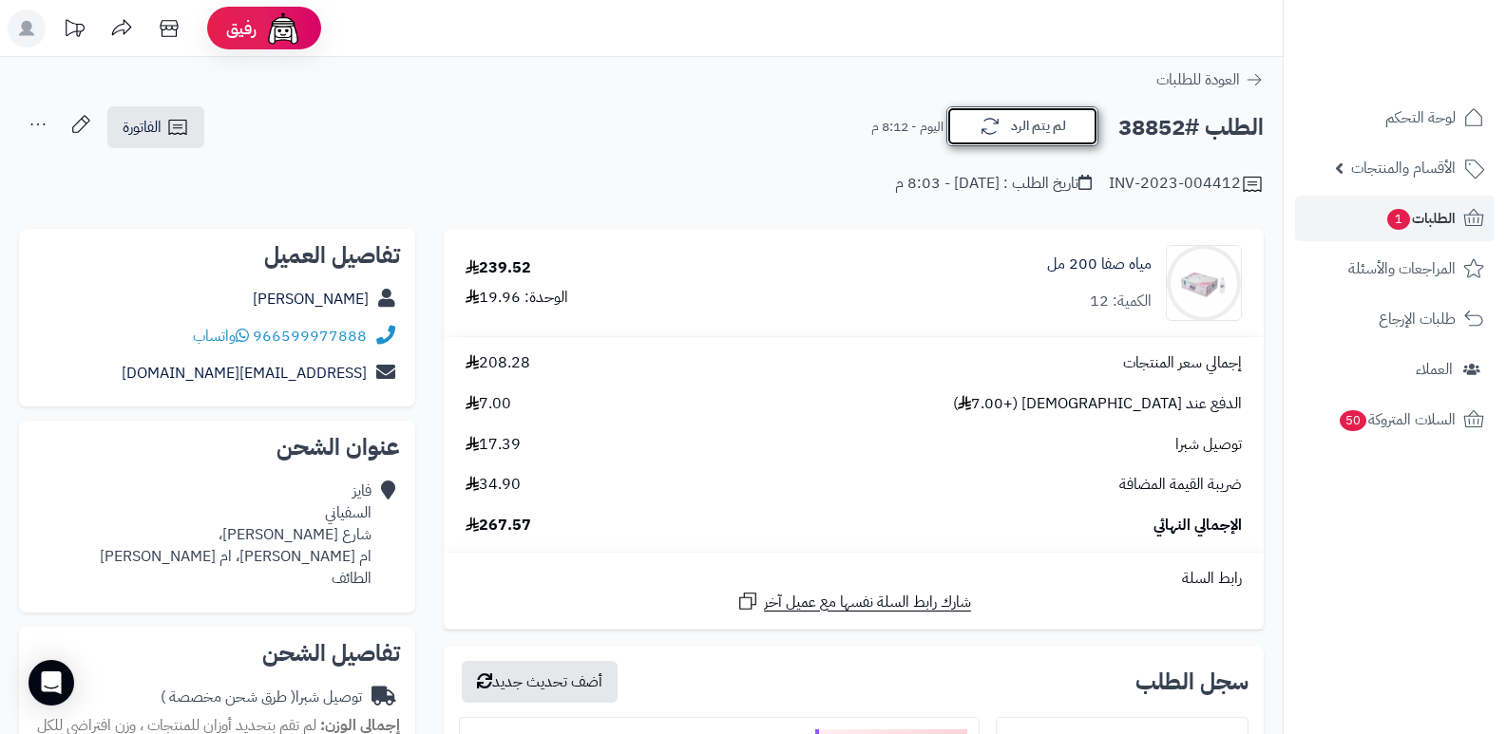
click at [1057, 140] on button "لم يتم الرد" at bounding box center [1022, 126] width 152 height 40
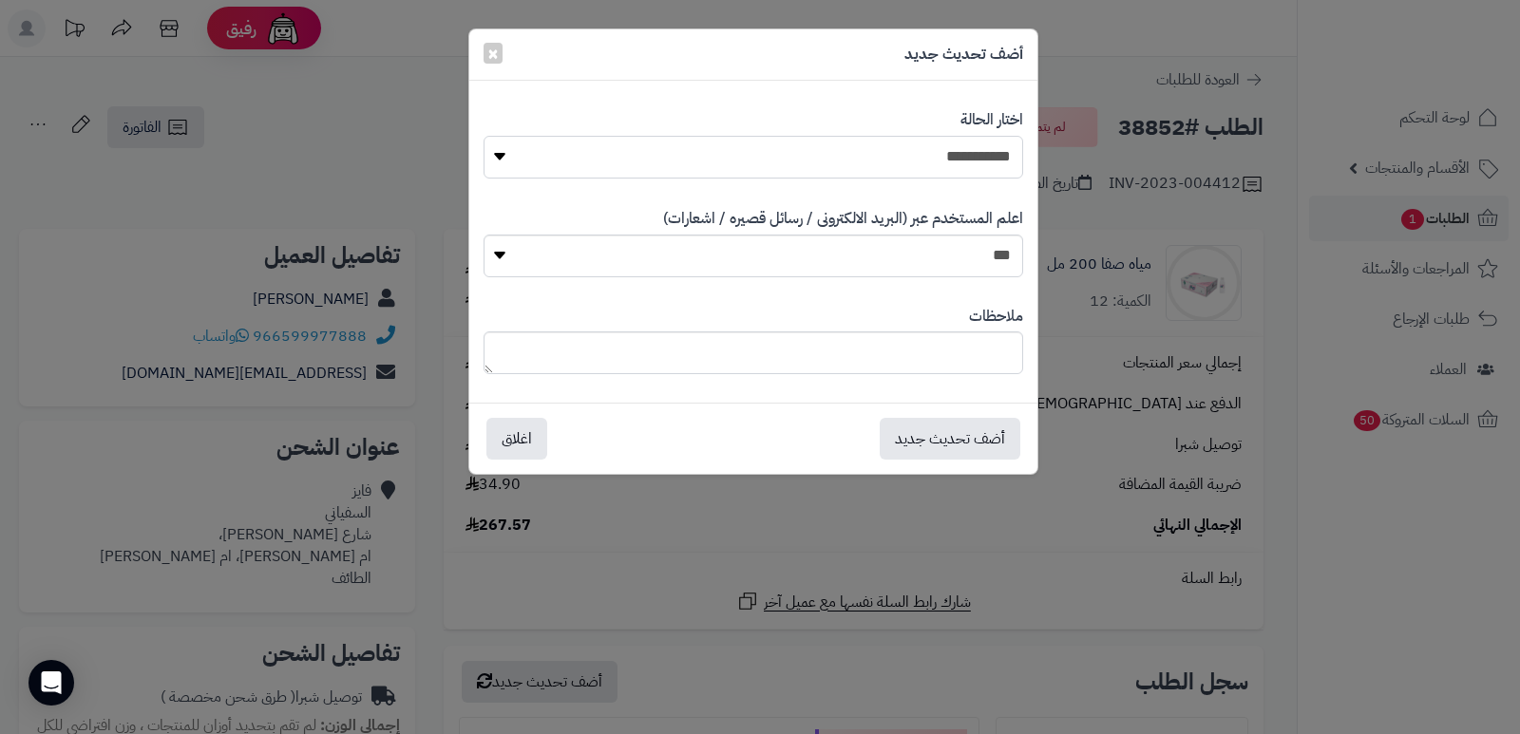
click at [987, 162] on select "**********" at bounding box center [754, 157] width 540 height 43
select select "*"
click at [484, 136] on select "**********" at bounding box center [754, 157] width 540 height 43
click at [952, 441] on button "أضف تحديث جديد" at bounding box center [950, 438] width 141 height 42
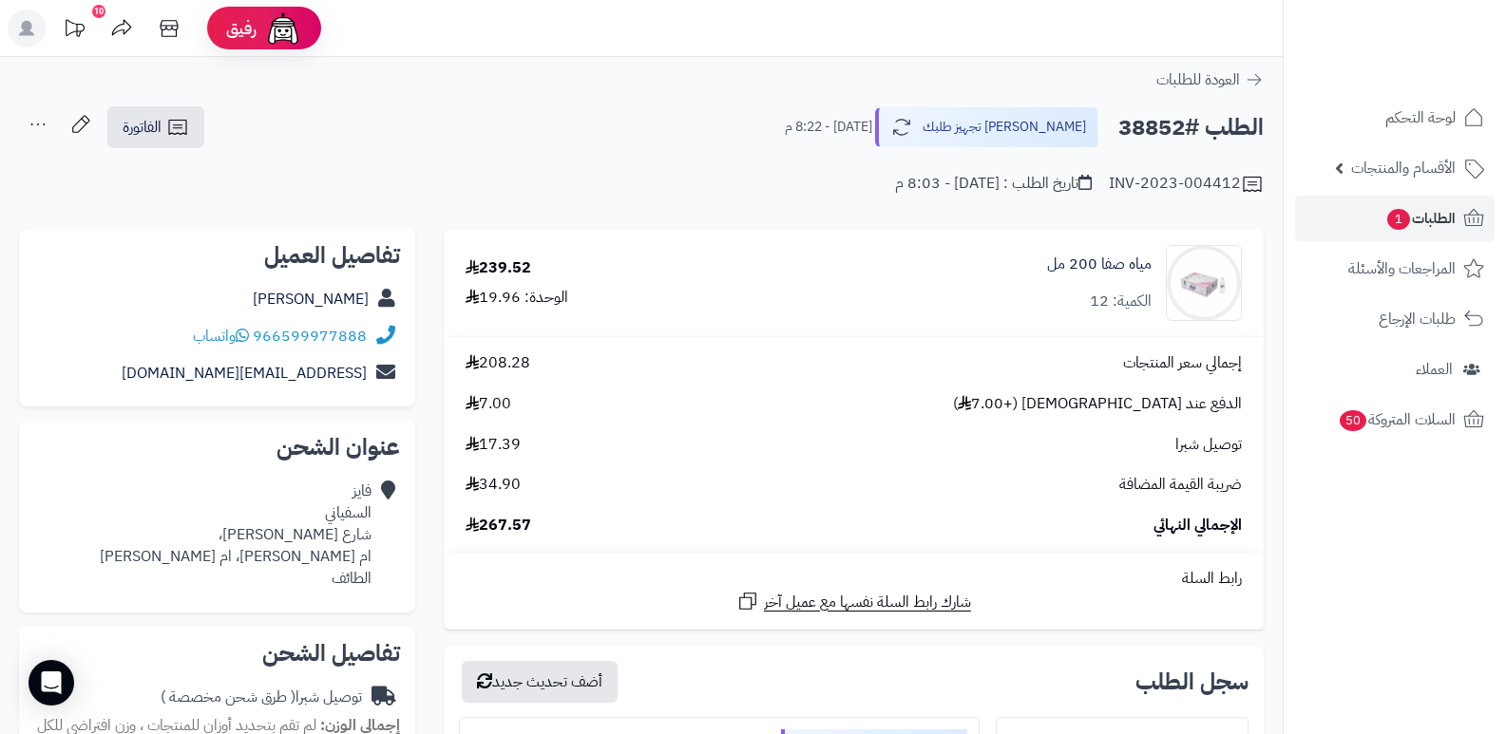
click at [27, 124] on icon at bounding box center [38, 124] width 38 height 38
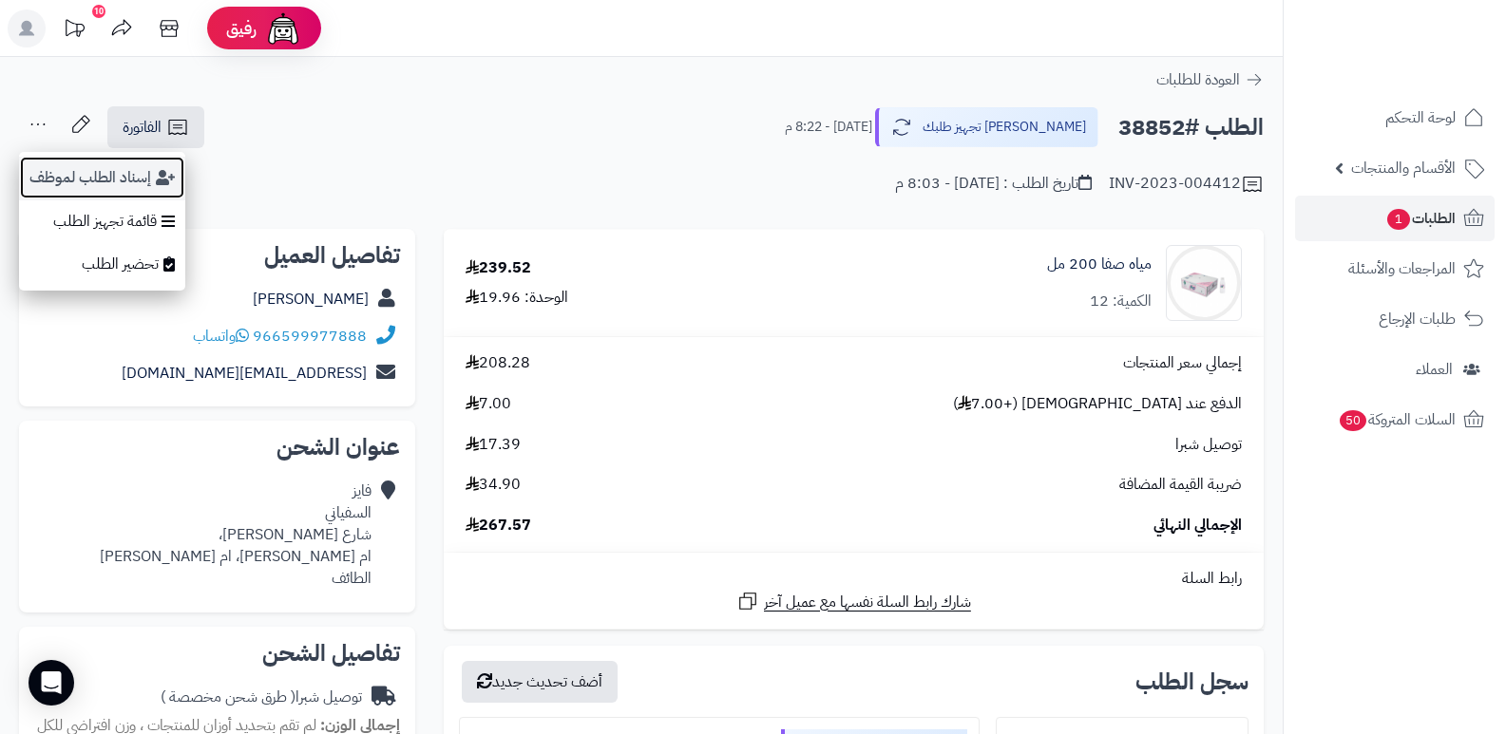
click at [70, 163] on button "إسناد الطلب لموظف" at bounding box center [102, 178] width 166 height 44
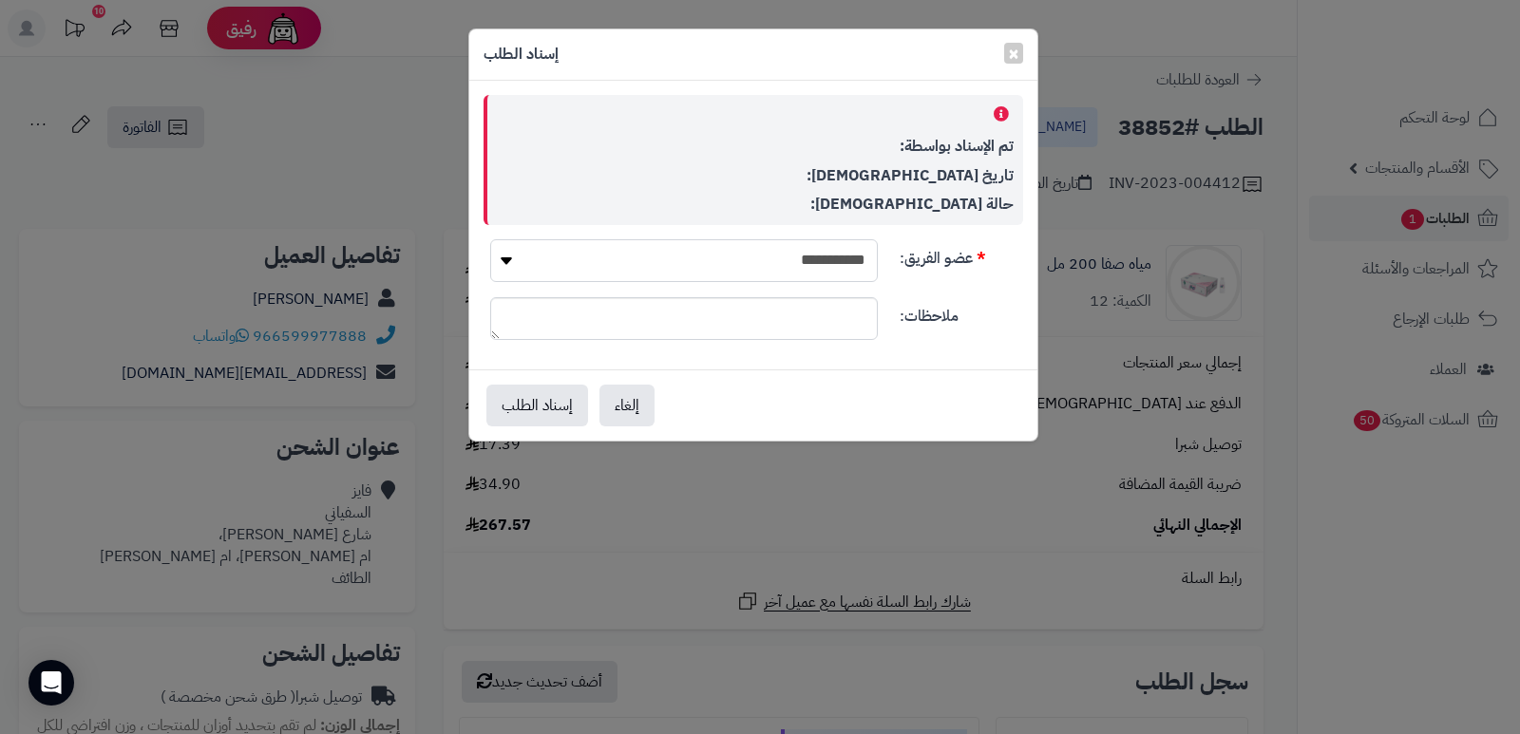
click at [770, 272] on select "**********" at bounding box center [684, 260] width 388 height 43
select select "**"
click at [490, 239] on select "**********" at bounding box center [684, 260] width 388 height 43
click at [551, 409] on button "إسناد الطلب" at bounding box center [537, 405] width 102 height 42
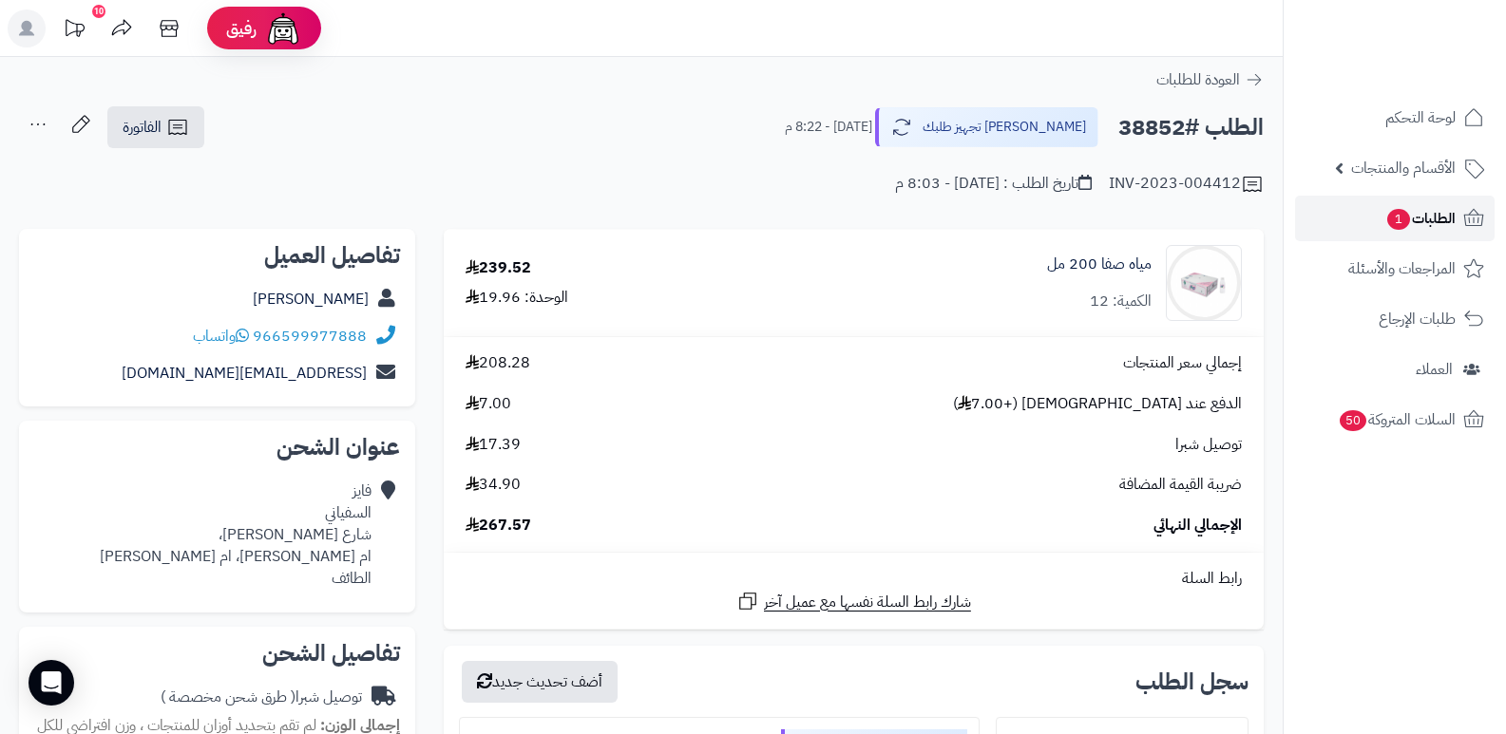
click at [1426, 212] on span "الطلبات 1" at bounding box center [1420, 218] width 70 height 27
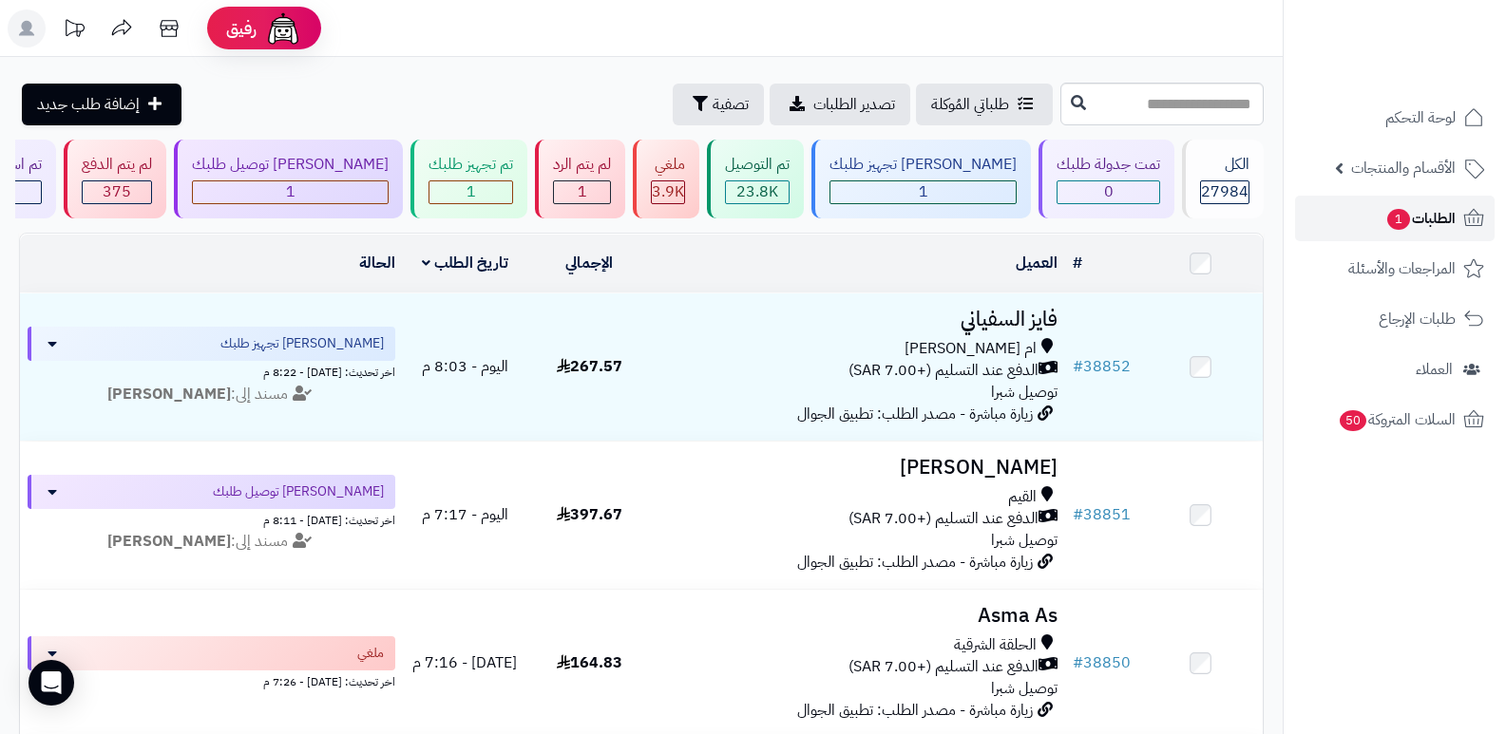
click at [1445, 212] on span "الطلبات 1" at bounding box center [1420, 218] width 70 height 27
click at [685, 172] on div "ملغي" at bounding box center [668, 165] width 34 height 22
click at [616, 179] on div "لم يتم الرد 1" at bounding box center [580, 179] width 90 height 79
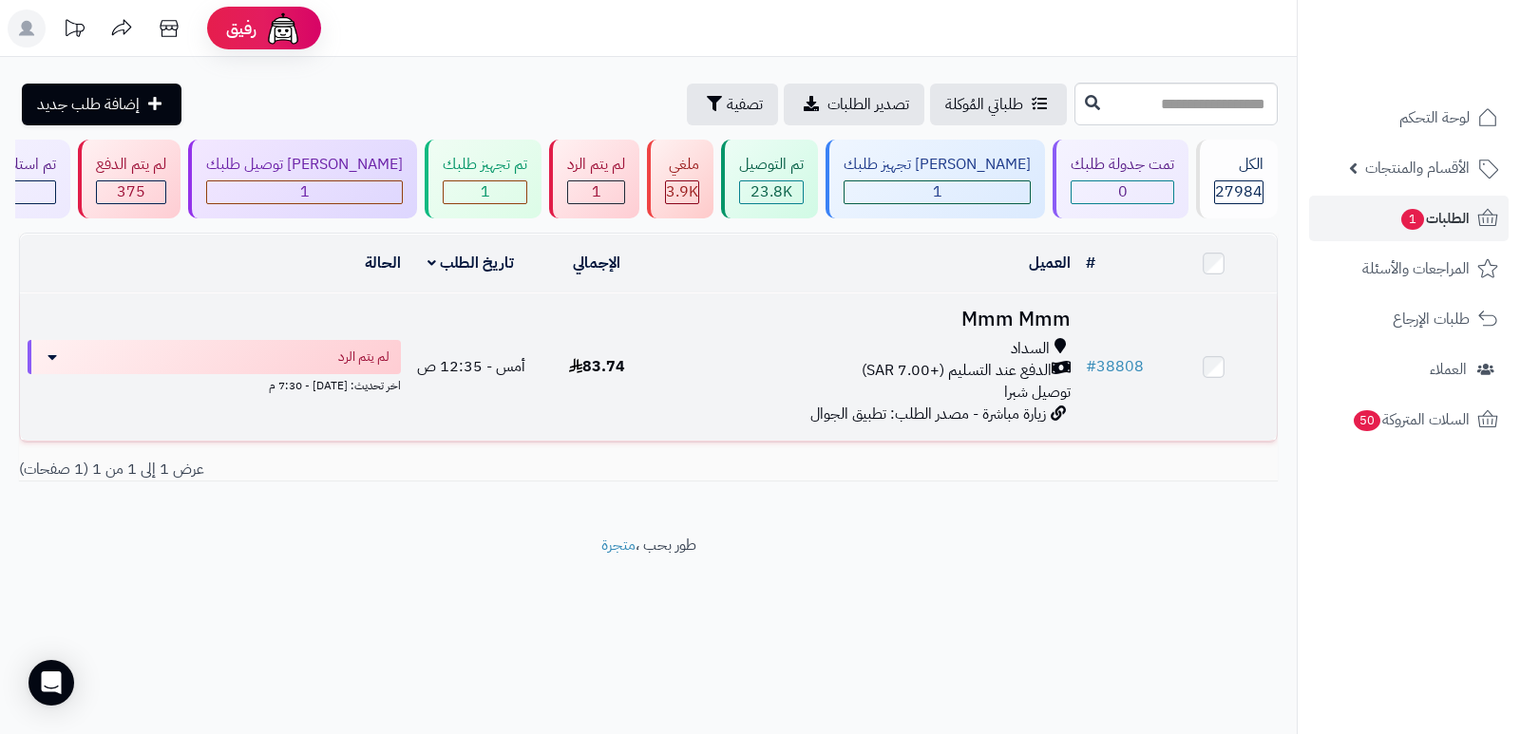
click at [992, 312] on h3 "Mmm Mmm" at bounding box center [869, 320] width 404 height 22
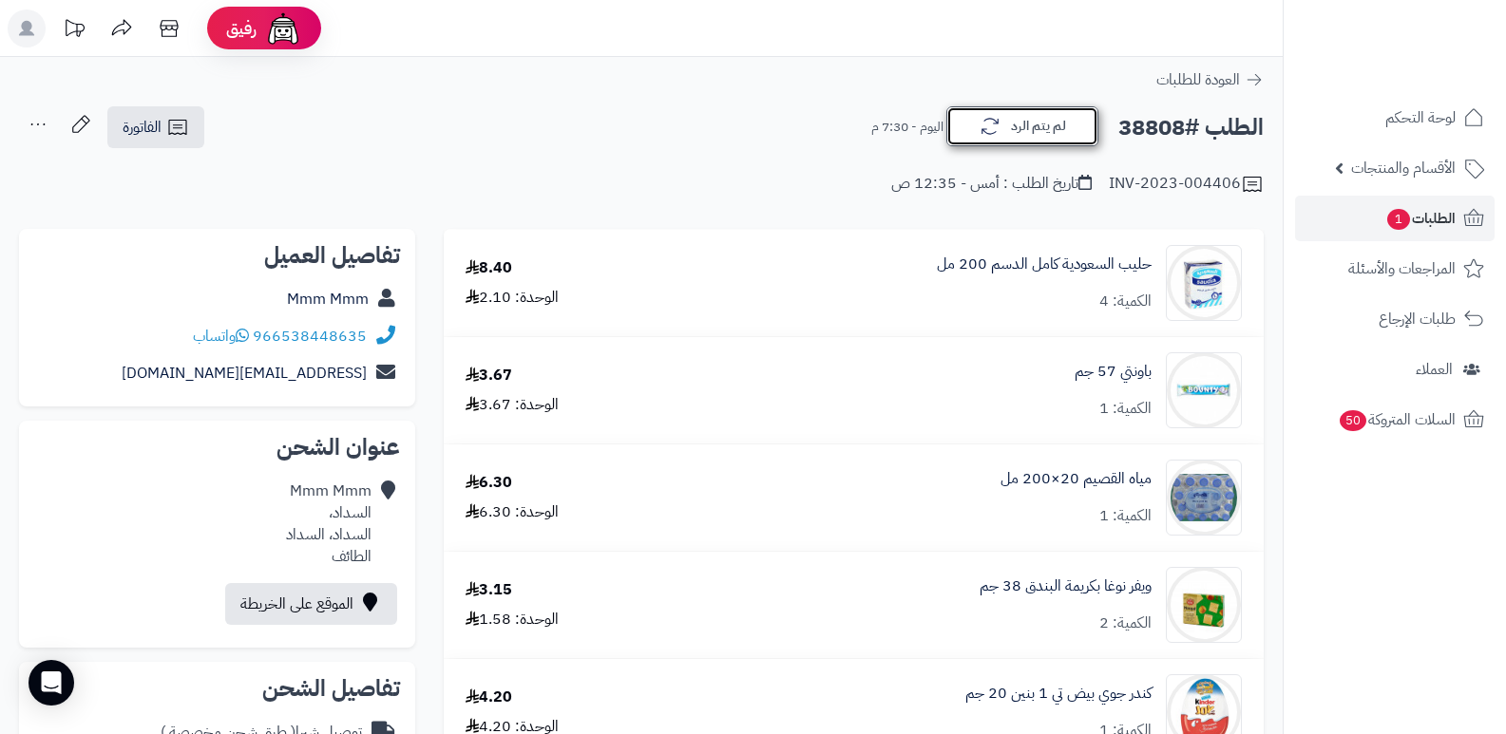
click at [1063, 122] on button "لم يتم الرد" at bounding box center [1022, 126] width 152 height 40
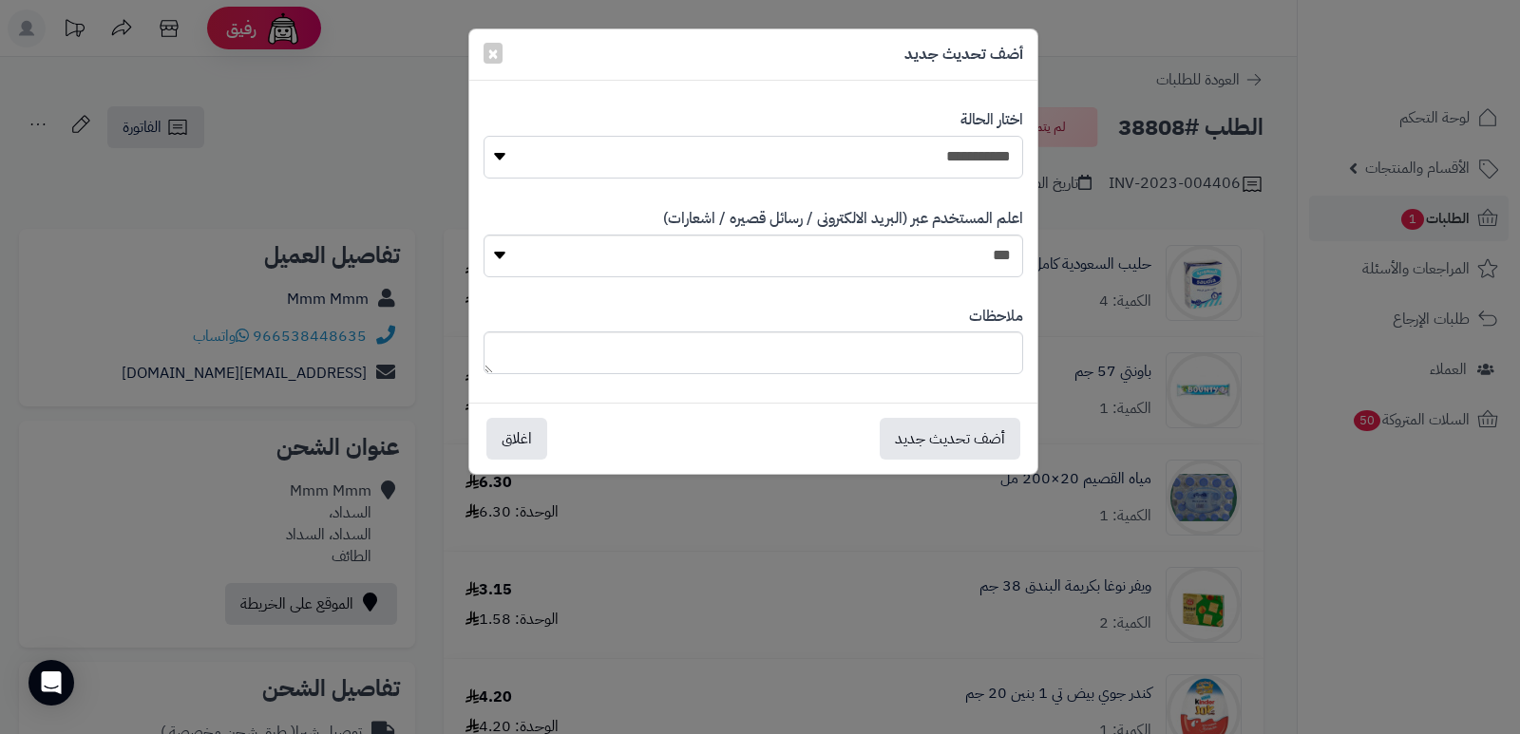
click at [965, 162] on select "**********" at bounding box center [754, 157] width 540 height 43
select select "*"
click at [484, 136] on select "**********" at bounding box center [754, 157] width 540 height 43
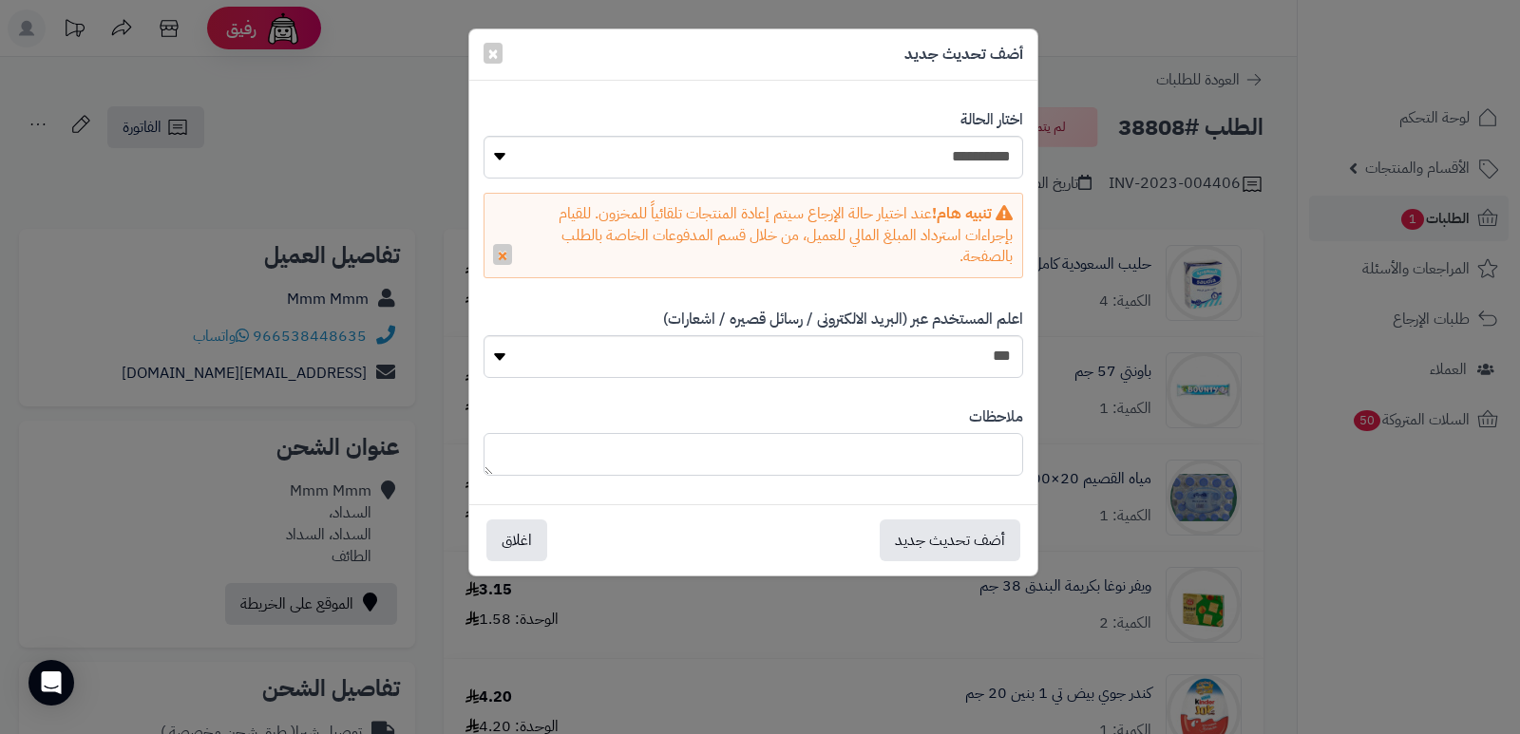
click at [980, 455] on textarea at bounding box center [754, 454] width 540 height 43
type textarea "**********"
click at [959, 534] on button "أضف تحديث جديد" at bounding box center [950, 540] width 141 height 42
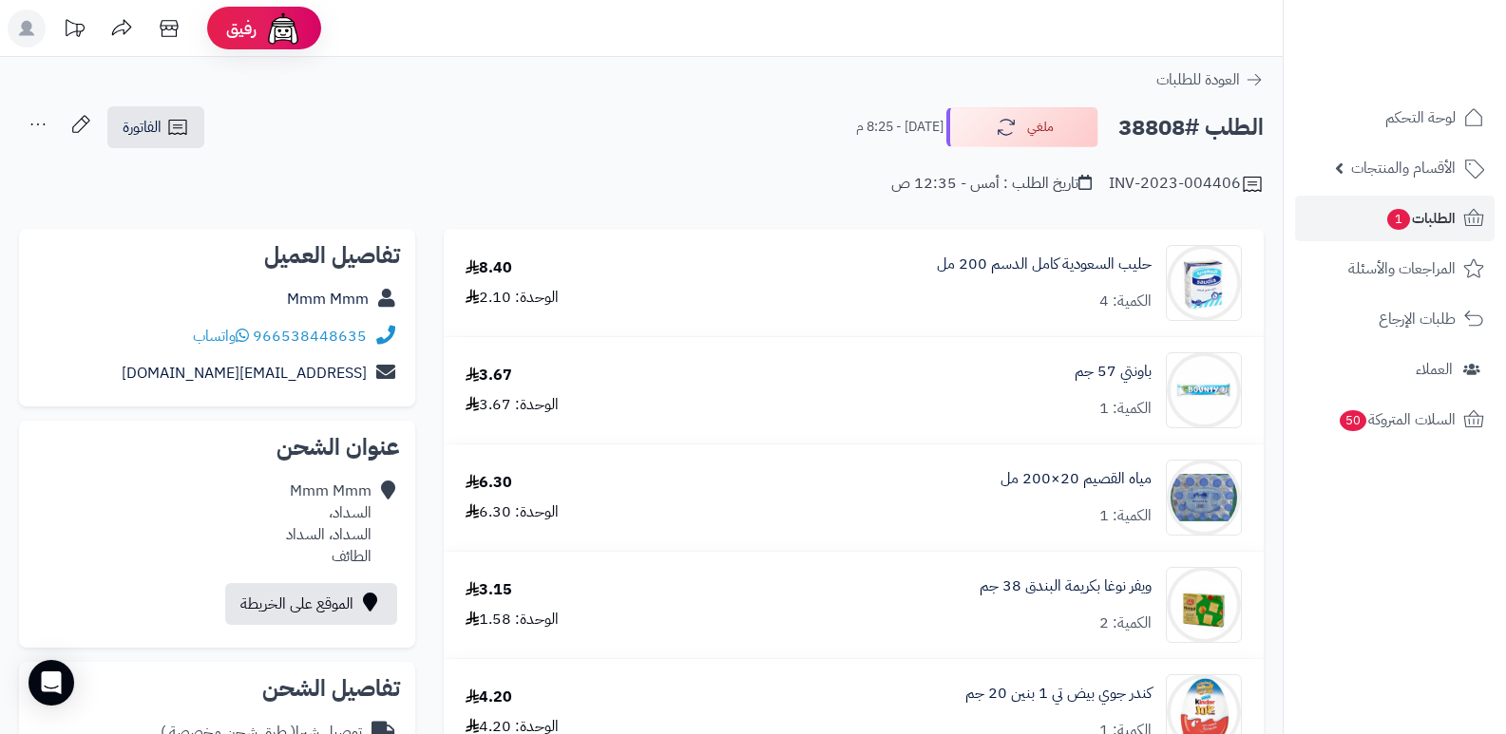
click at [1445, 366] on span "العملاء" at bounding box center [1434, 369] width 37 height 27
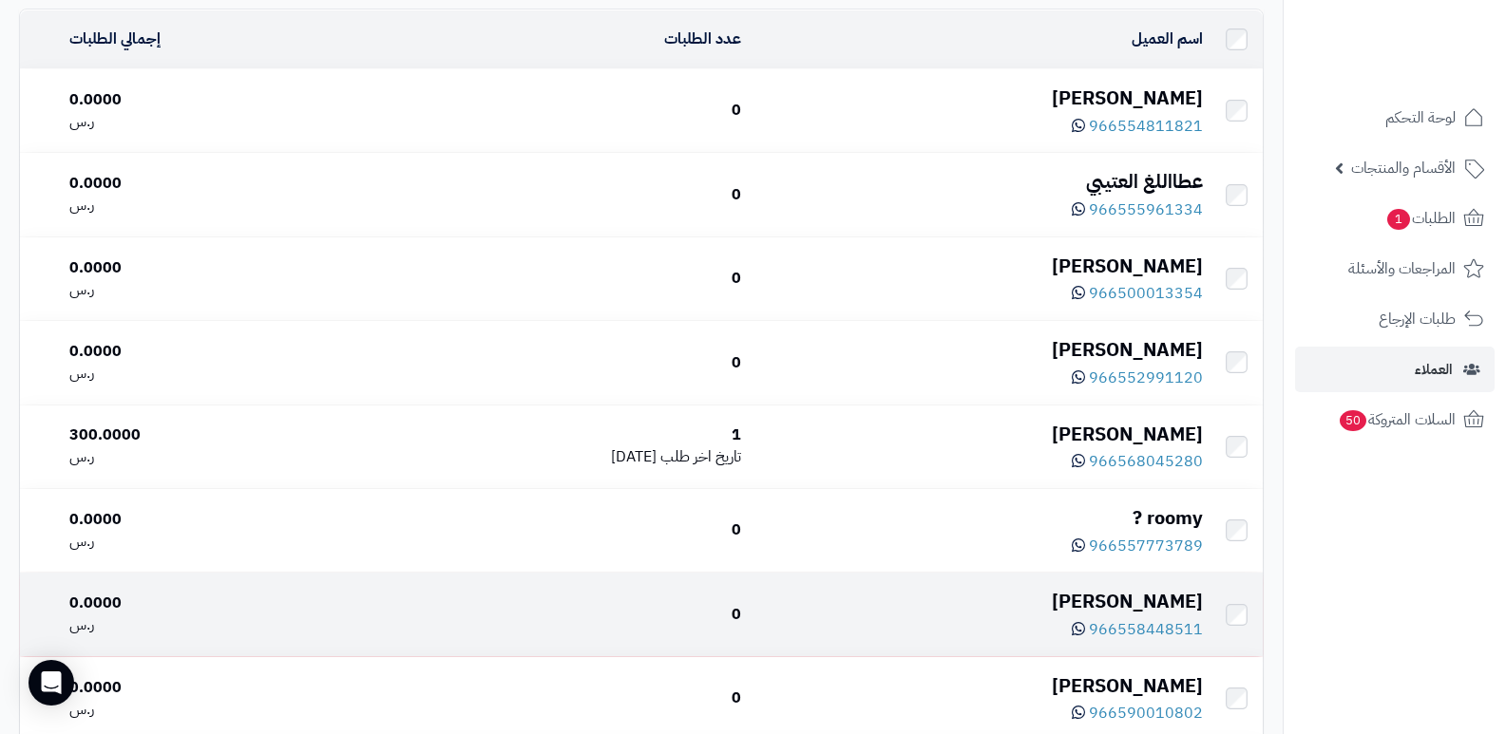
scroll to position [285, 0]
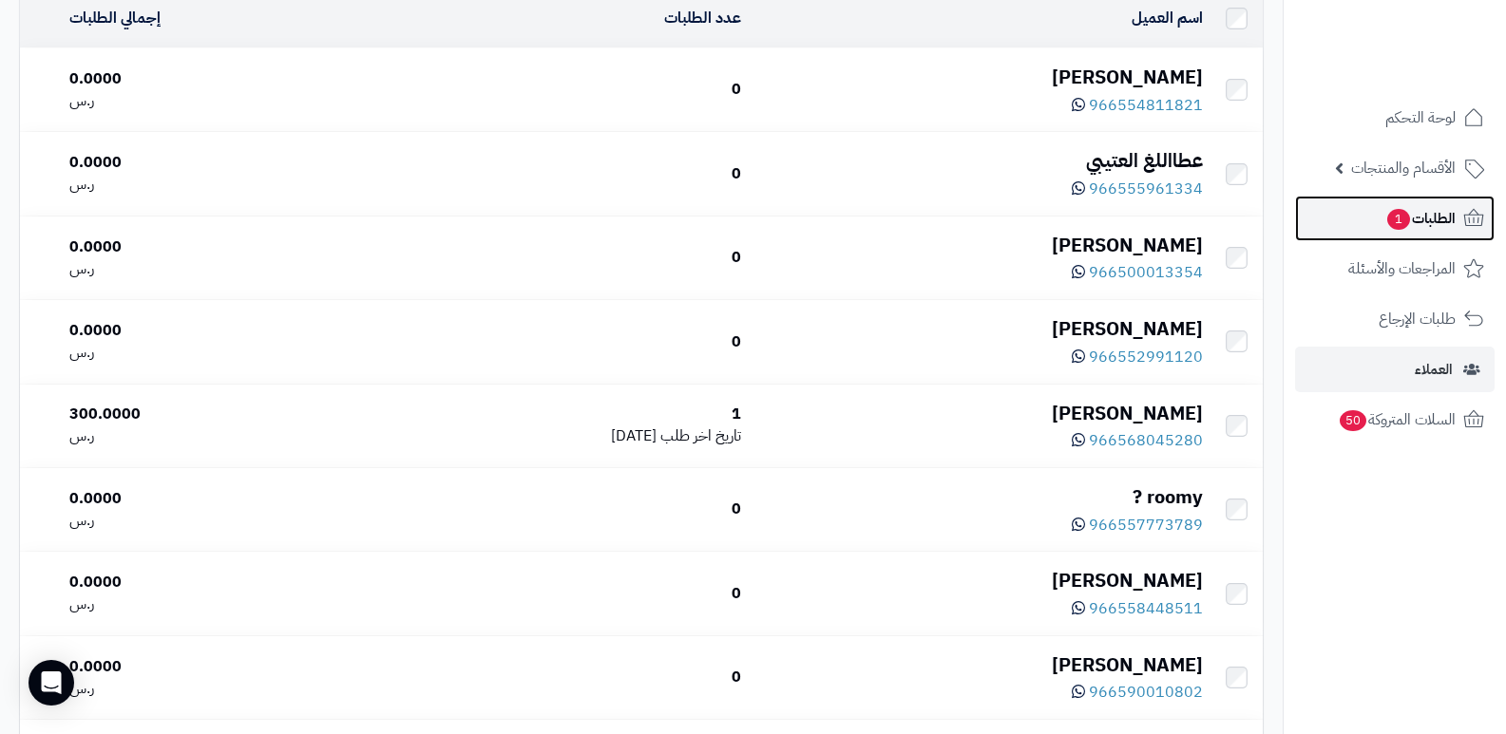
click at [1417, 216] on span "الطلبات 1" at bounding box center [1420, 218] width 70 height 27
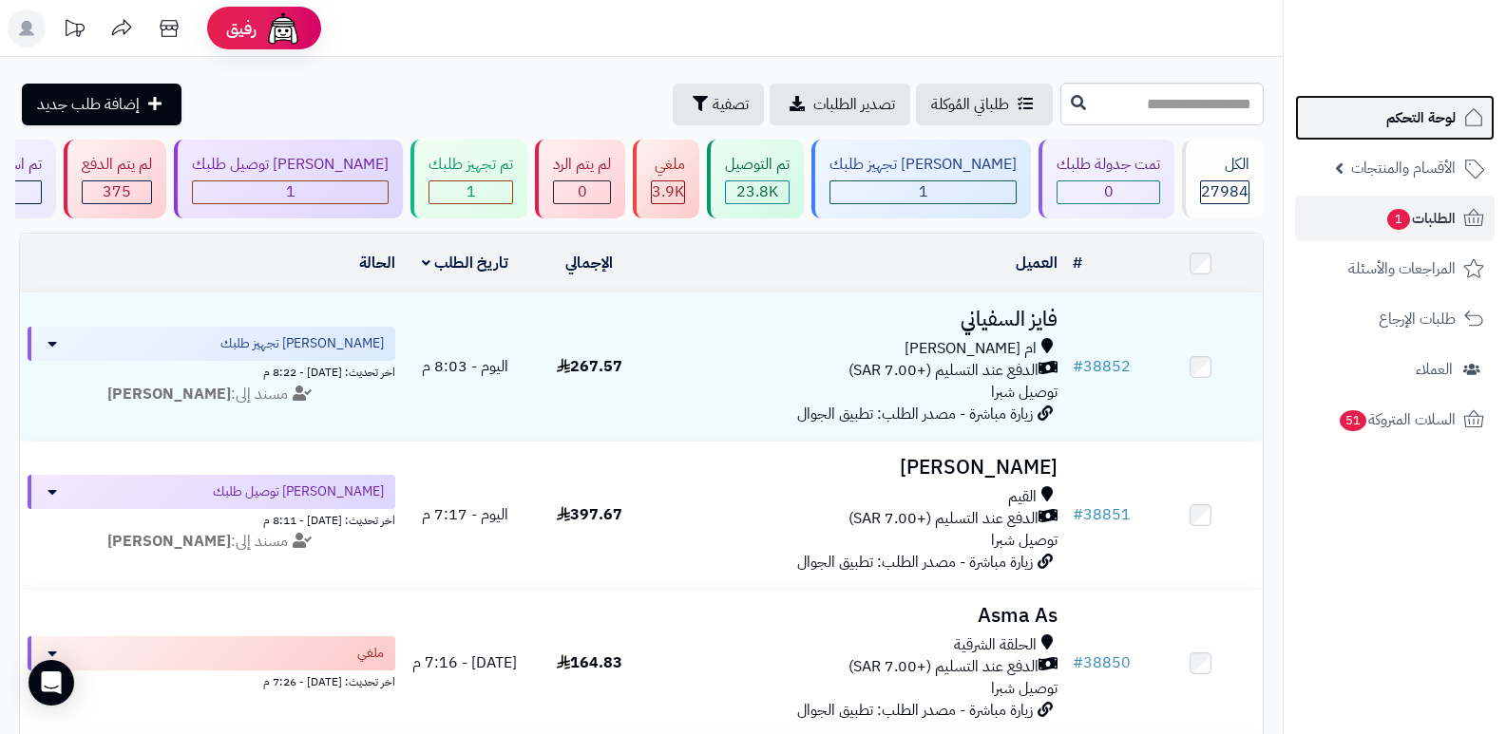
click at [1417, 120] on span "لوحة التحكم" at bounding box center [1420, 118] width 69 height 27
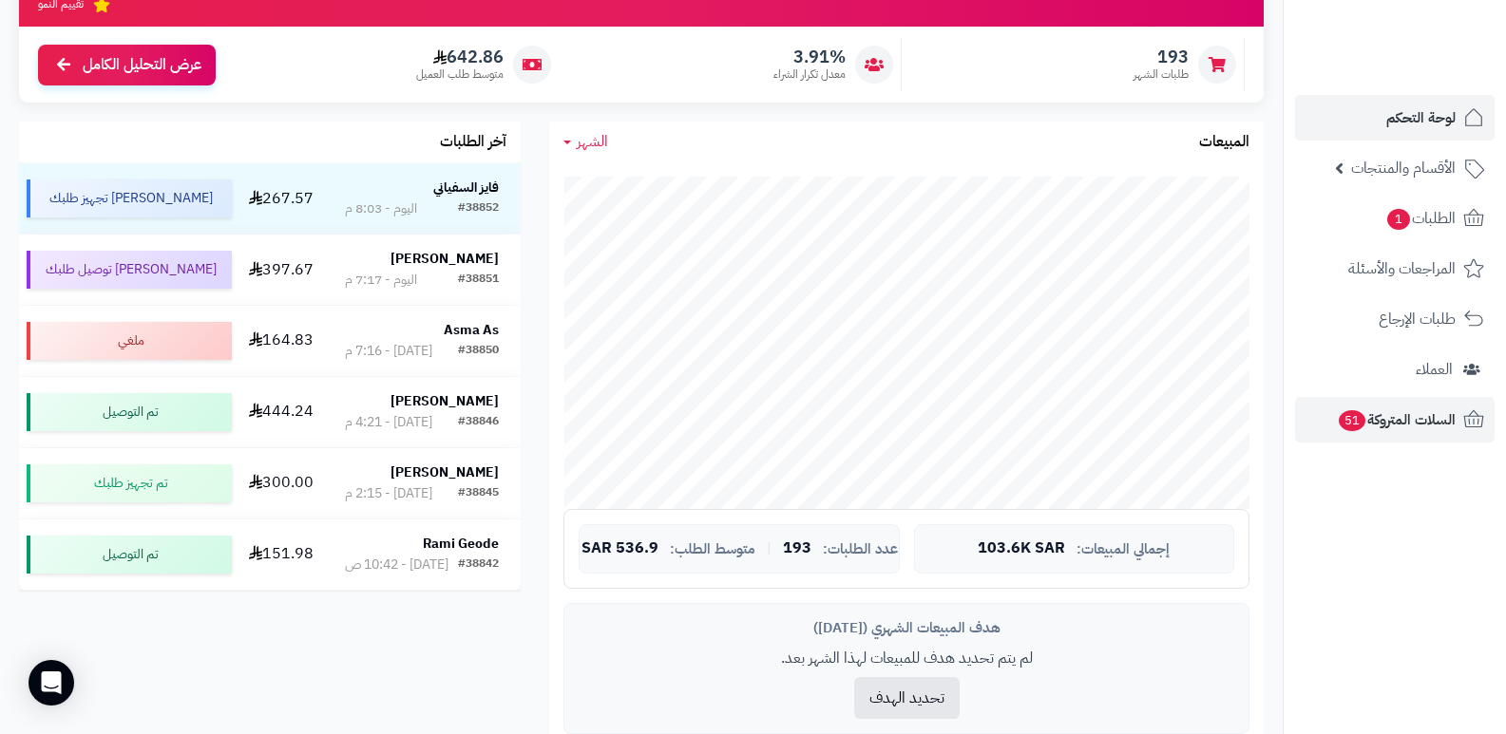
scroll to position [95, 0]
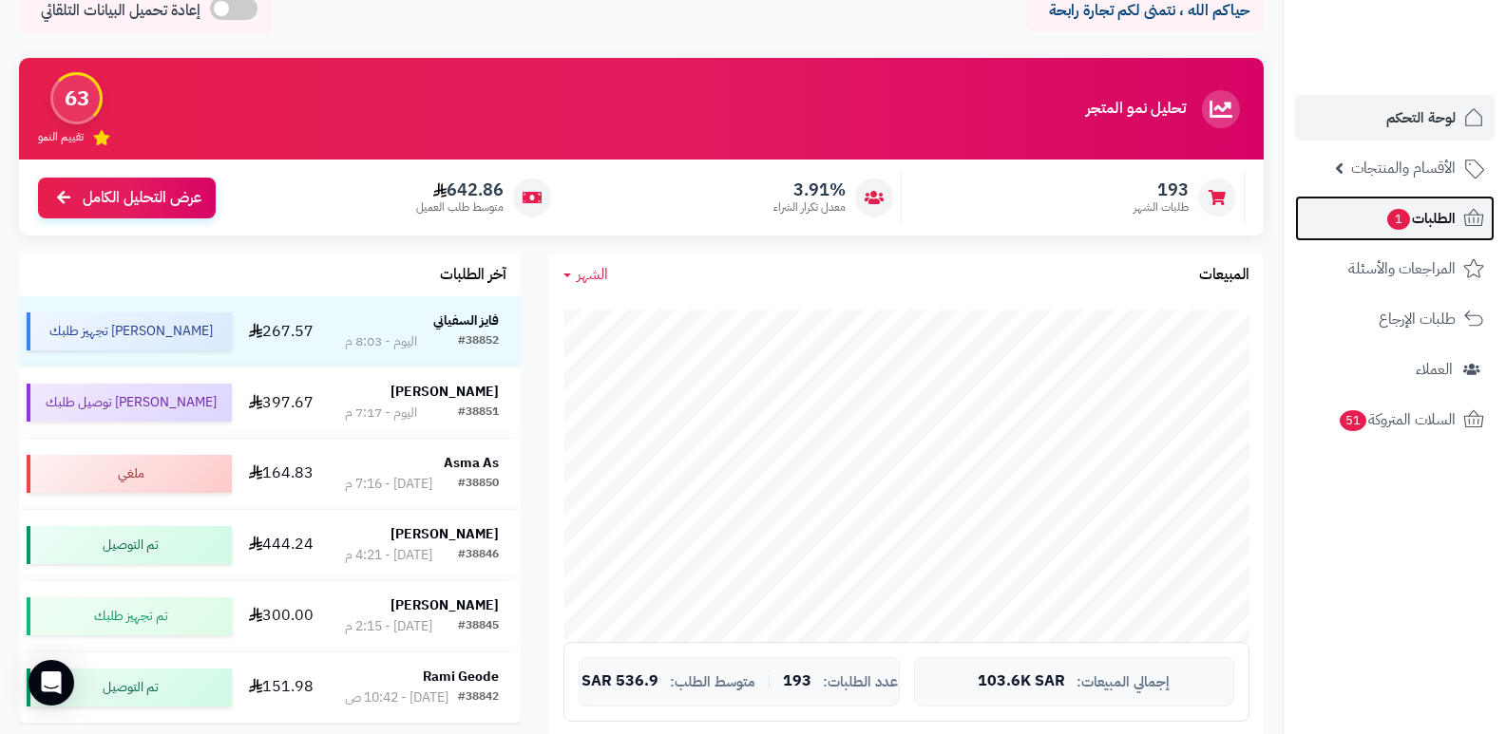
click at [1435, 203] on link "الطلبات 1" at bounding box center [1395, 219] width 200 height 46
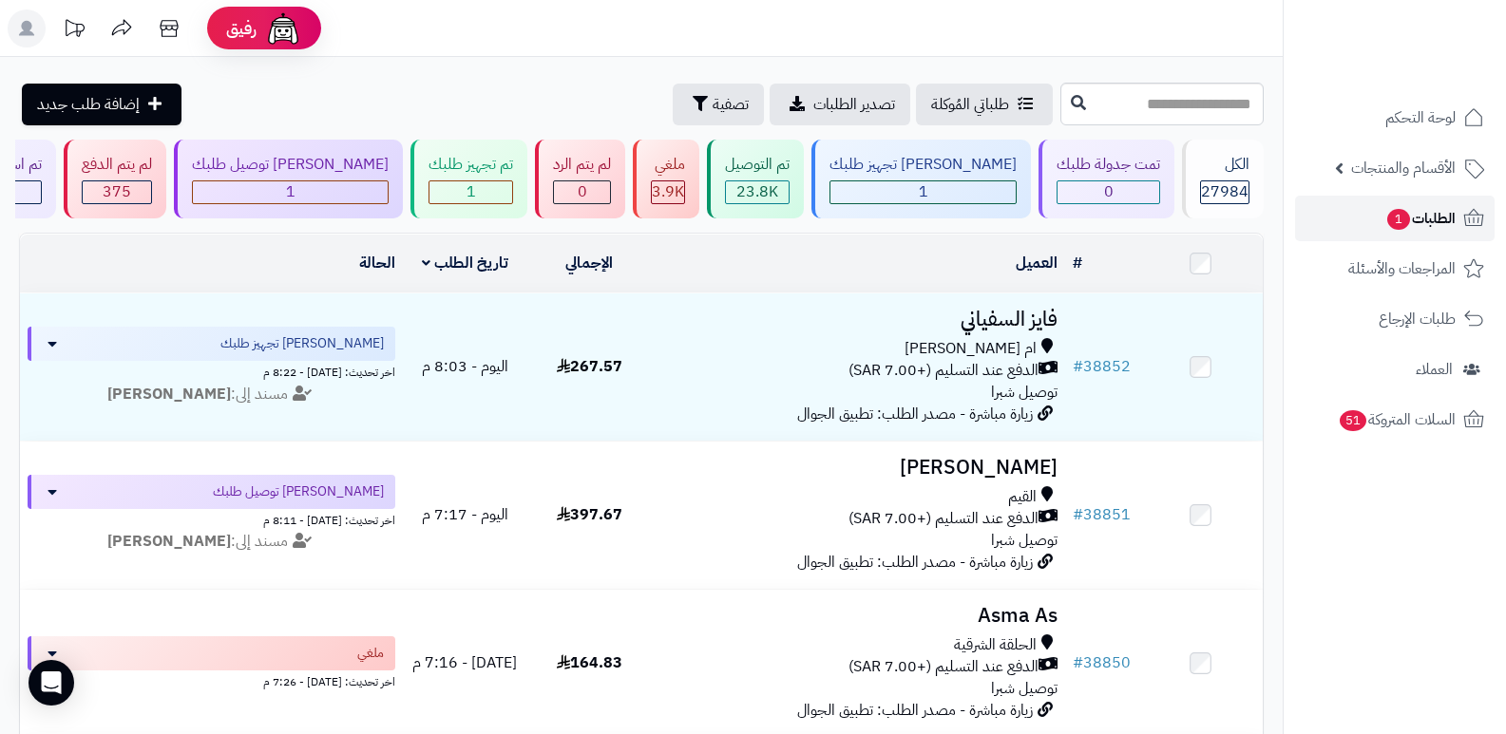
click at [1410, 215] on span "الطلبات 1" at bounding box center [1420, 218] width 70 height 27
click at [1427, 215] on span "الطلبات 1" at bounding box center [1420, 218] width 70 height 27
click at [1435, 216] on span "الطلبات 1" at bounding box center [1420, 218] width 70 height 27
click at [1442, 219] on span "الطلبات 1" at bounding box center [1420, 218] width 70 height 27
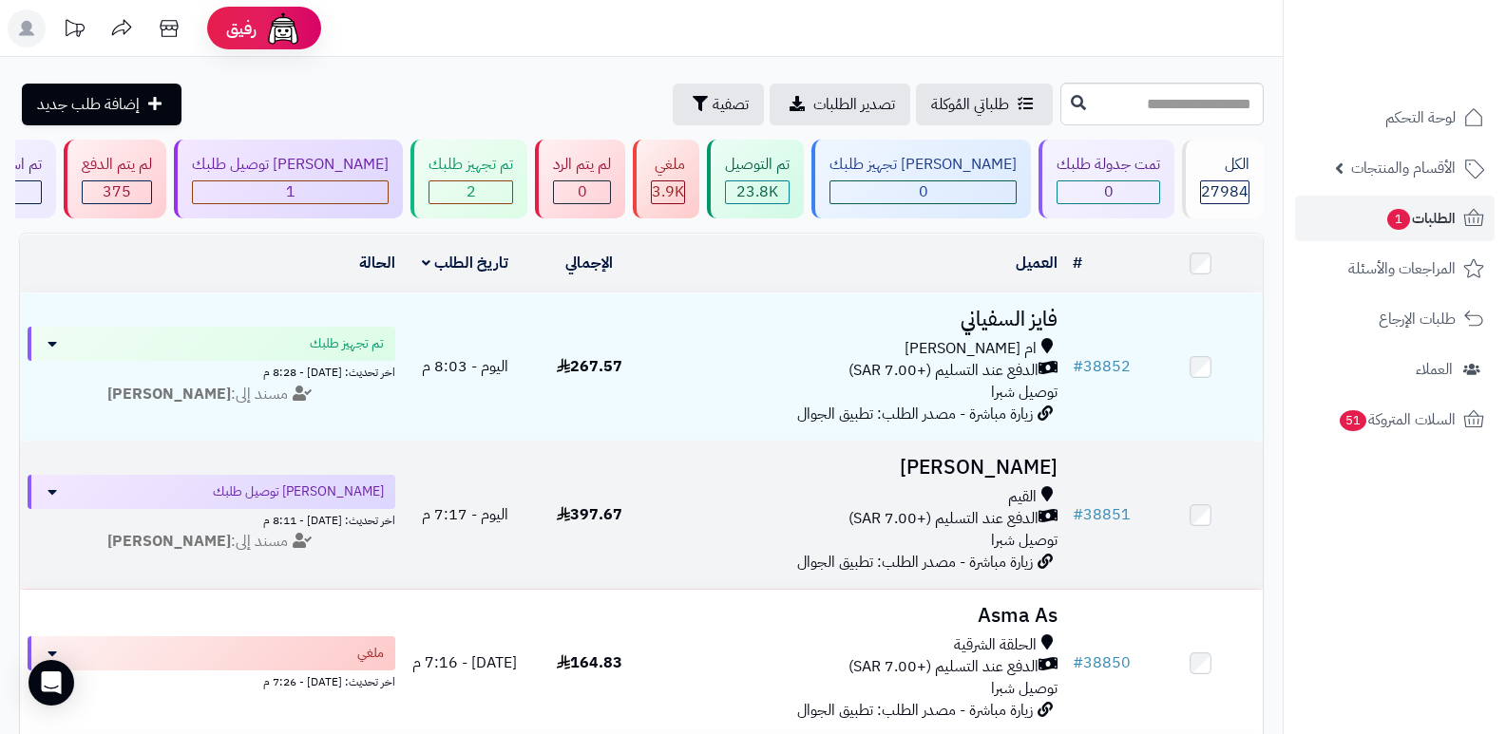
click at [1038, 461] on h3 "[PERSON_NAME]" at bounding box center [858, 468] width 399 height 22
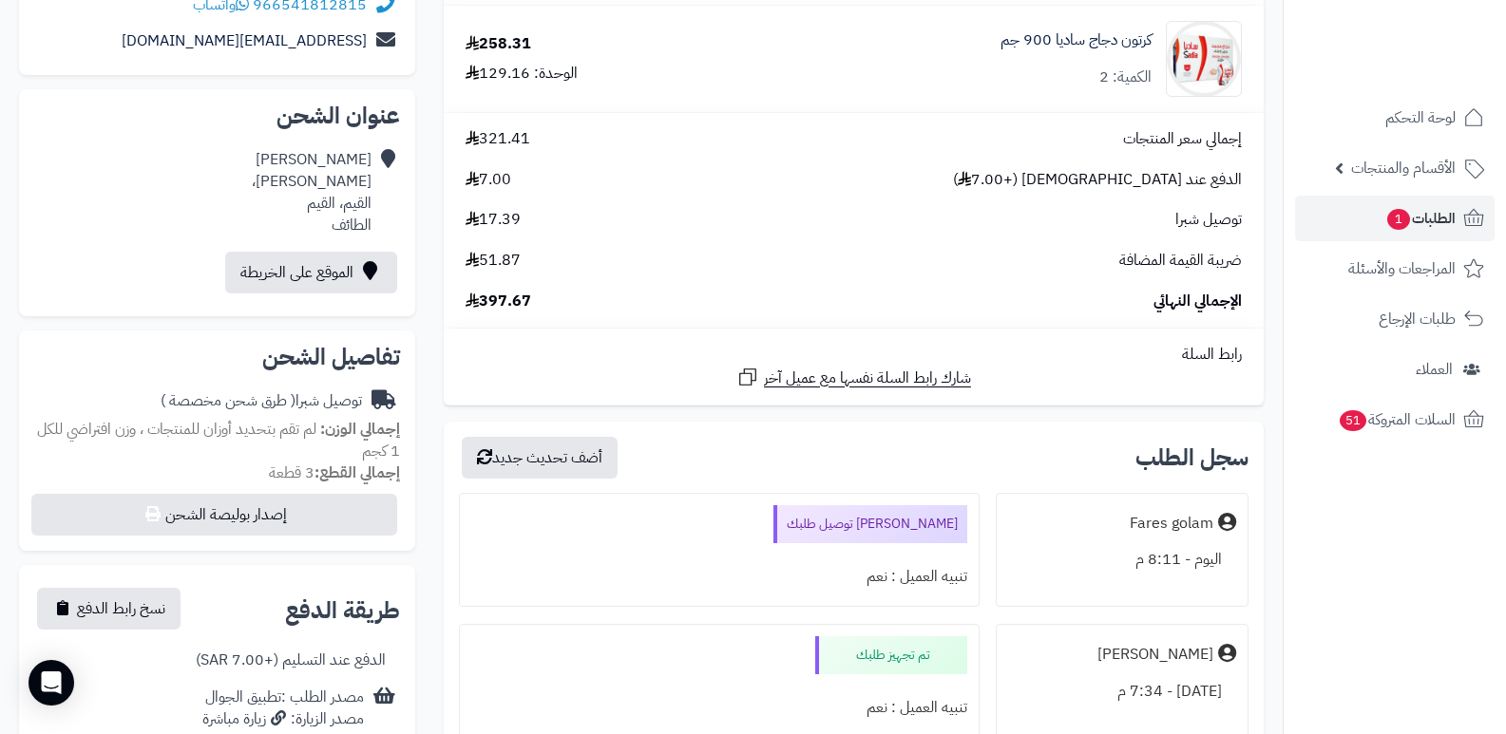
scroll to position [570, 0]
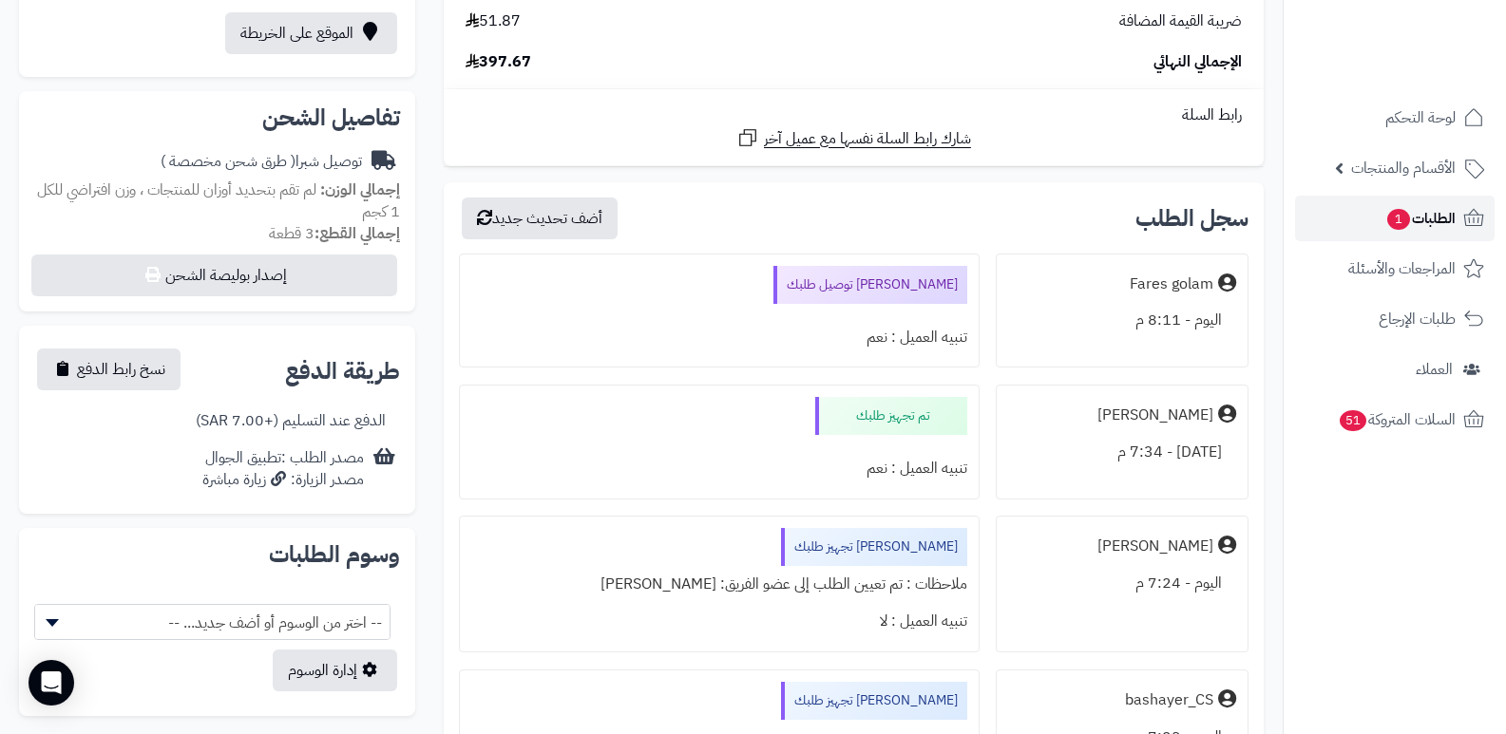
click at [1449, 218] on span "الطلبات 1" at bounding box center [1420, 218] width 70 height 27
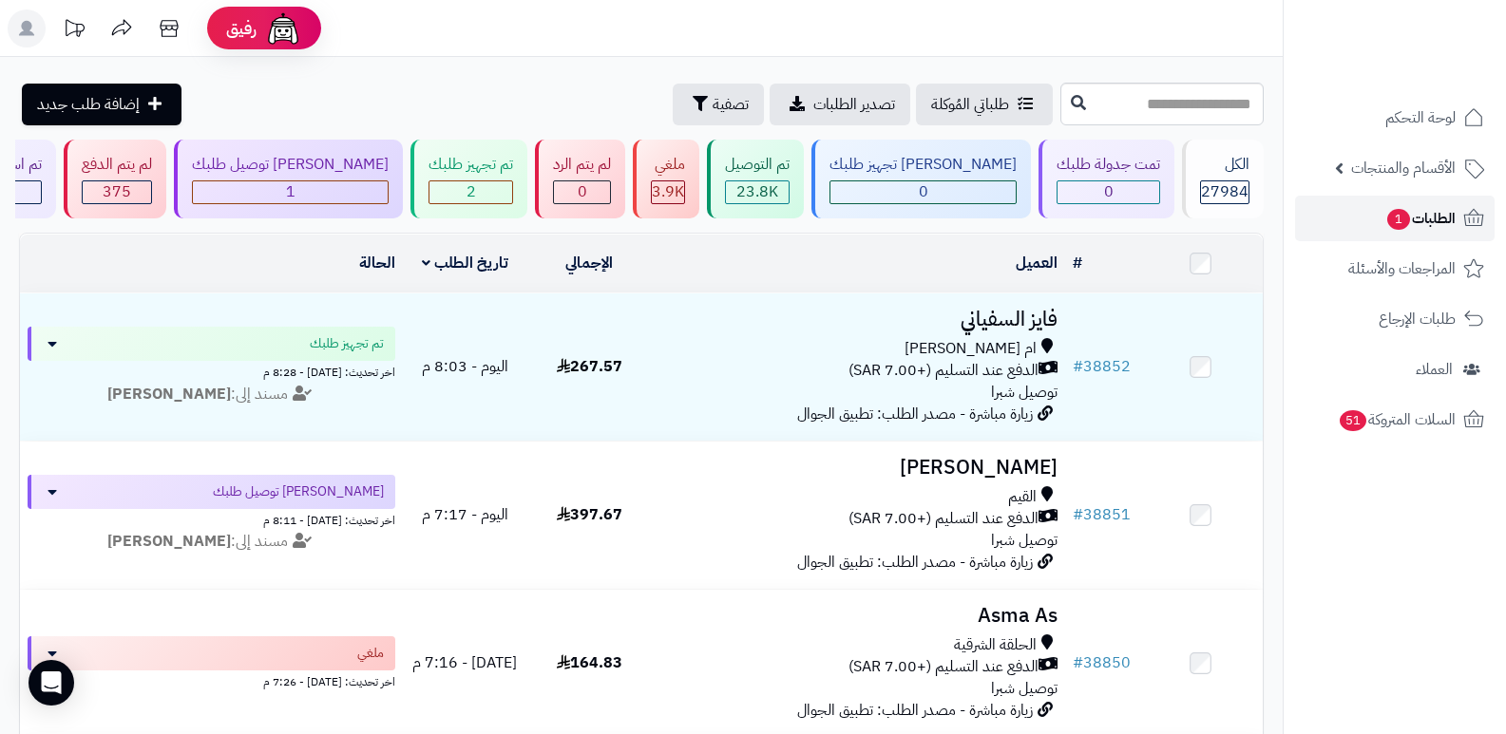
click at [1449, 218] on span "الطلبات 1" at bounding box center [1420, 218] width 70 height 27
click at [1428, 205] on span "الطلبات 1" at bounding box center [1420, 218] width 70 height 27
click at [1418, 218] on span "الطلبات 1" at bounding box center [1420, 218] width 70 height 27
click at [1434, 209] on span "الطلبات 1" at bounding box center [1420, 218] width 70 height 27
click at [1438, 221] on span "الطلبات 1" at bounding box center [1420, 218] width 70 height 27
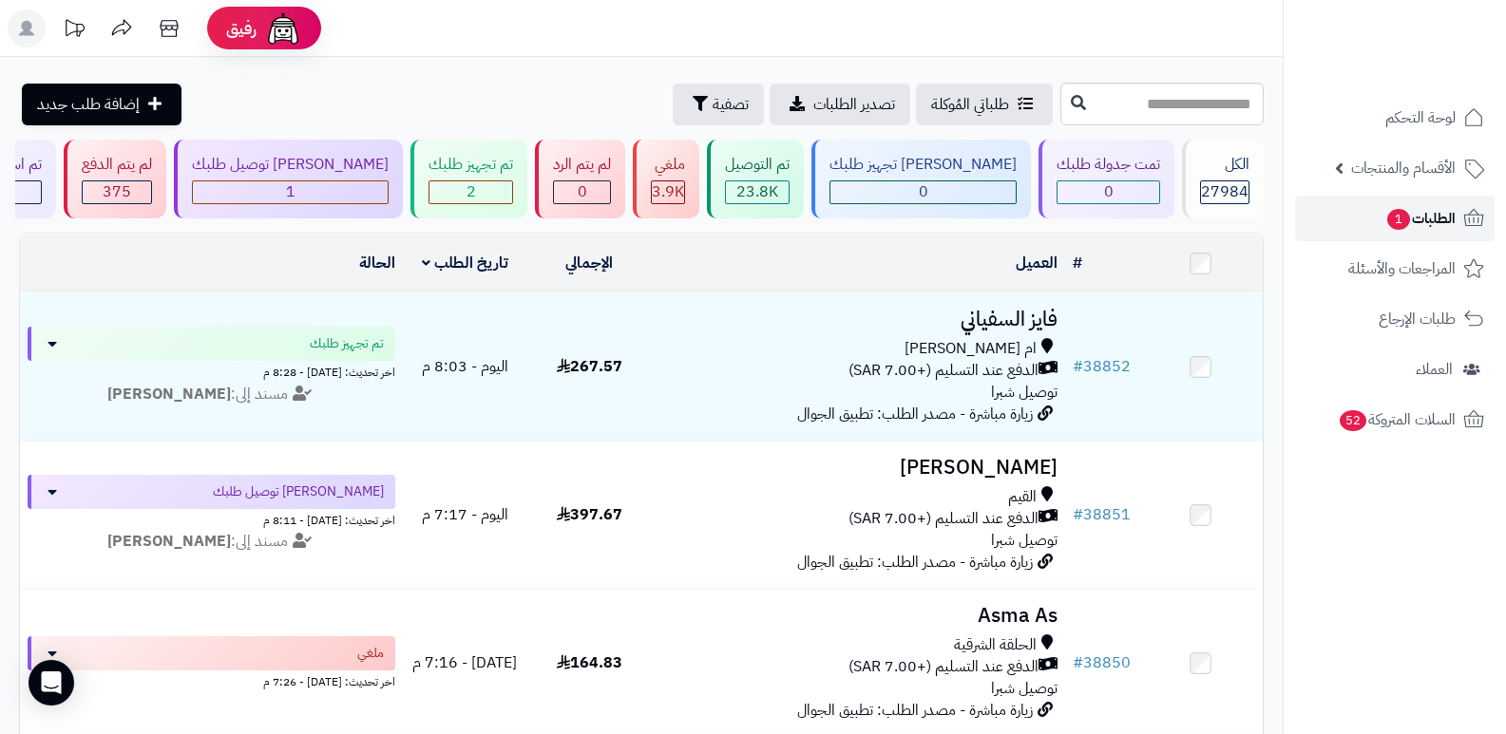
click at [1438, 221] on span "الطلبات 1" at bounding box center [1420, 218] width 70 height 27
click at [1423, 218] on span "الطلبات" at bounding box center [1434, 218] width 44 height 27
click at [1451, 203] on link "الطلبات" at bounding box center [1395, 219] width 200 height 46
click at [1432, 224] on span "الطلبات" at bounding box center [1434, 218] width 44 height 27
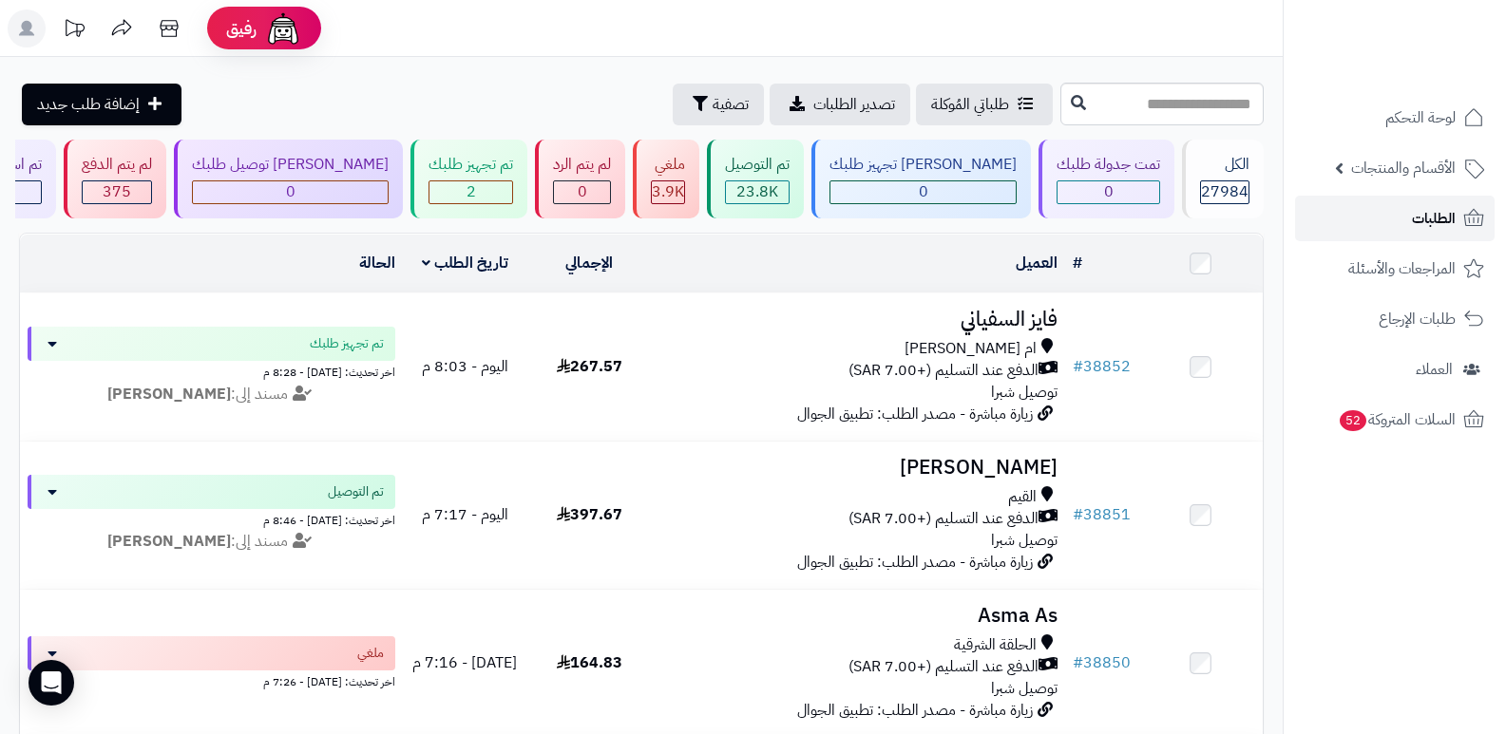
click at [1421, 219] on span "الطلبات" at bounding box center [1434, 218] width 44 height 27
click at [513, 171] on div "تم تجهيز طلبك" at bounding box center [470, 165] width 85 height 22
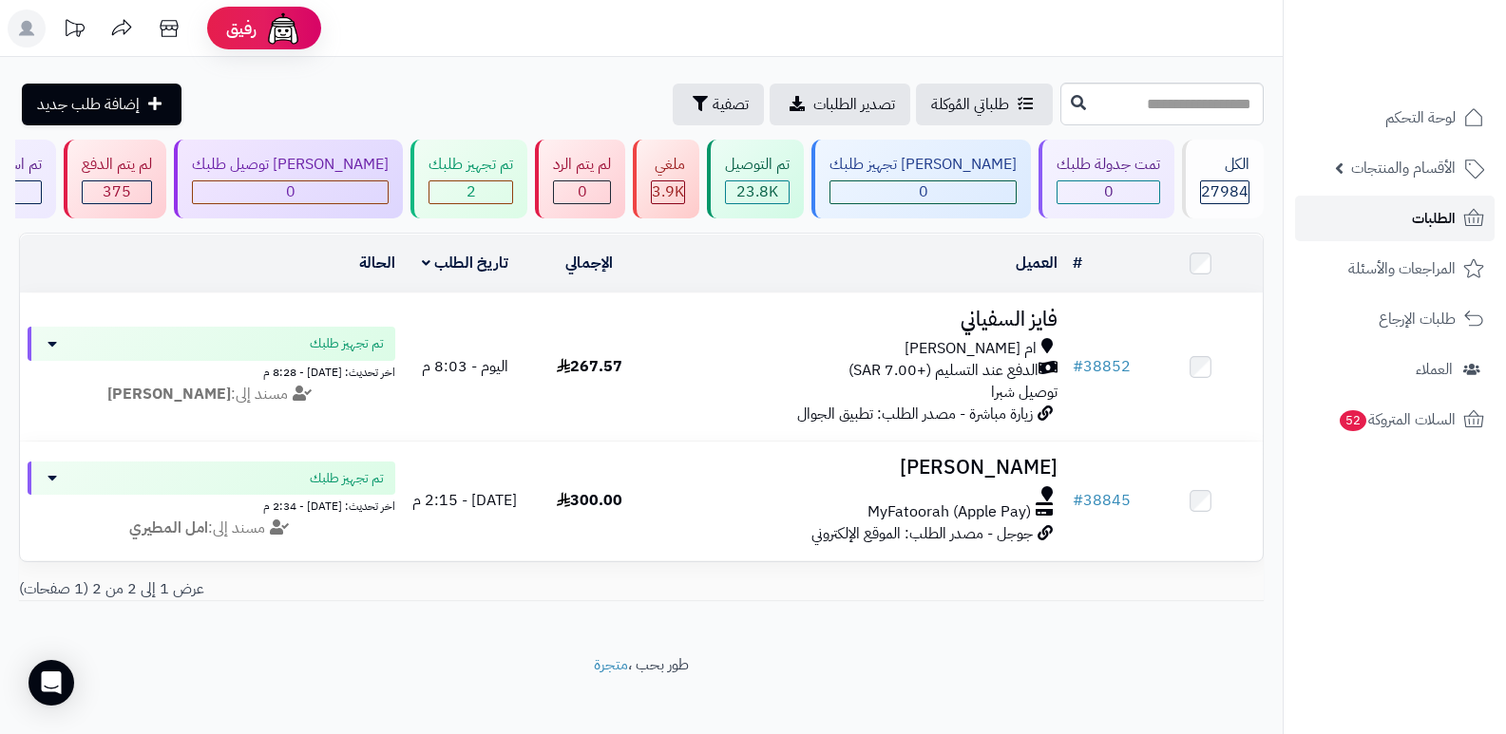
click at [1448, 203] on link "الطلبات" at bounding box center [1395, 219] width 200 height 46
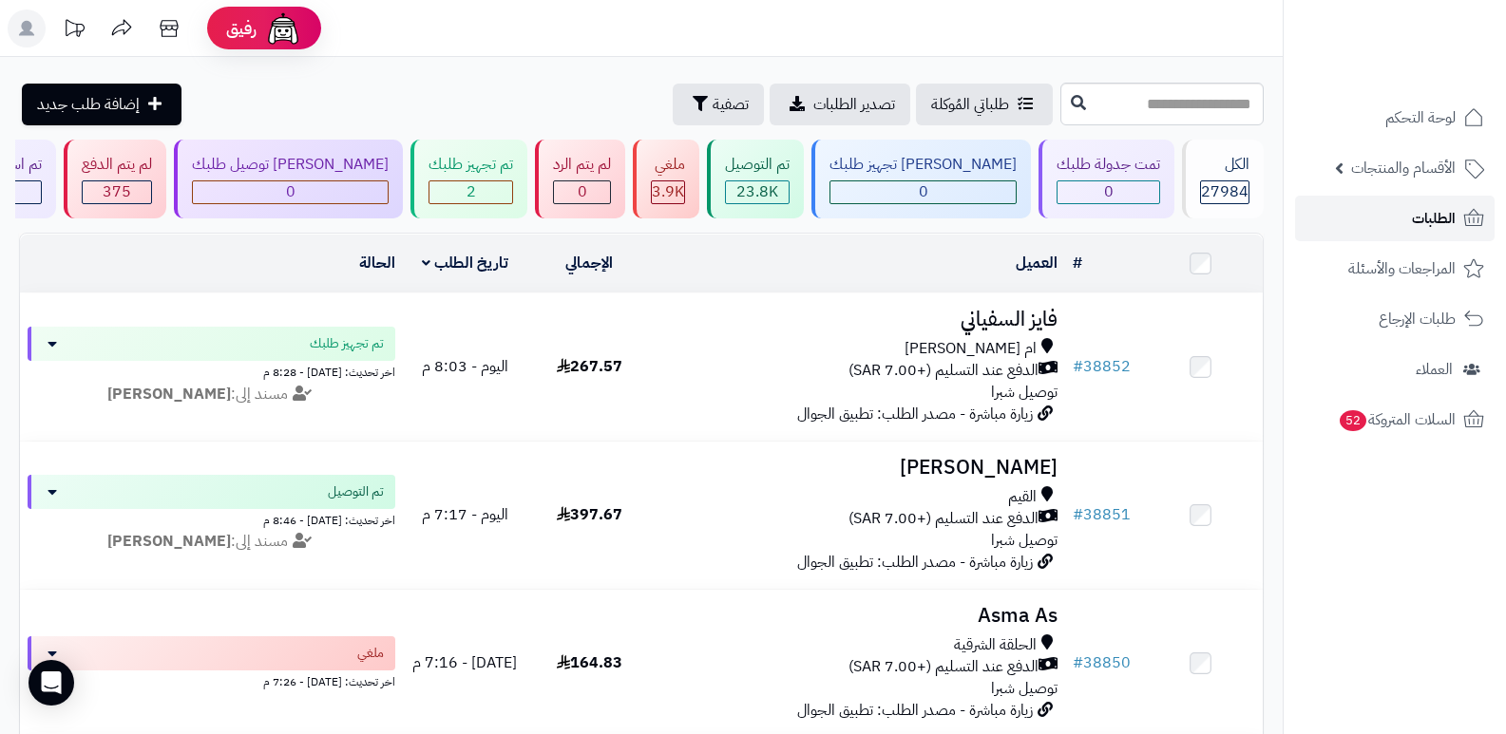
click at [1446, 207] on span "الطلبات" at bounding box center [1434, 218] width 44 height 27
click at [1437, 213] on span "الطلبات" at bounding box center [1434, 218] width 44 height 27
click at [1411, 205] on link "الطلبات" at bounding box center [1395, 219] width 200 height 46
click at [1410, 225] on link "الطلبات" at bounding box center [1395, 219] width 200 height 46
click at [1409, 211] on link "الطلبات" at bounding box center [1395, 219] width 200 height 46
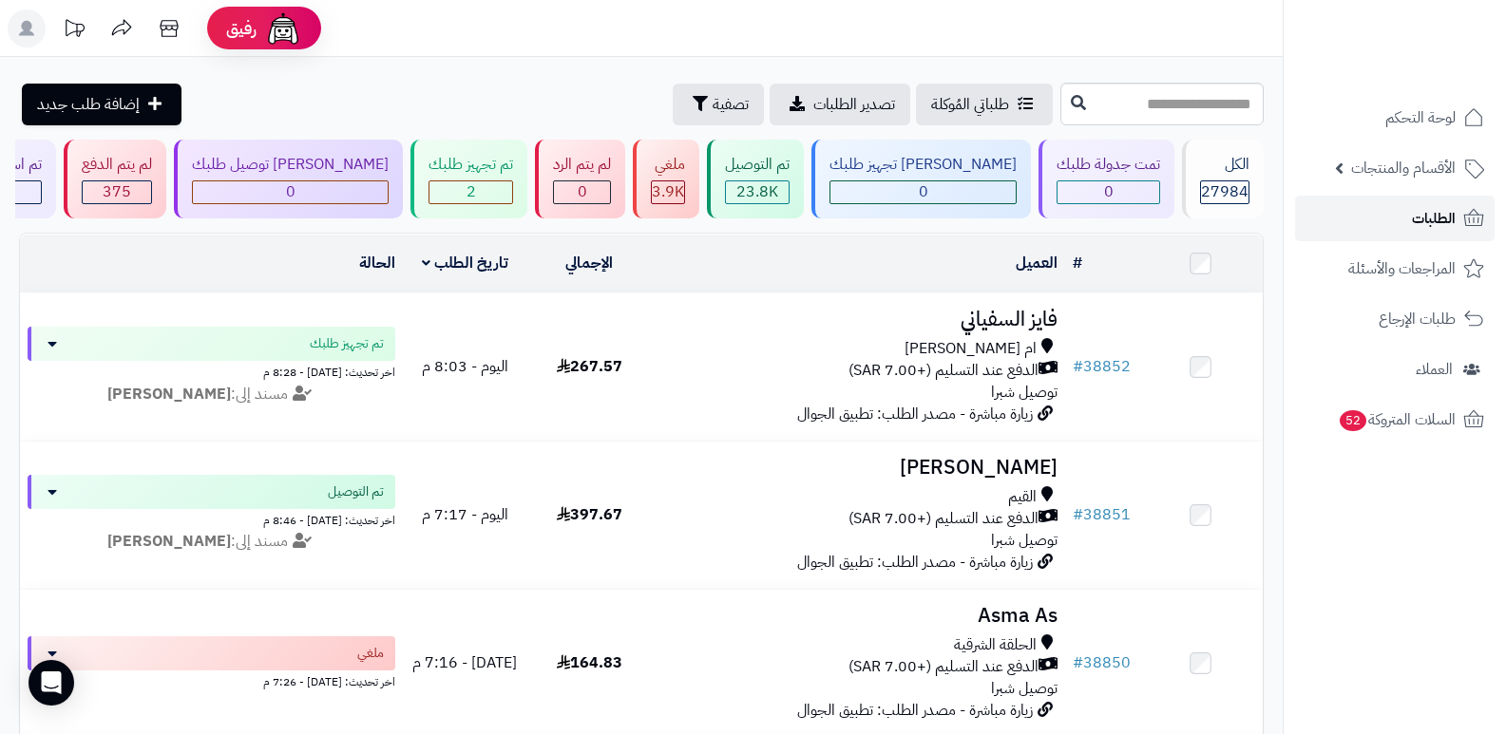
click at [1412, 210] on span "الطلبات" at bounding box center [1434, 218] width 44 height 27
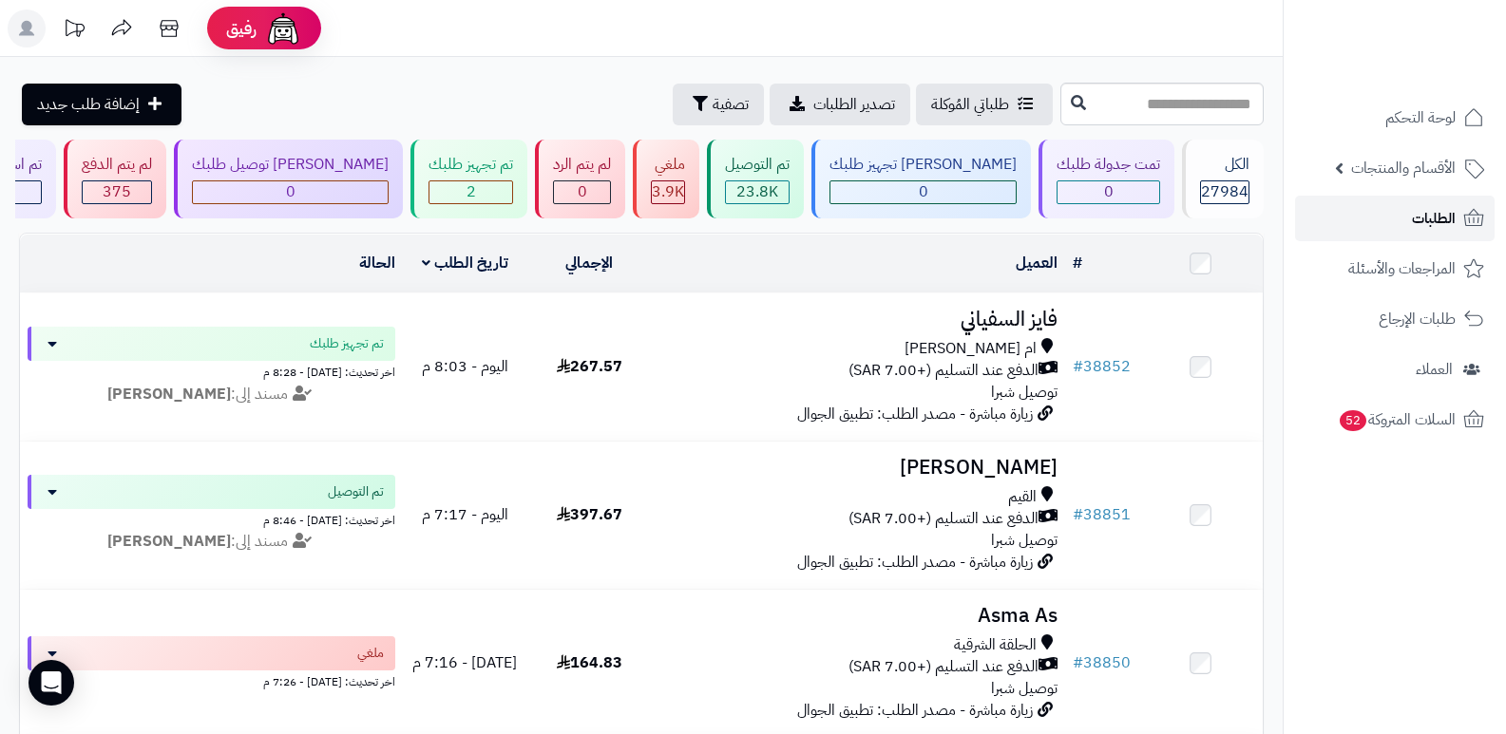
click at [1458, 211] on link "الطلبات" at bounding box center [1395, 219] width 200 height 46
click at [1417, 209] on span "الطلبات" at bounding box center [1434, 218] width 44 height 27
click at [1398, 214] on link "الطلبات" at bounding box center [1395, 219] width 200 height 46
click at [1433, 216] on span "الطلبات" at bounding box center [1434, 218] width 44 height 27
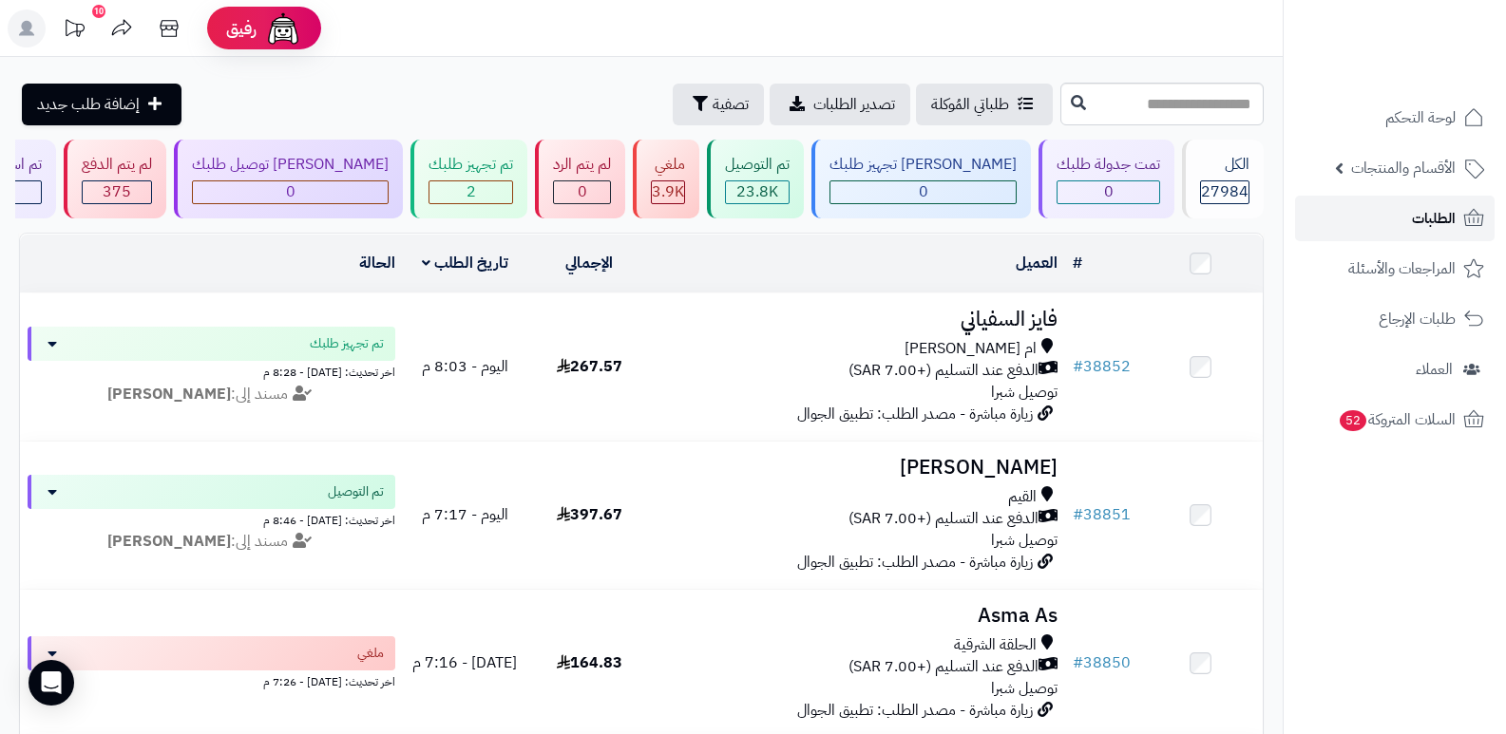
click at [1433, 216] on span "الطلبات" at bounding box center [1434, 218] width 44 height 27
click at [1426, 204] on link "الطلبات" at bounding box center [1395, 219] width 200 height 46
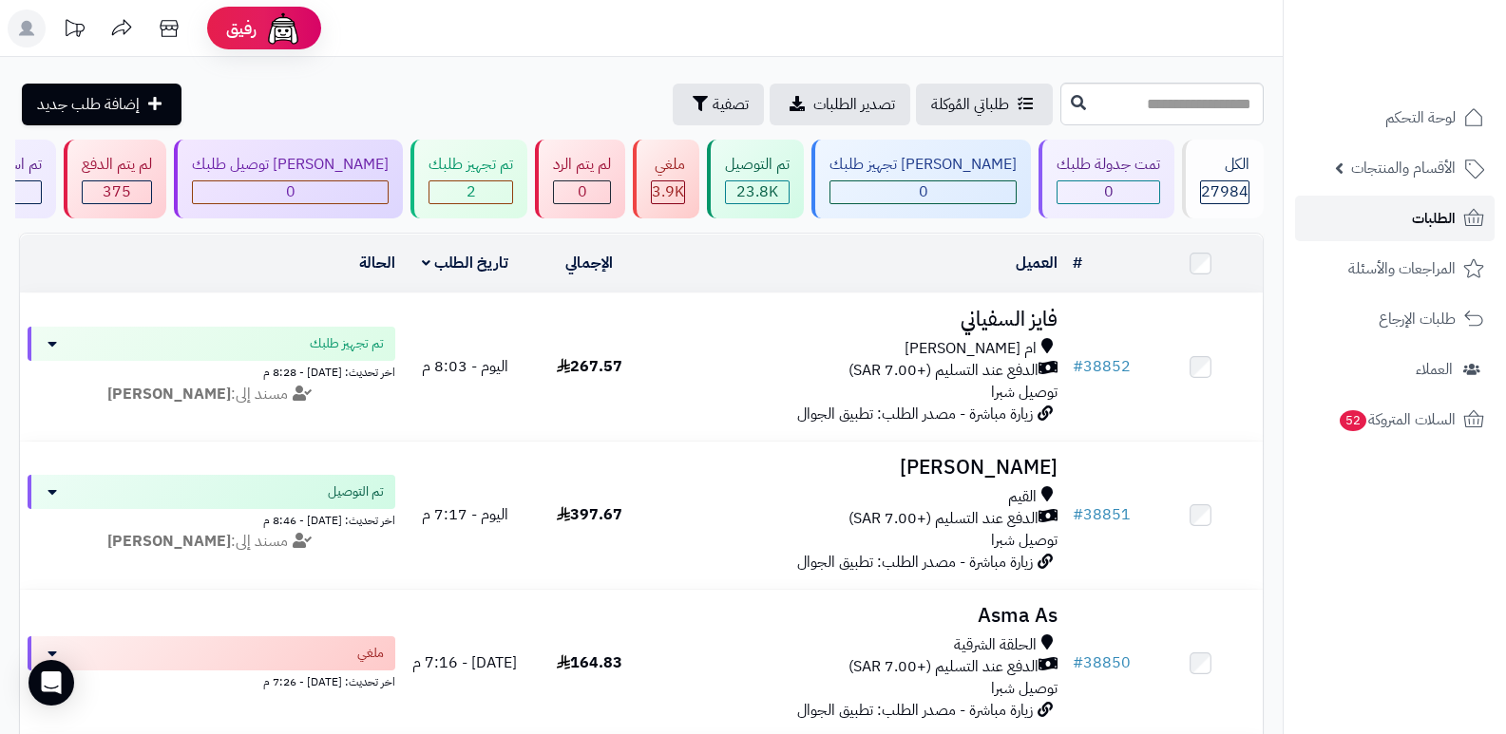
click at [1445, 219] on span "الطلبات" at bounding box center [1434, 218] width 44 height 27
click at [1381, 235] on link "الطلبات" at bounding box center [1395, 219] width 200 height 46
click at [1409, 217] on link "الطلبات" at bounding box center [1395, 219] width 200 height 46
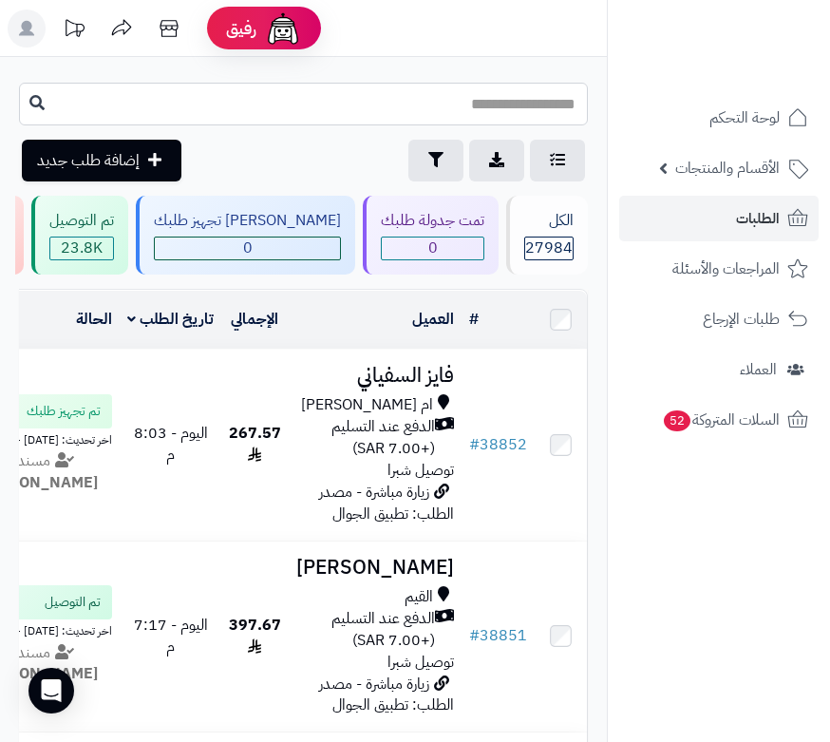
click at [461, 105] on input "text" at bounding box center [303, 104] width 569 height 43
type input "*****"
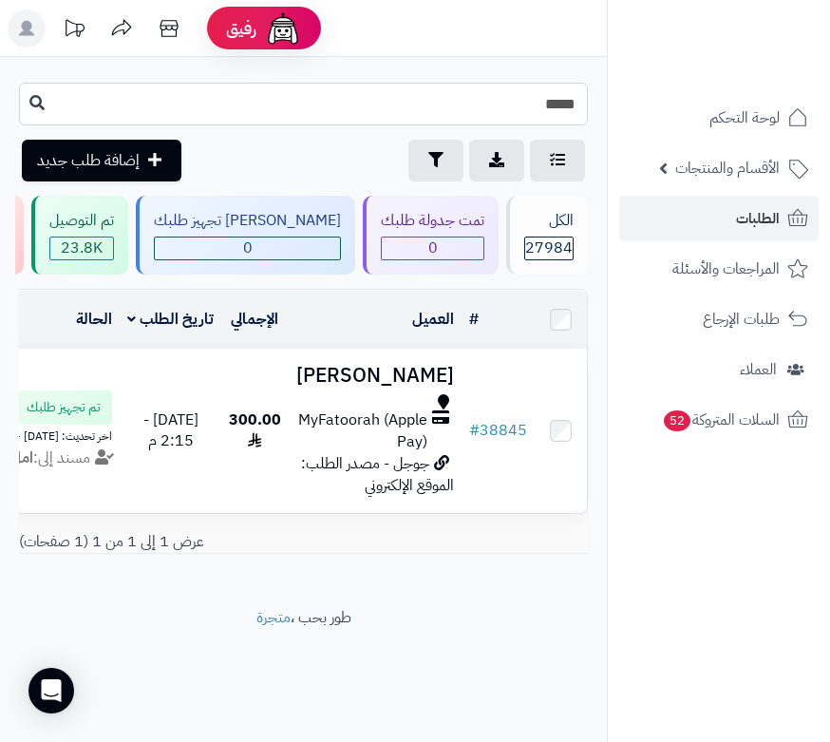
drag, startPoint x: 566, startPoint y: 101, endPoint x: 595, endPoint y: 88, distance: 31.1
click at [595, 88] on div "***** طلباتي المُوكلة تصدير الطلبات تصفية إضافة طلب جديد" at bounding box center [303, 132] width 607 height 99
type input "*****"
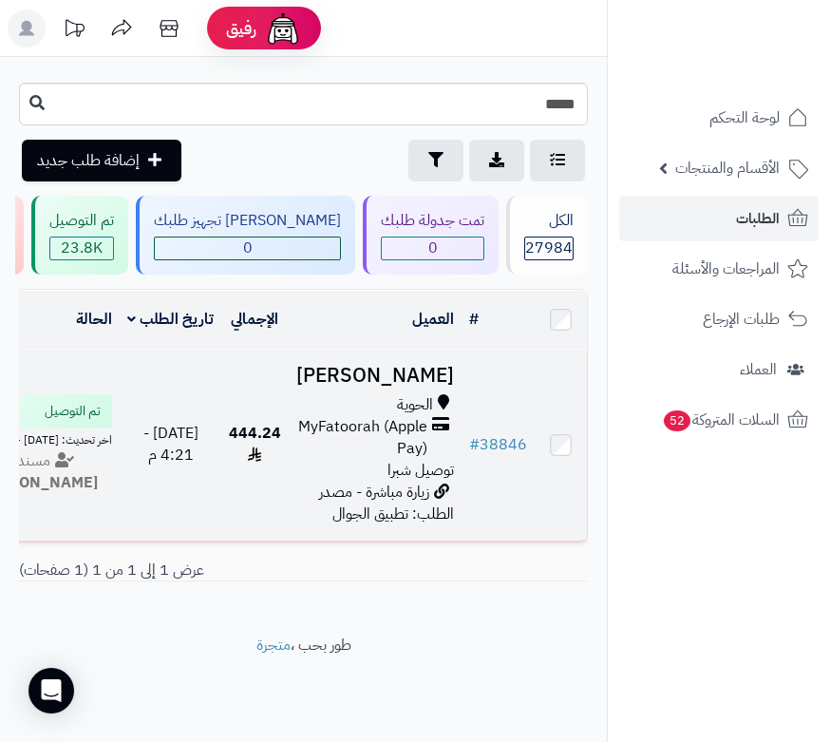
click at [429, 380] on h3 "[PERSON_NAME]" at bounding box center [375, 376] width 158 height 22
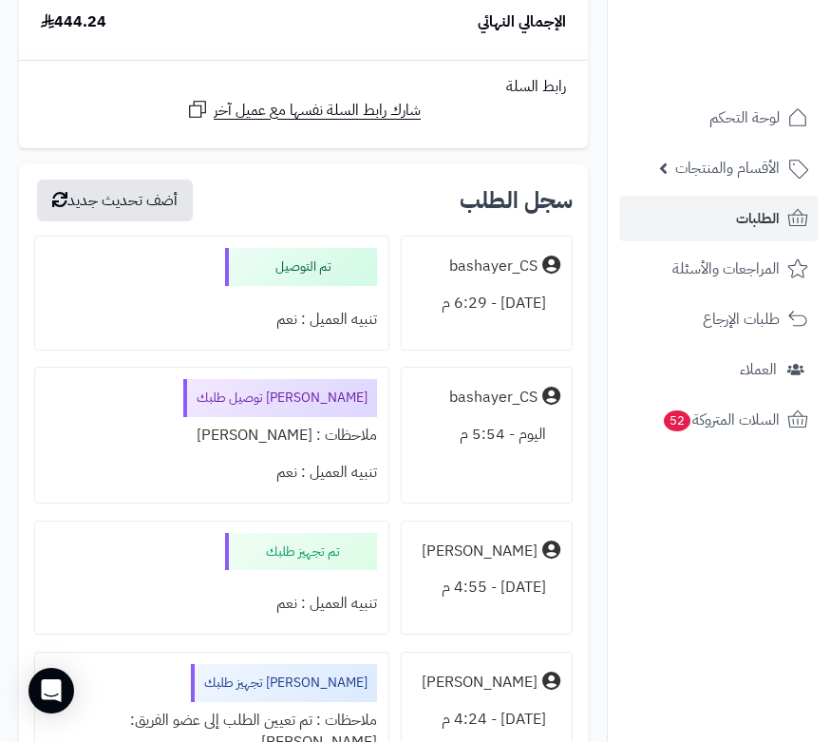
scroll to position [3420, 0]
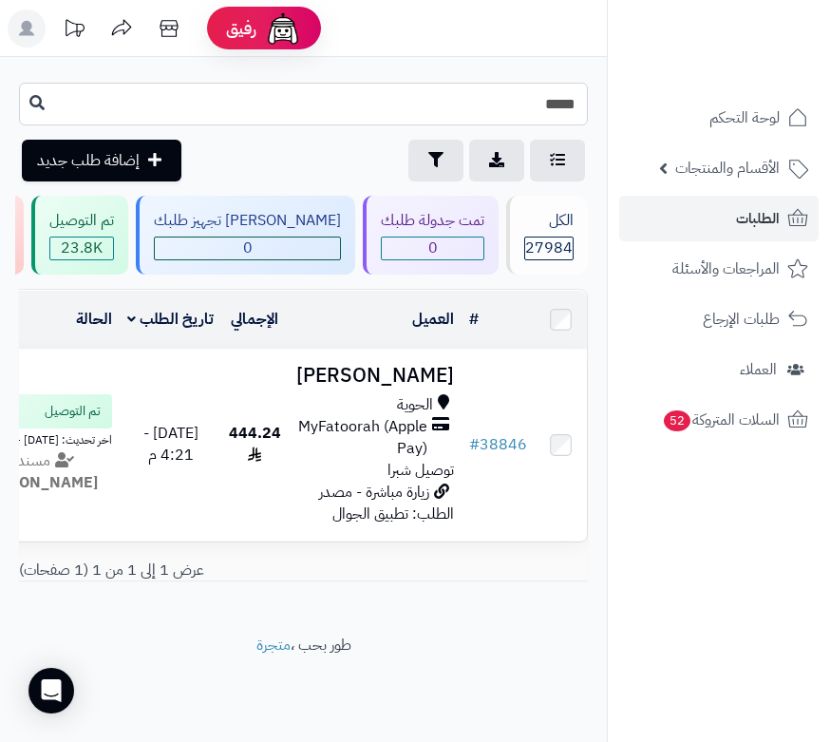
drag, startPoint x: 559, startPoint y: 112, endPoint x: 592, endPoint y: 95, distance: 37.4
click at [592, 95] on div "***** طلباتي المُوكلة تصدير الطلبات تصفية إضافة طلب جديد" at bounding box center [303, 132] width 607 height 99
type input "*****"
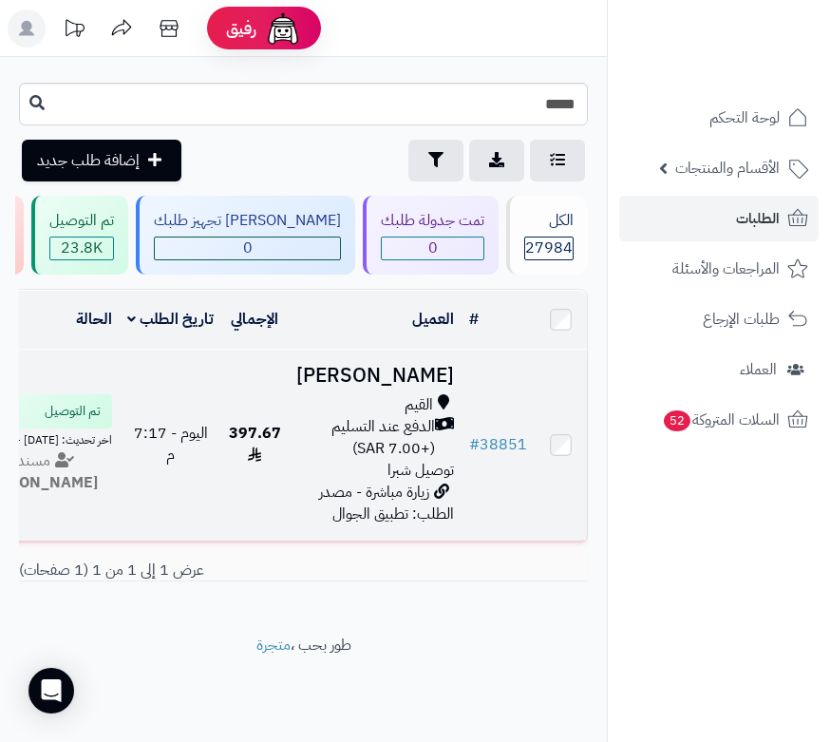
click at [408, 387] on h3 "[PERSON_NAME]" at bounding box center [375, 376] width 158 height 22
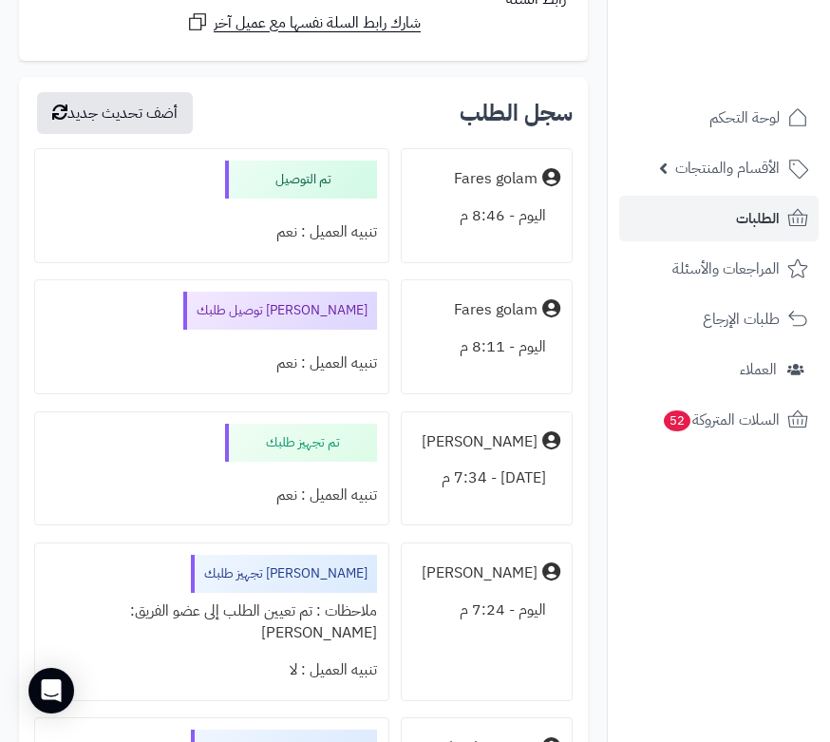
scroll to position [760, 0]
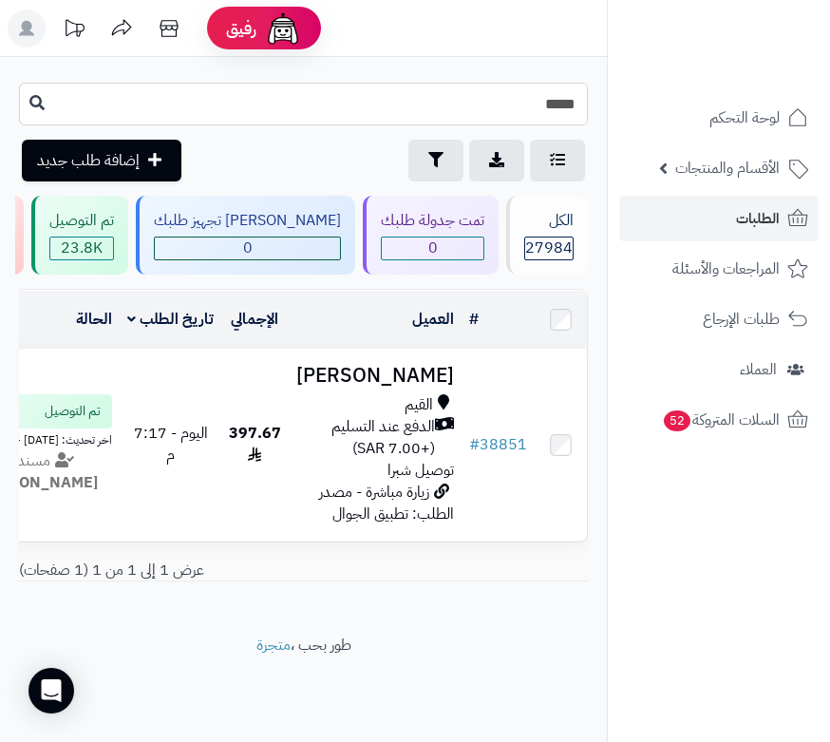
drag, startPoint x: 569, startPoint y: 117, endPoint x: 591, endPoint y: 105, distance: 24.6
click at [591, 105] on div "***** طلباتي المُوكلة تصدير الطلبات تصفية إضافة طلب جديد" at bounding box center [303, 132] width 607 height 99
type input "*****"
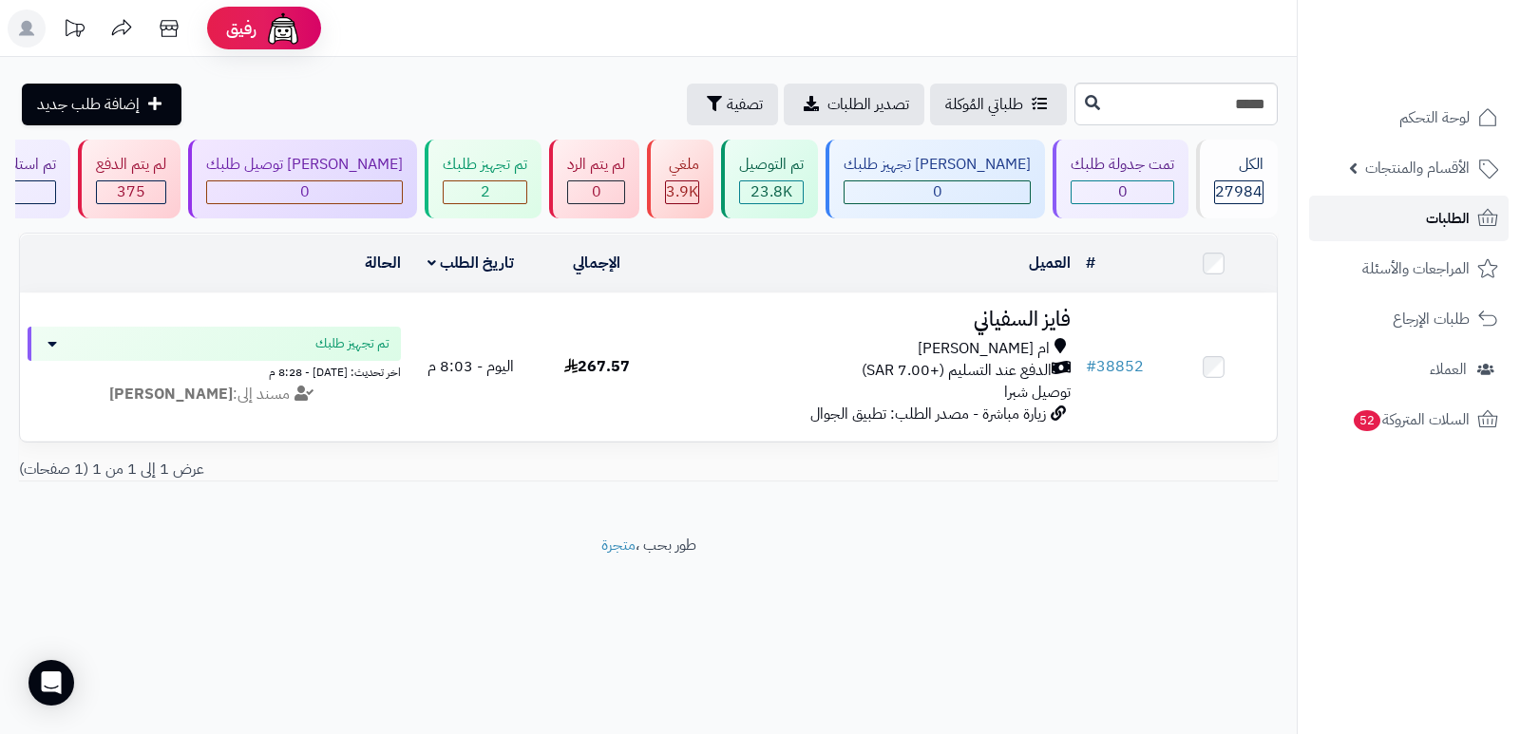
click at [829, 217] on span "الطلبات" at bounding box center [1448, 218] width 44 height 27
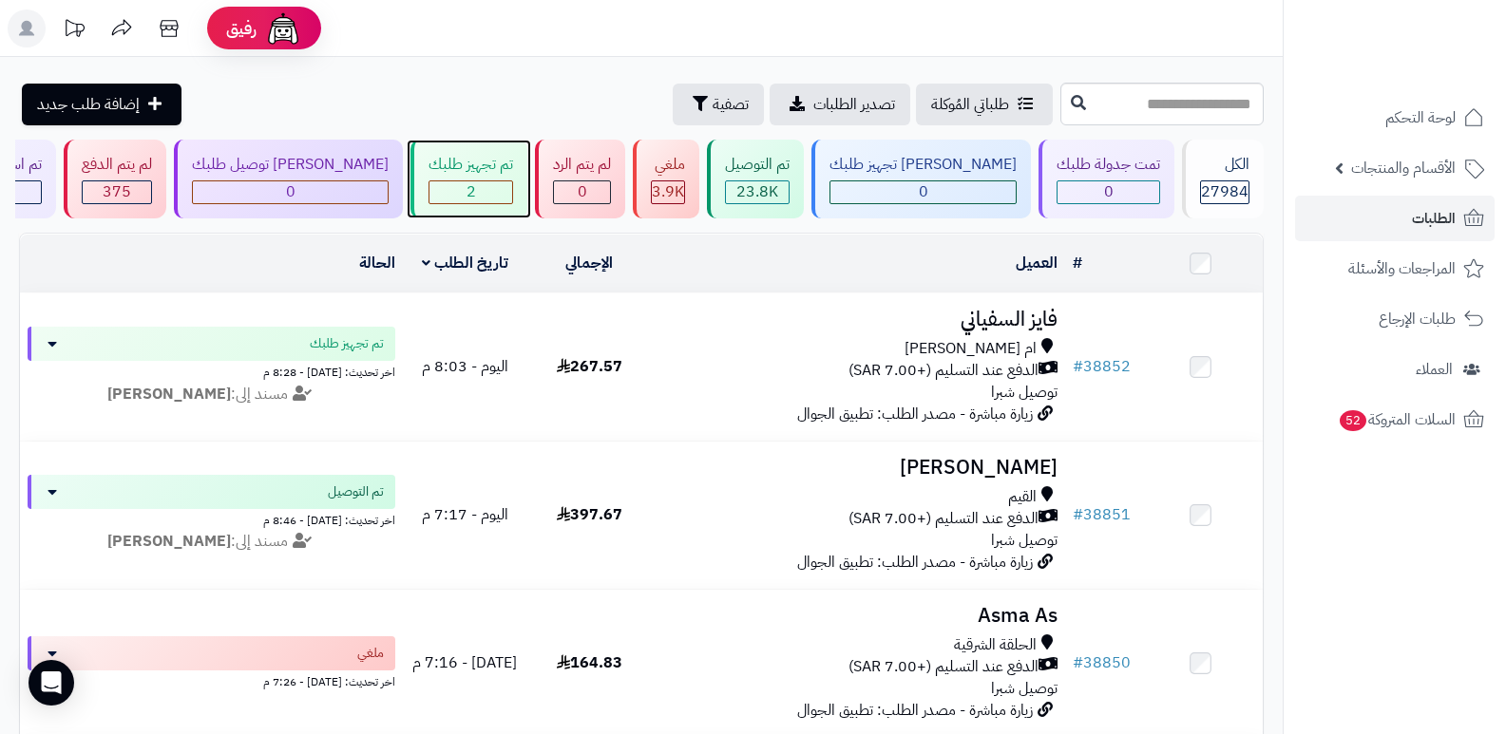
click at [506, 198] on div "2" at bounding box center [470, 192] width 83 height 22
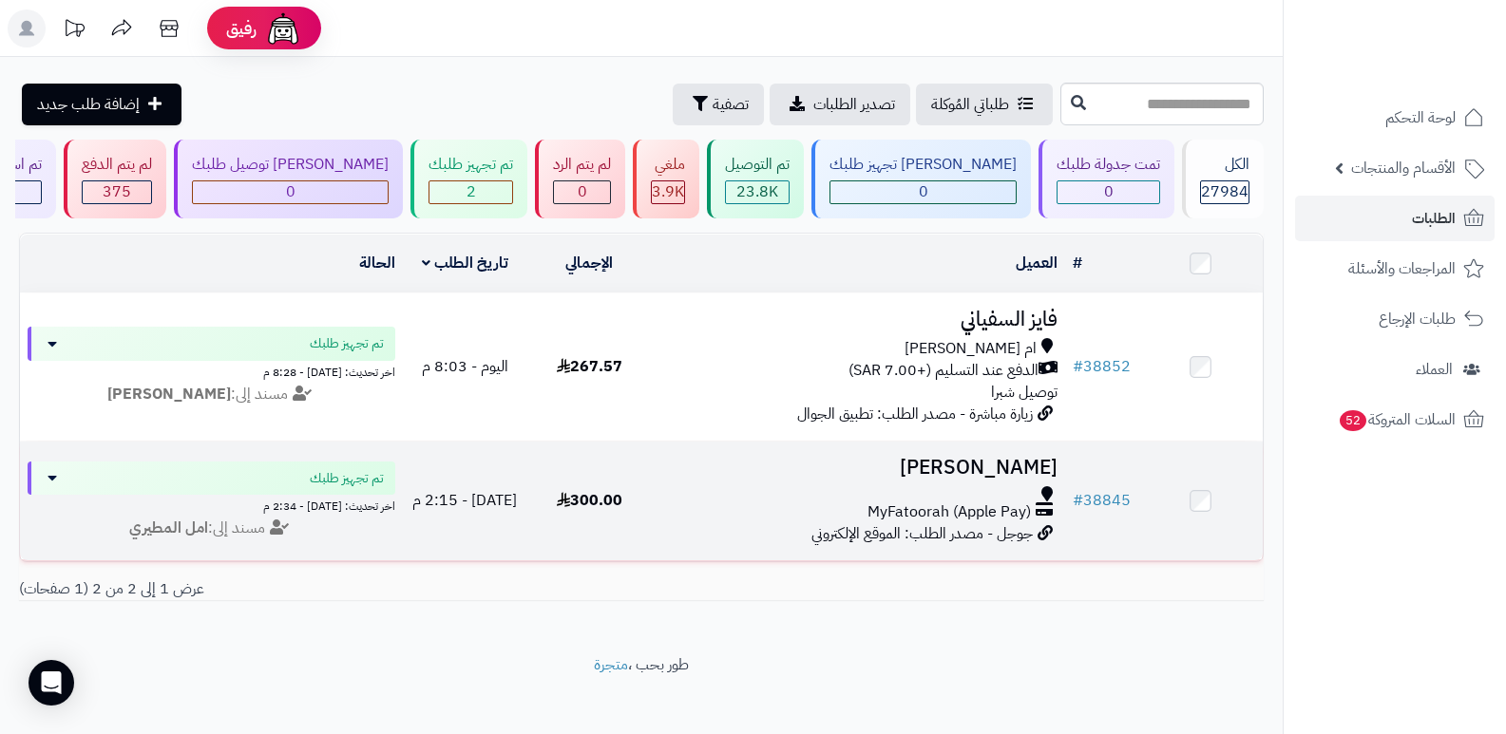
click at [1016, 457] on h3 "راكان العتيبي" at bounding box center [858, 468] width 399 height 22
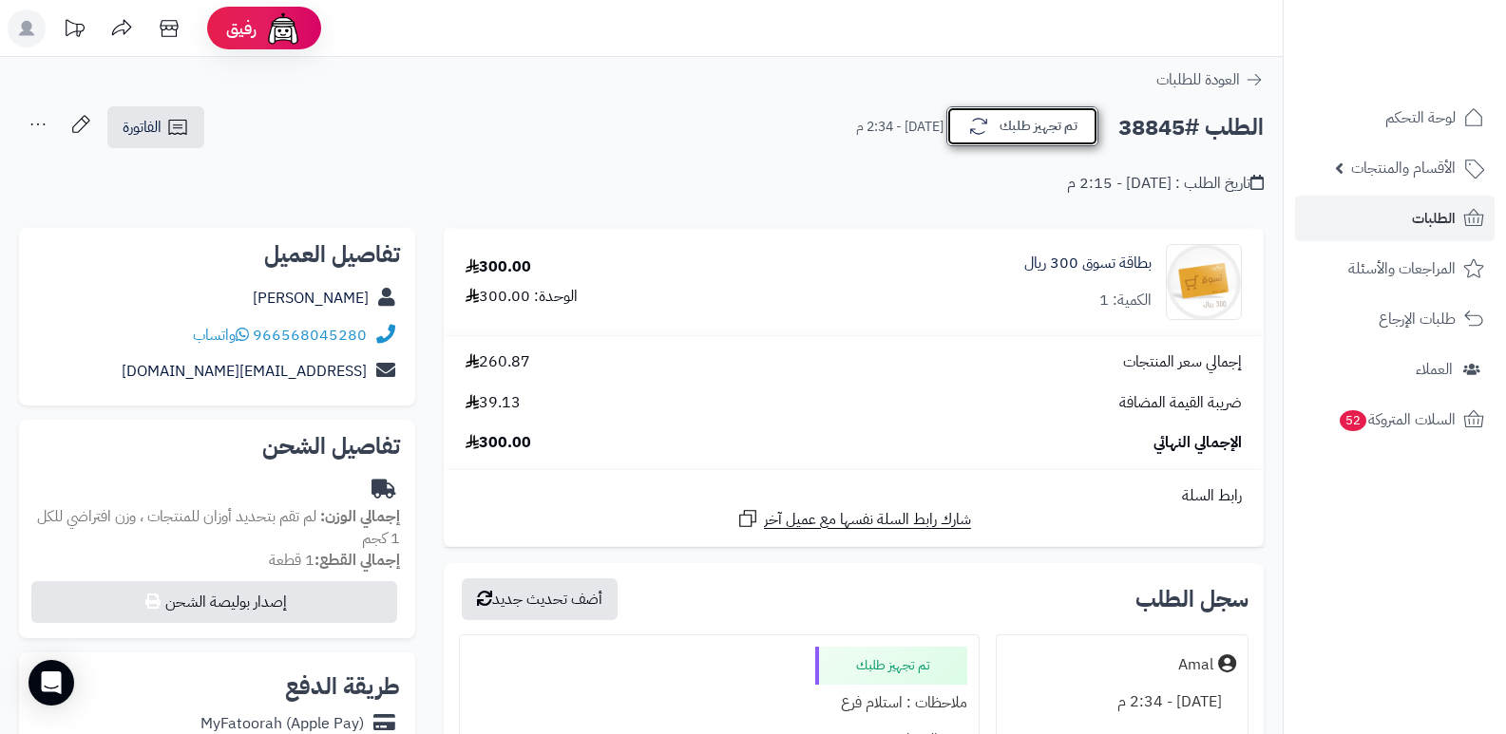
click at [1000, 122] on button "تم تجهيز طلبك" at bounding box center [1022, 126] width 152 height 40
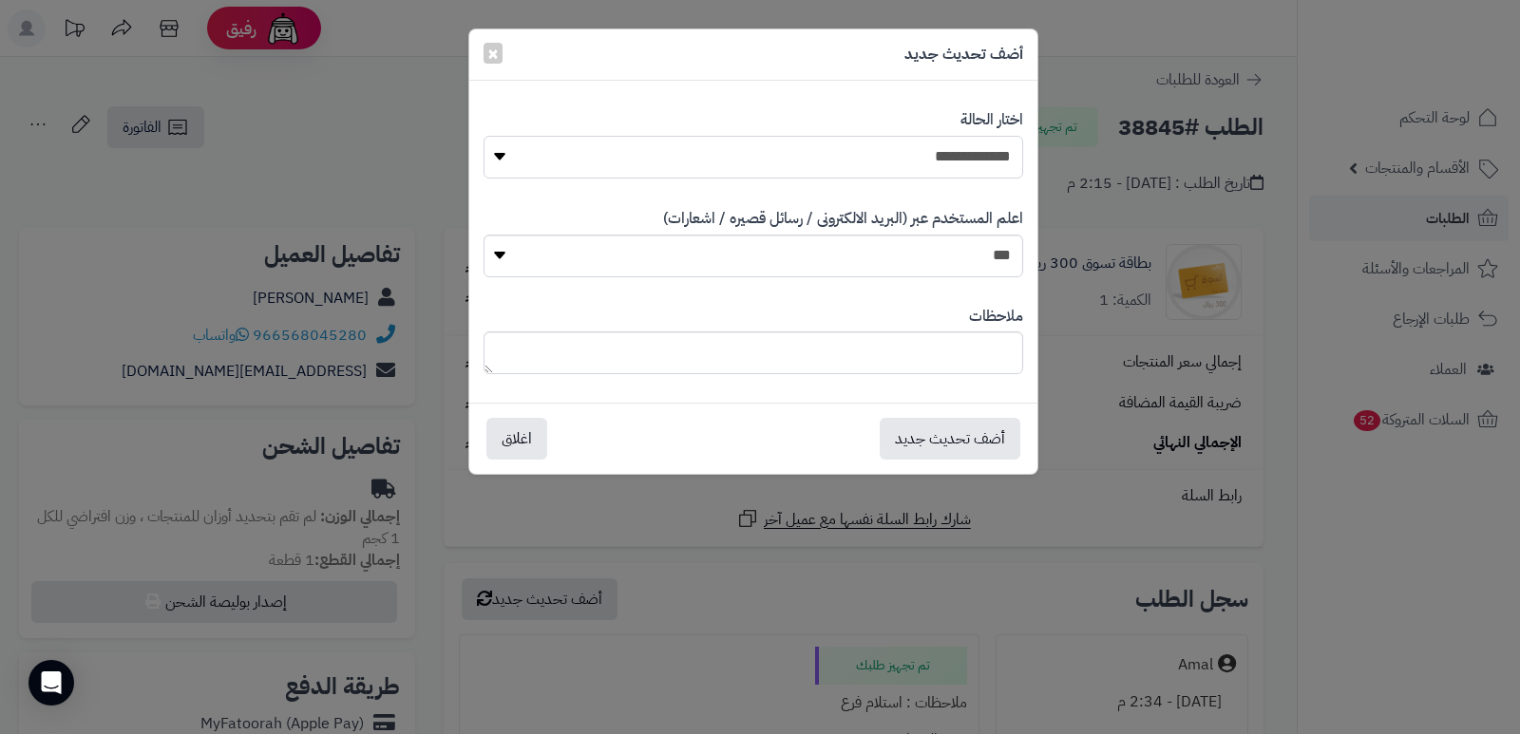
click at [973, 160] on select "**********" at bounding box center [754, 157] width 540 height 43
select select "*"
click at [484, 136] on select "**********" at bounding box center [754, 157] width 540 height 43
click at [954, 449] on button "أضف تحديث جديد" at bounding box center [950, 438] width 141 height 42
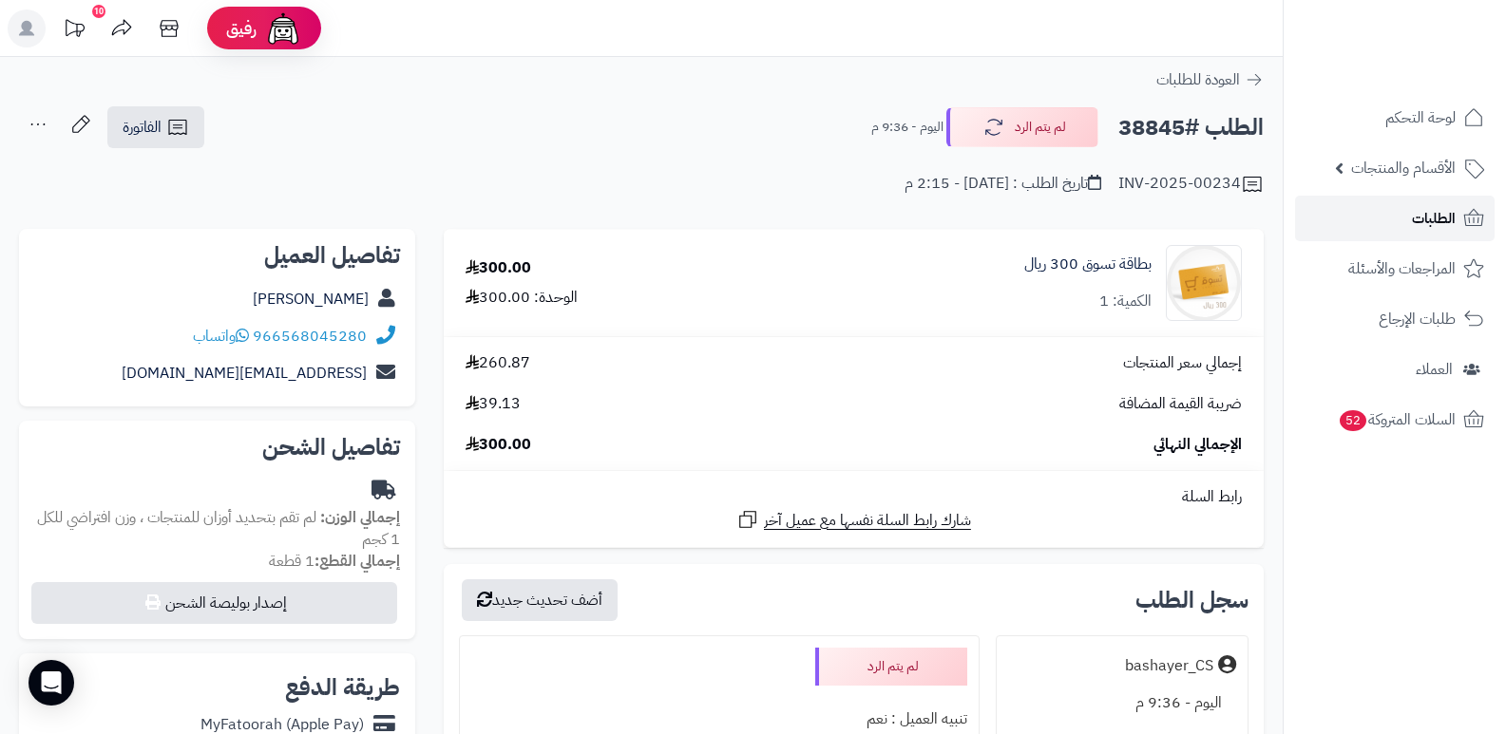
click at [1432, 221] on span "الطلبات" at bounding box center [1434, 218] width 44 height 27
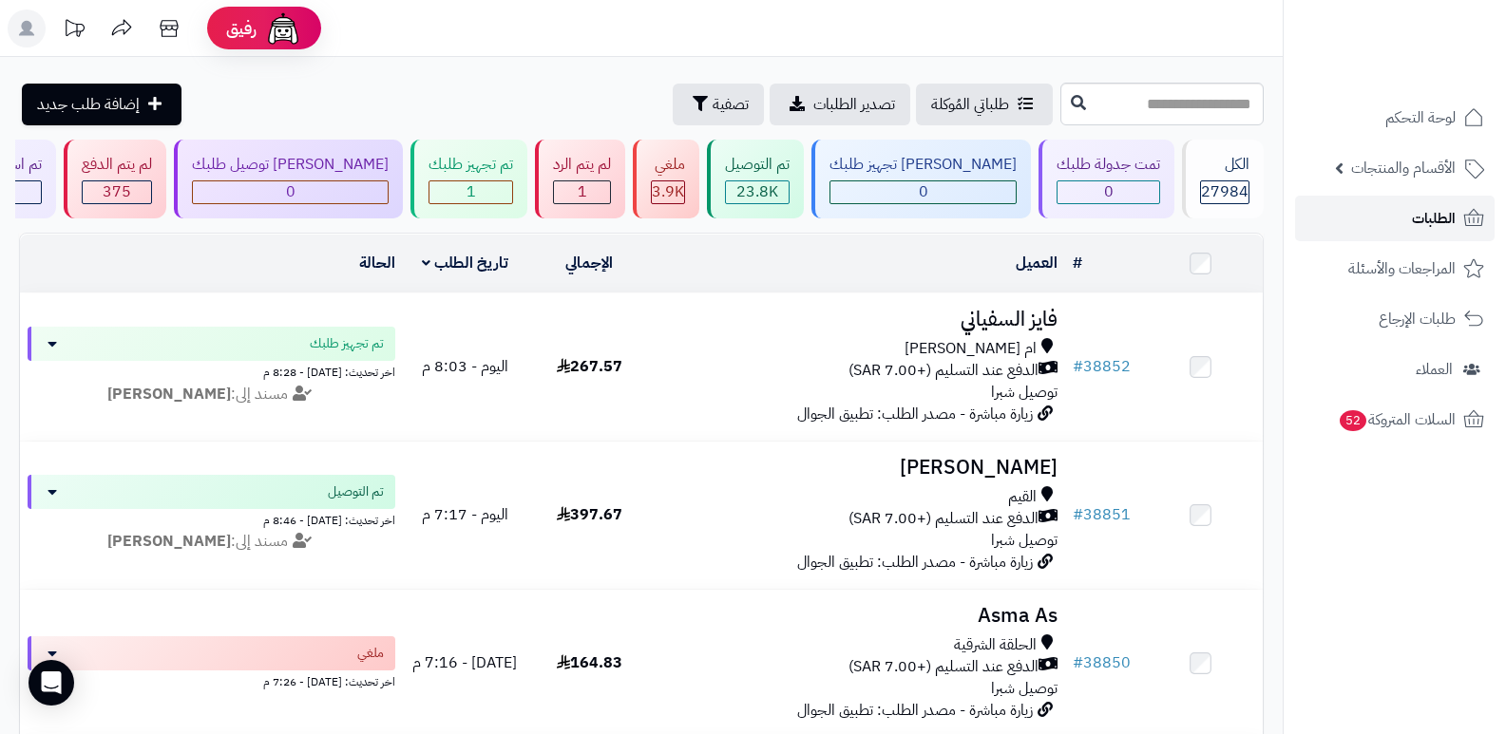
click at [1450, 227] on span "الطلبات" at bounding box center [1434, 218] width 44 height 27
click at [1423, 211] on span "الطلبات" at bounding box center [1434, 218] width 44 height 27
click at [1392, 231] on link "الطلبات" at bounding box center [1395, 219] width 200 height 46
click at [1410, 216] on link "الطلبات" at bounding box center [1395, 219] width 200 height 46
click at [1435, 207] on span "الطلبات" at bounding box center [1434, 218] width 44 height 27
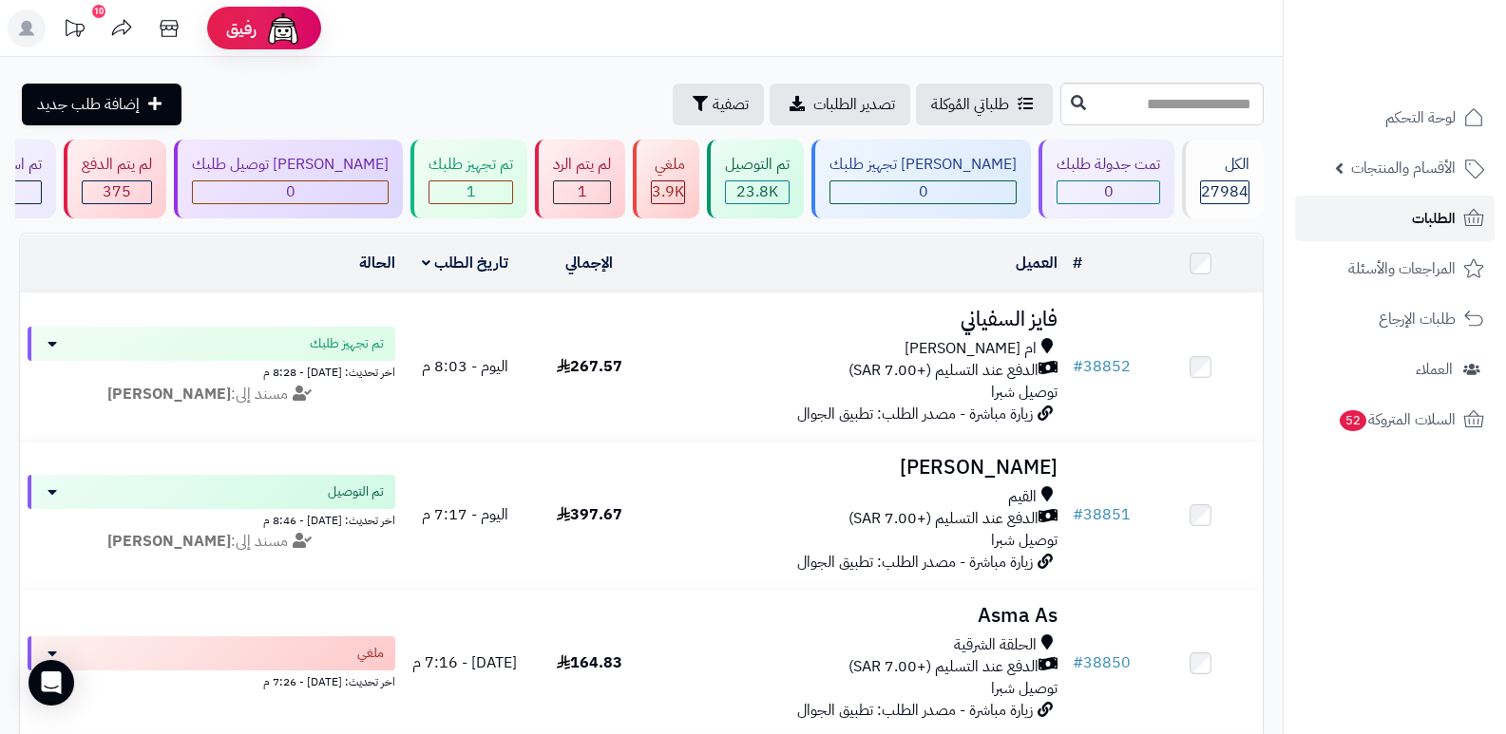
click at [1449, 226] on span "الطلبات" at bounding box center [1434, 218] width 44 height 27
click at [1432, 216] on span "الطلبات" at bounding box center [1434, 218] width 44 height 27
click at [1418, 220] on span "الطلبات" at bounding box center [1434, 218] width 44 height 27
click at [1422, 220] on span "الطلبات" at bounding box center [1434, 218] width 44 height 27
click at [1399, 218] on link "الطلبات" at bounding box center [1395, 219] width 200 height 46
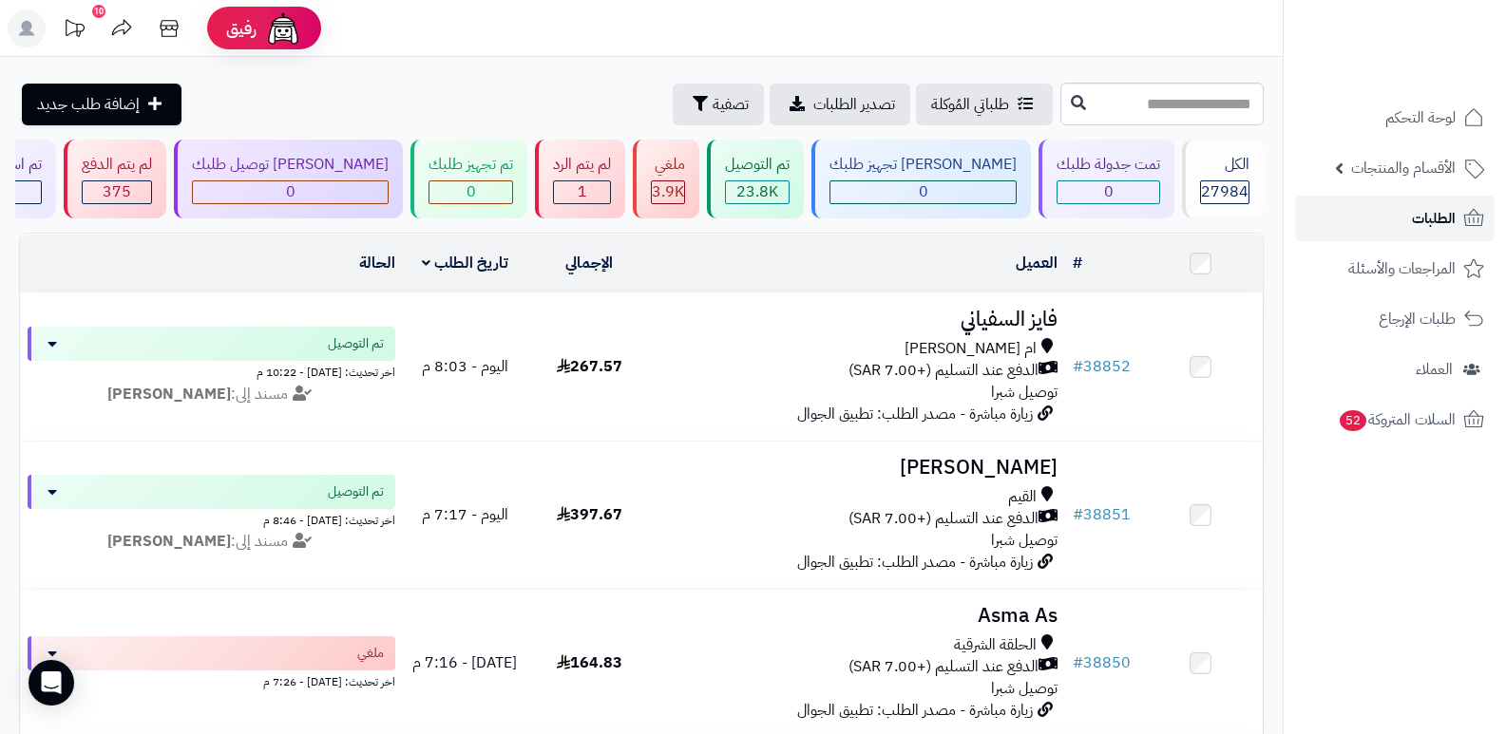
click at [1404, 225] on link "الطلبات" at bounding box center [1395, 219] width 200 height 46
click at [1411, 228] on link "الطلبات" at bounding box center [1395, 219] width 200 height 46
click at [1368, 208] on link "الطلبات" at bounding box center [1395, 219] width 200 height 46
click at [1409, 225] on link "الطلبات" at bounding box center [1395, 219] width 200 height 46
